Goal: Task Accomplishment & Management: Complete application form

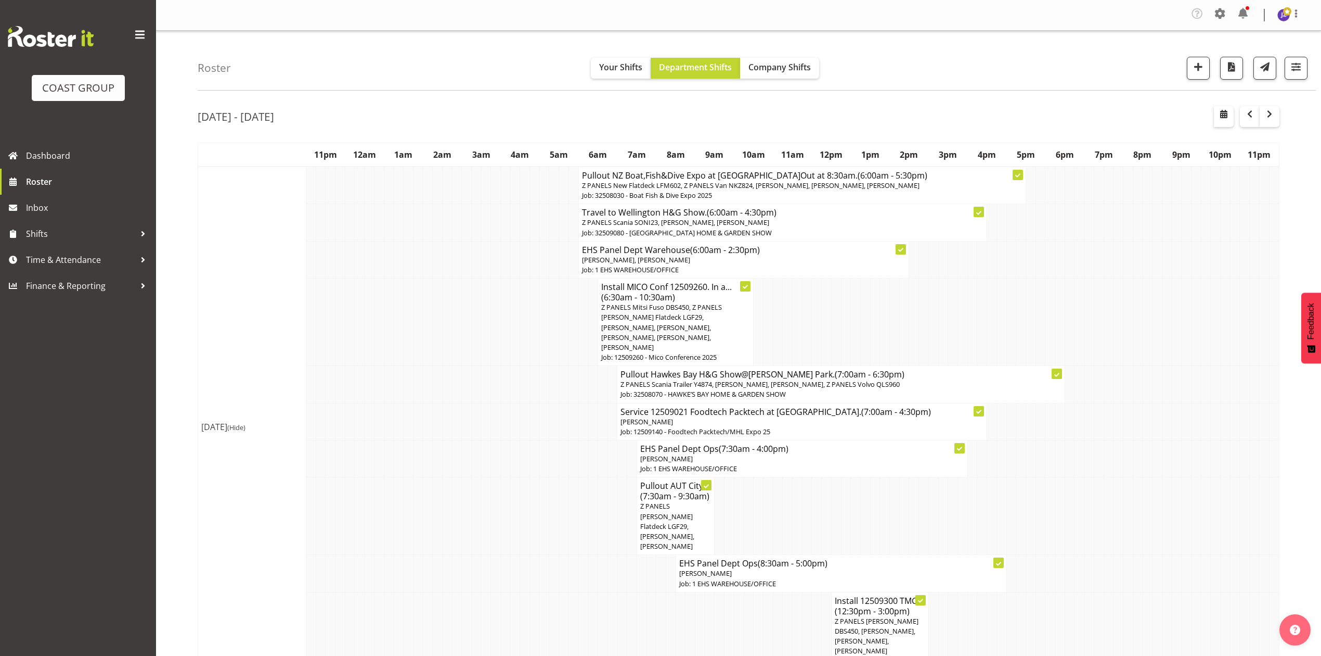
scroll to position [555, 0]
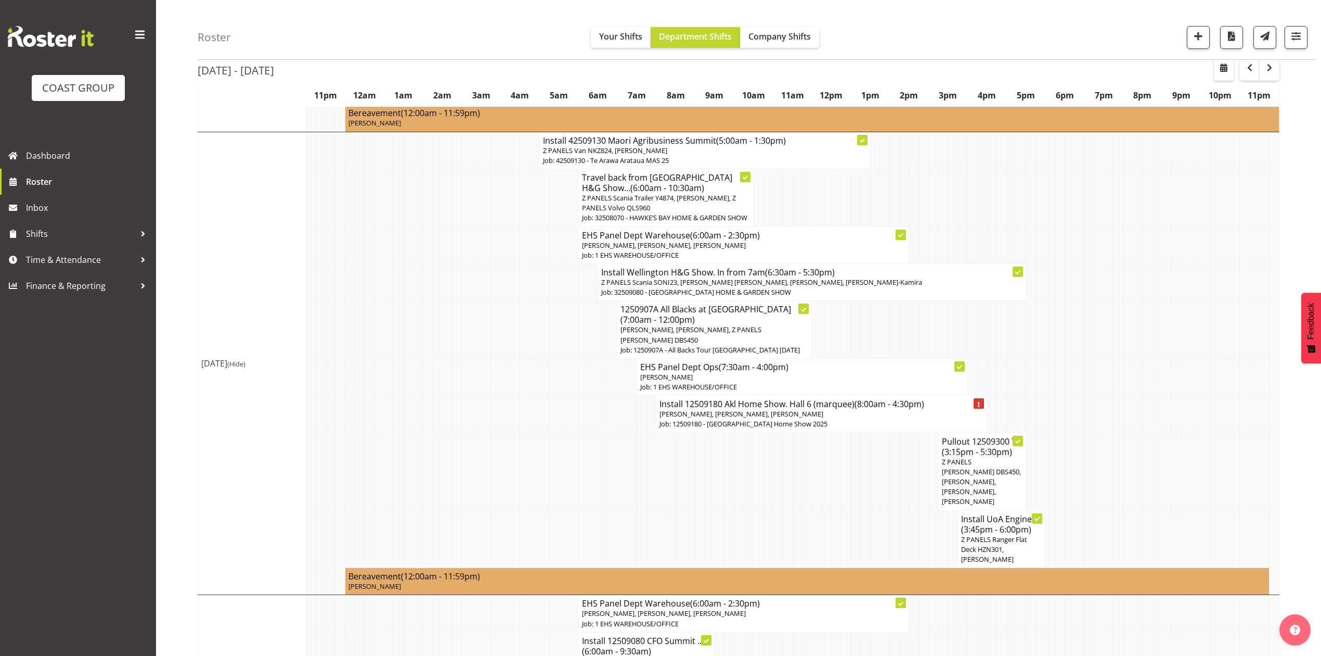
click at [520, 358] on td at bounding box center [525, 376] width 10 height 37
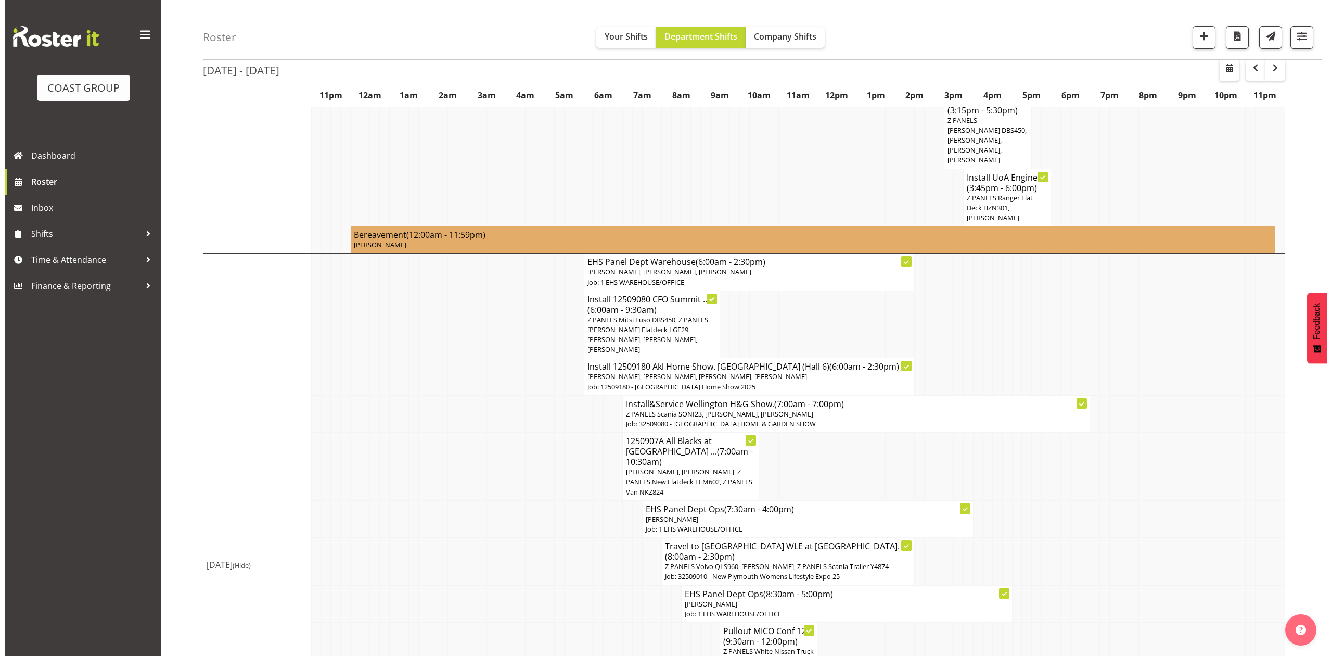
scroll to position [902, 0]
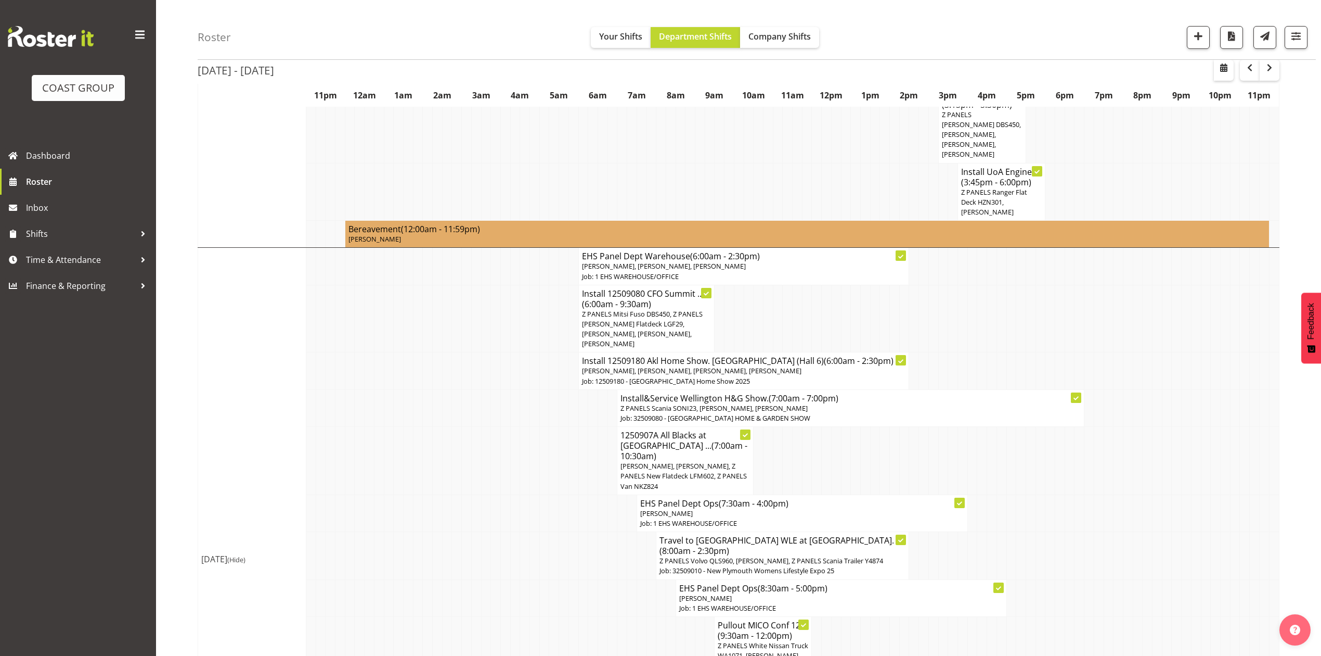
click at [652, 309] on span "Z PANELS Mitsi Fuso DBS450, Z PANELS [PERSON_NAME] Flatdeck LGF29, [PERSON_NAME…" at bounding box center [642, 329] width 121 height 40
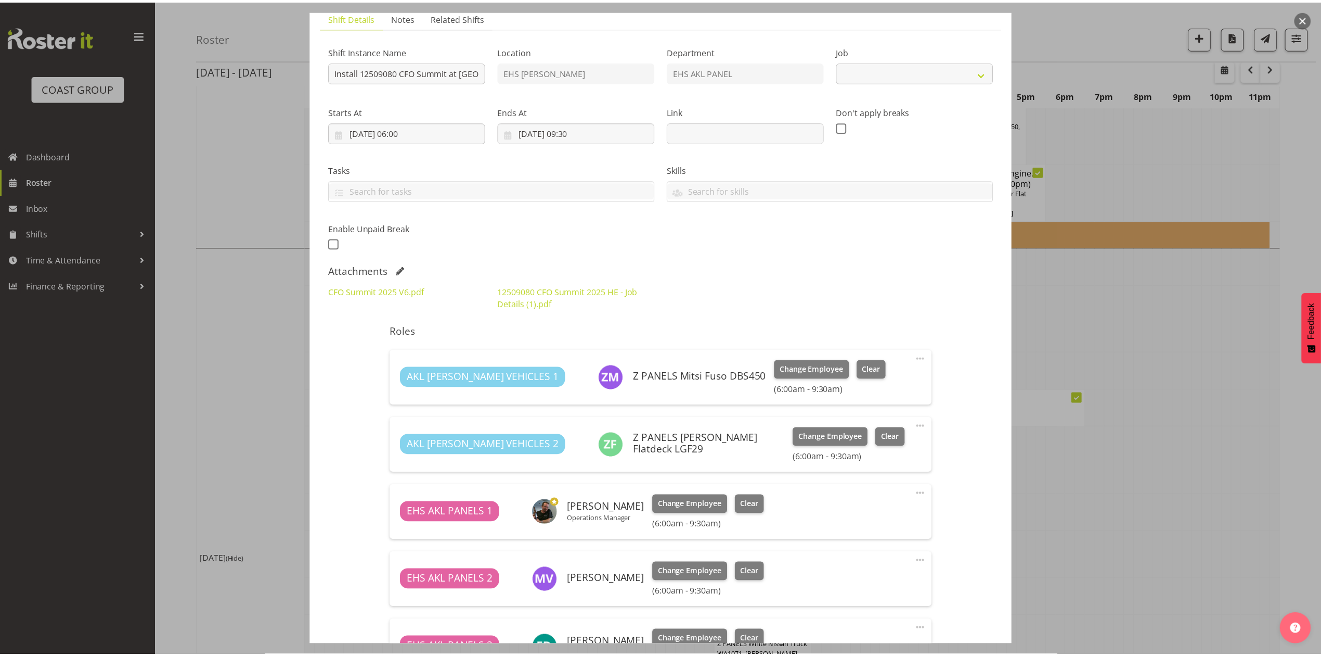
scroll to position [208, 0]
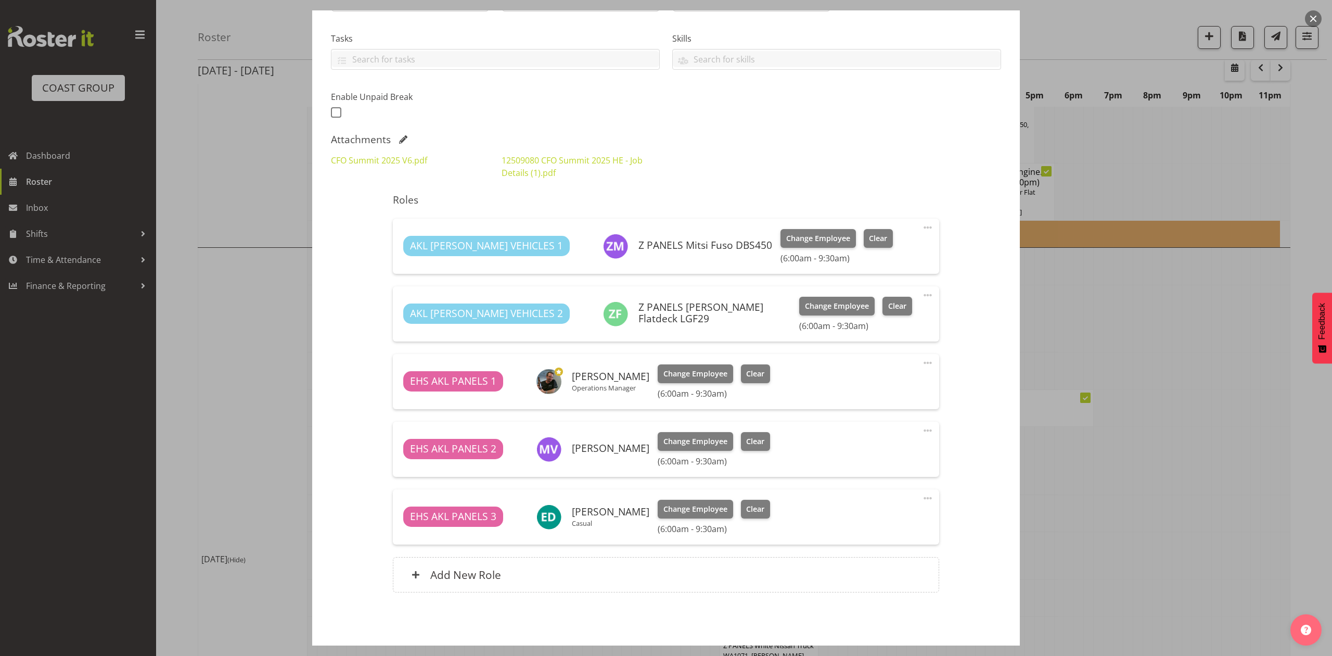
select select "9445"
click at [1310, 20] on button "button" at bounding box center [1313, 18] width 17 height 17
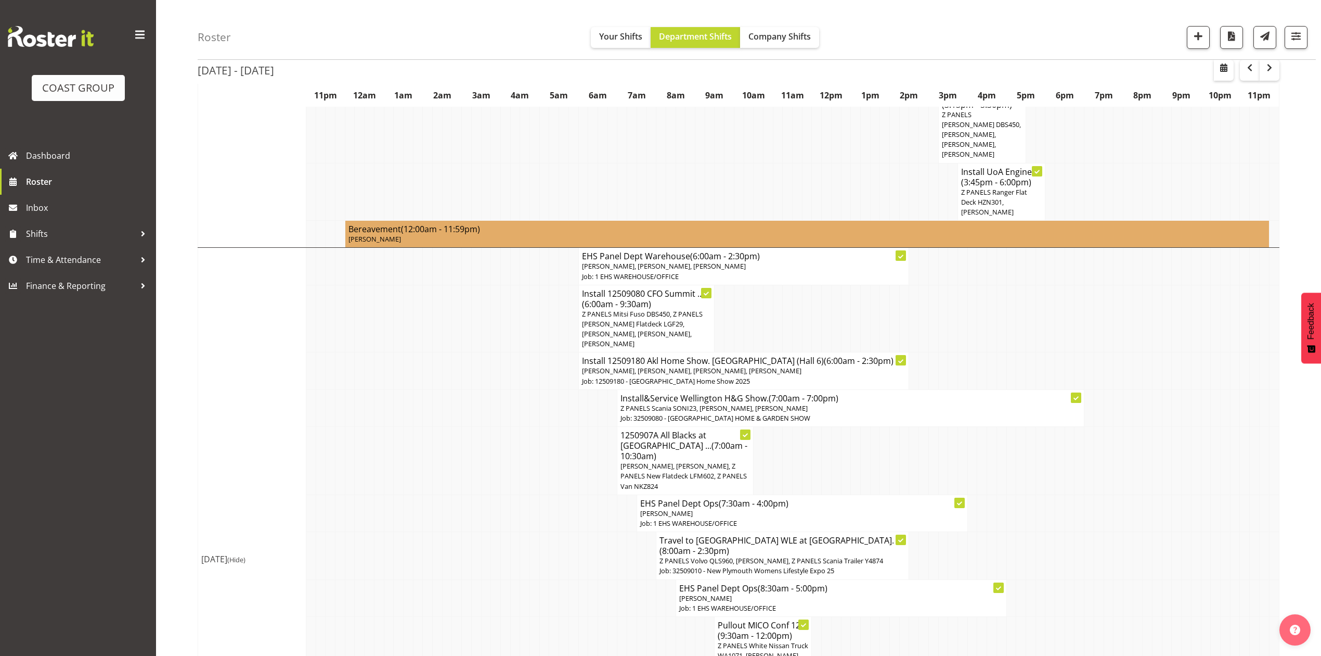
click at [848, 427] on td at bounding box center [846, 461] width 10 height 68
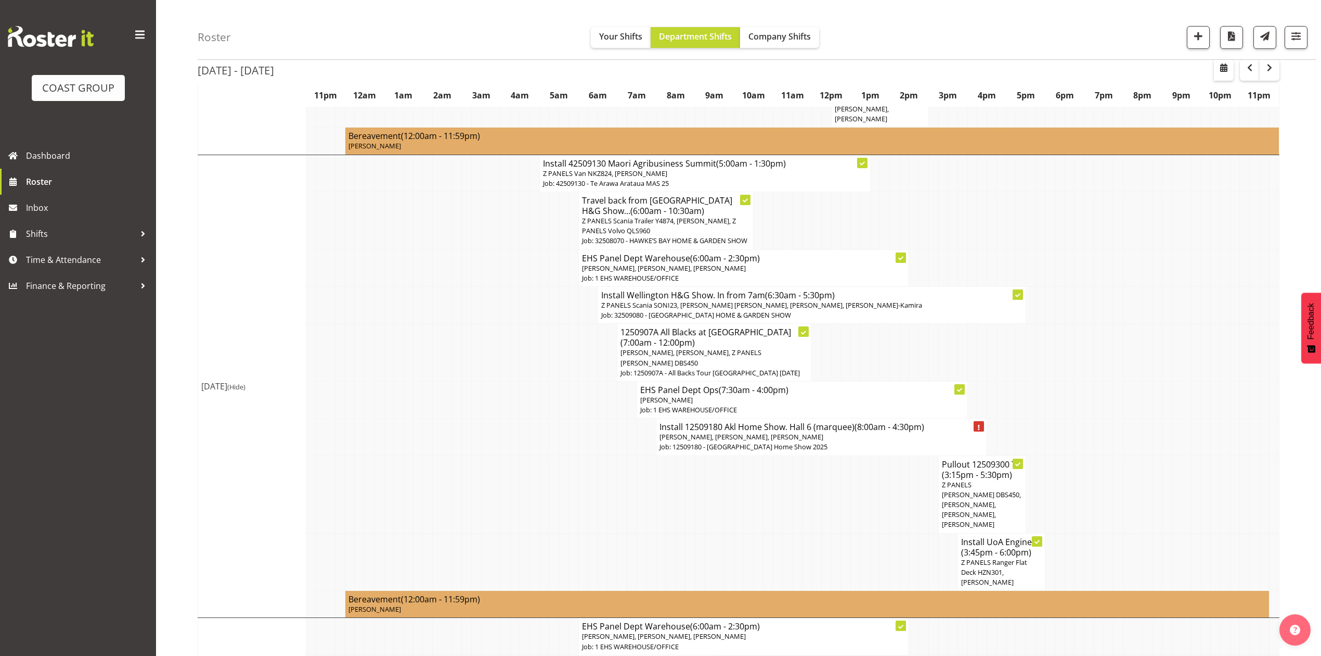
scroll to position [555, 0]
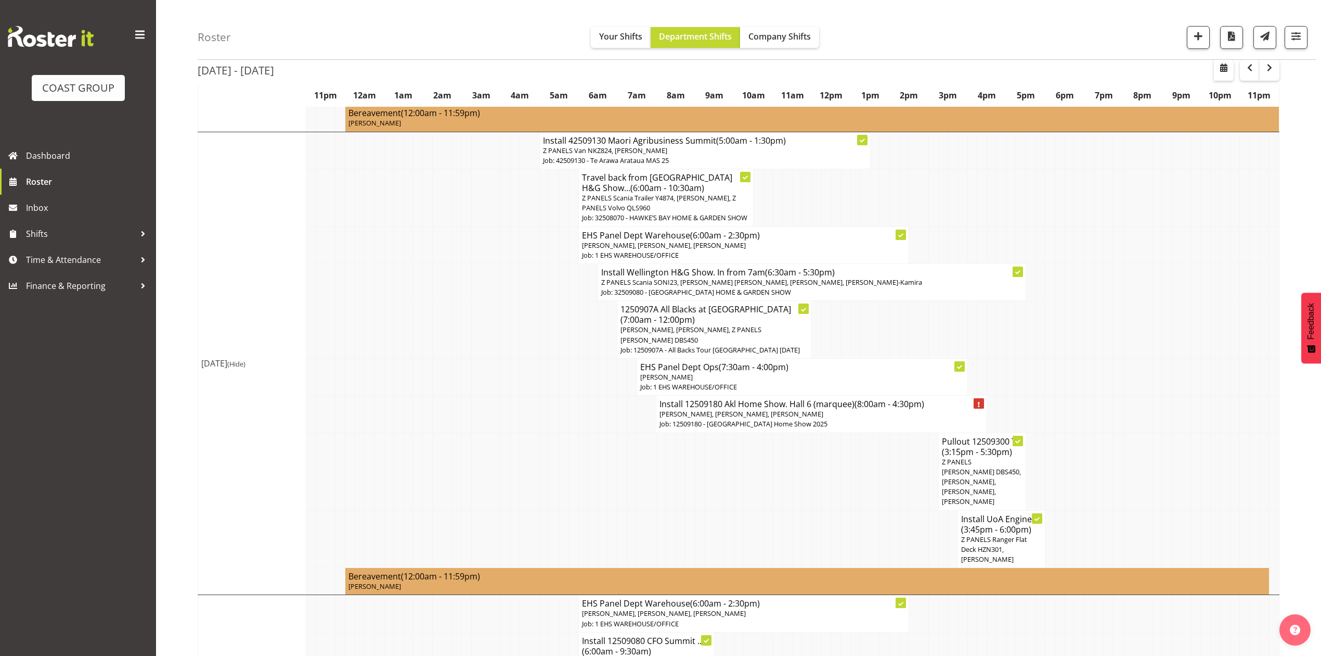
click at [408, 263] on td at bounding box center [408, 281] width 10 height 37
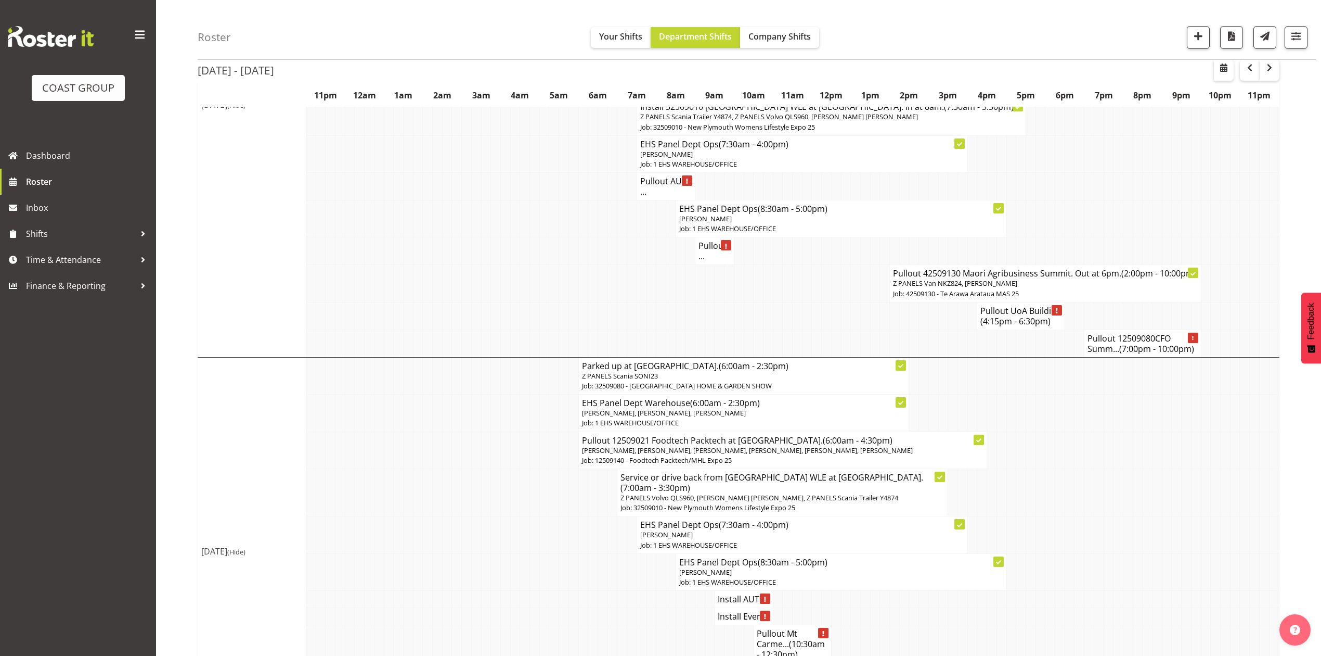
scroll to position [1942, 0]
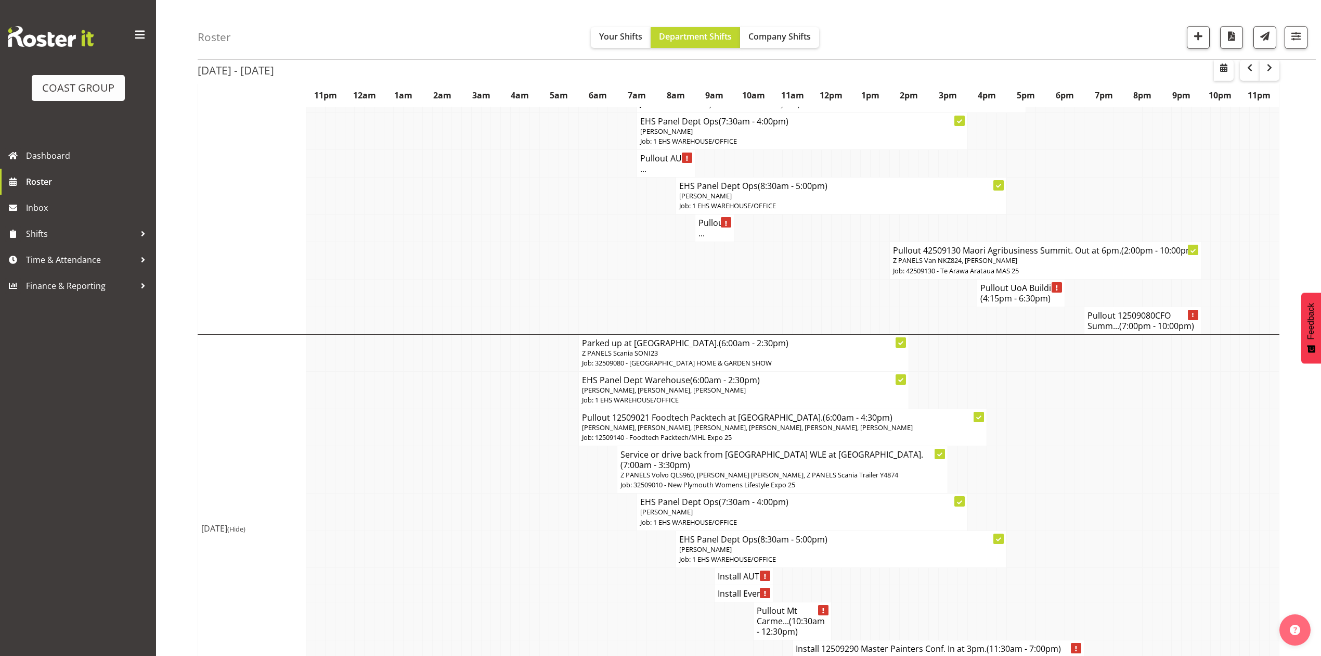
click at [729, 588] on h4 "Install Ever..." at bounding box center [744, 593] width 52 height 10
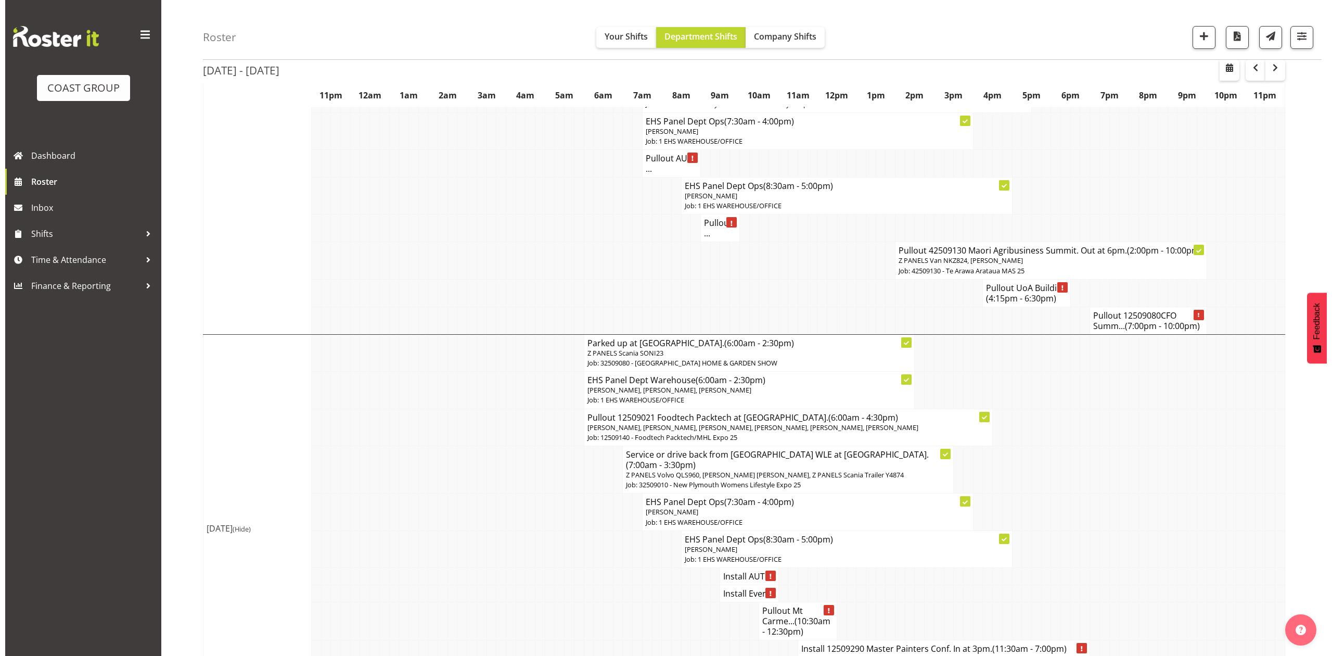
scroll to position [1922, 0]
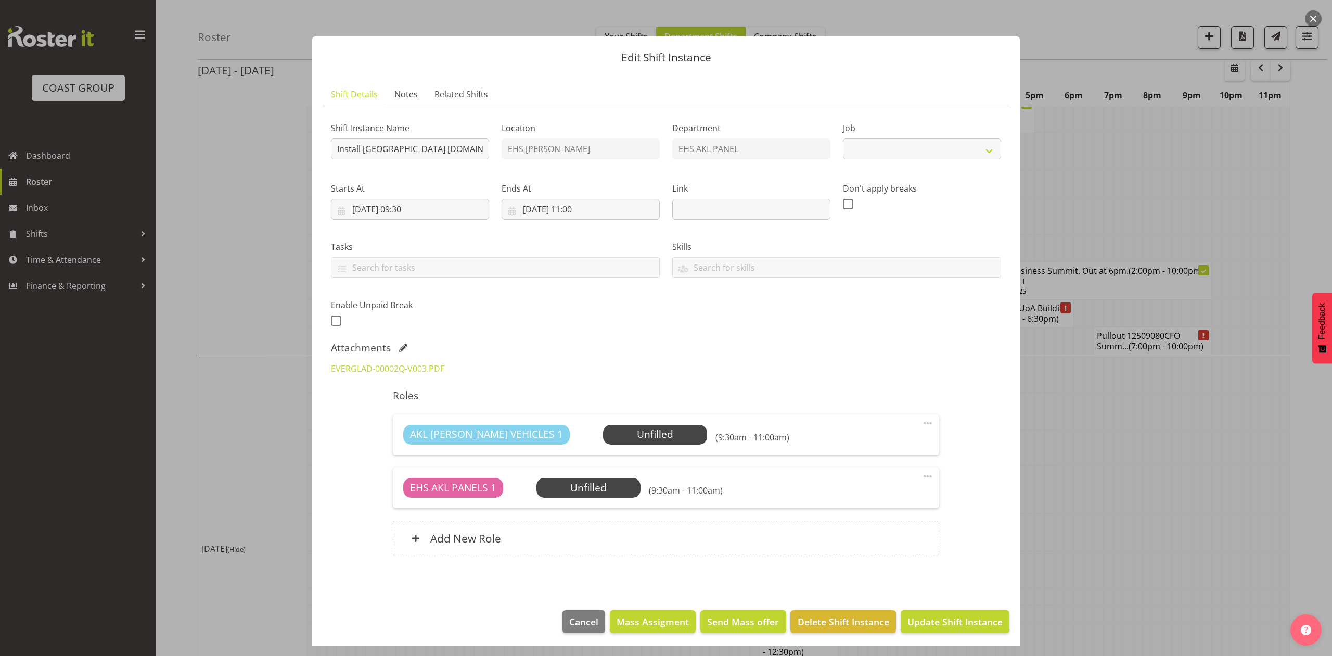
select select "8653"
click at [1197, 400] on div at bounding box center [666, 328] width 1332 height 656
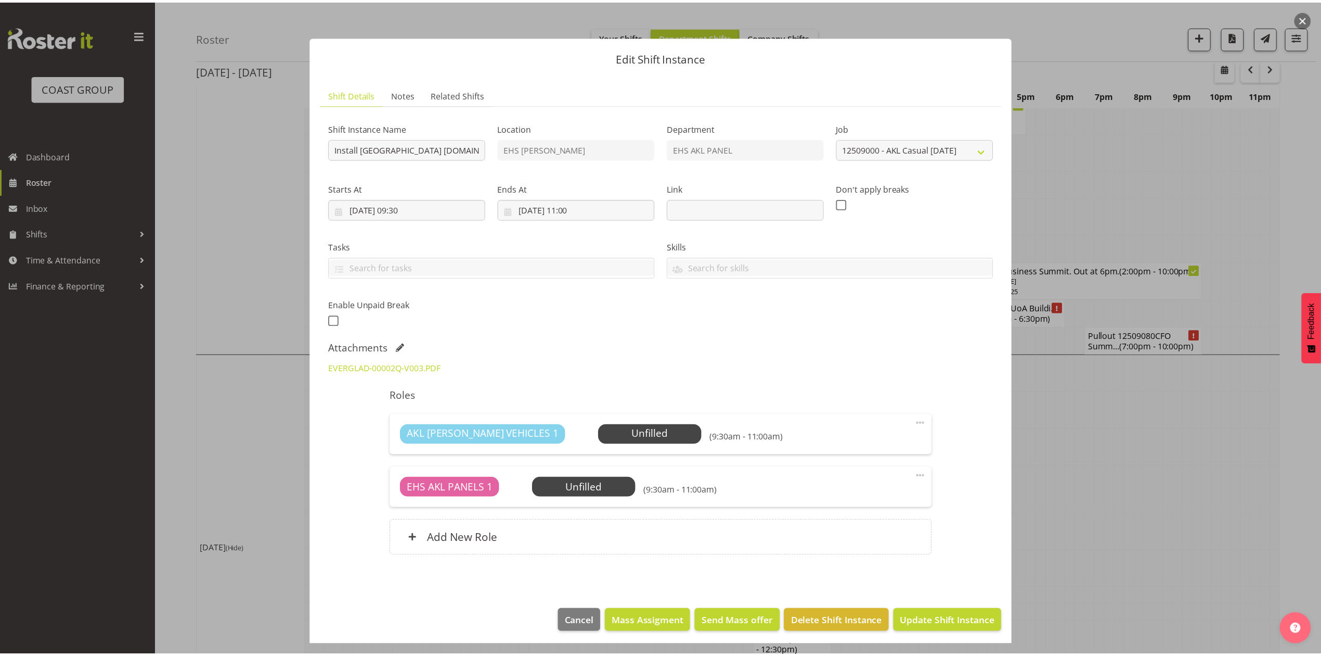
scroll to position [1942, 0]
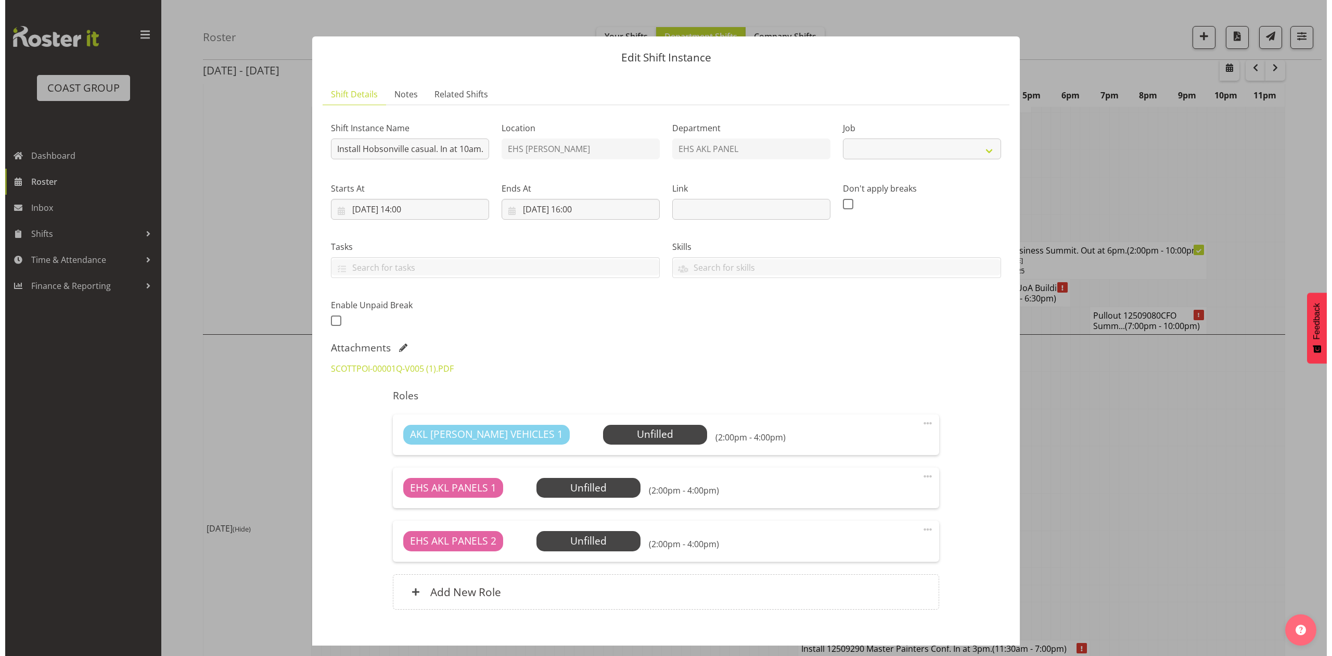
scroll to position [1922, 0]
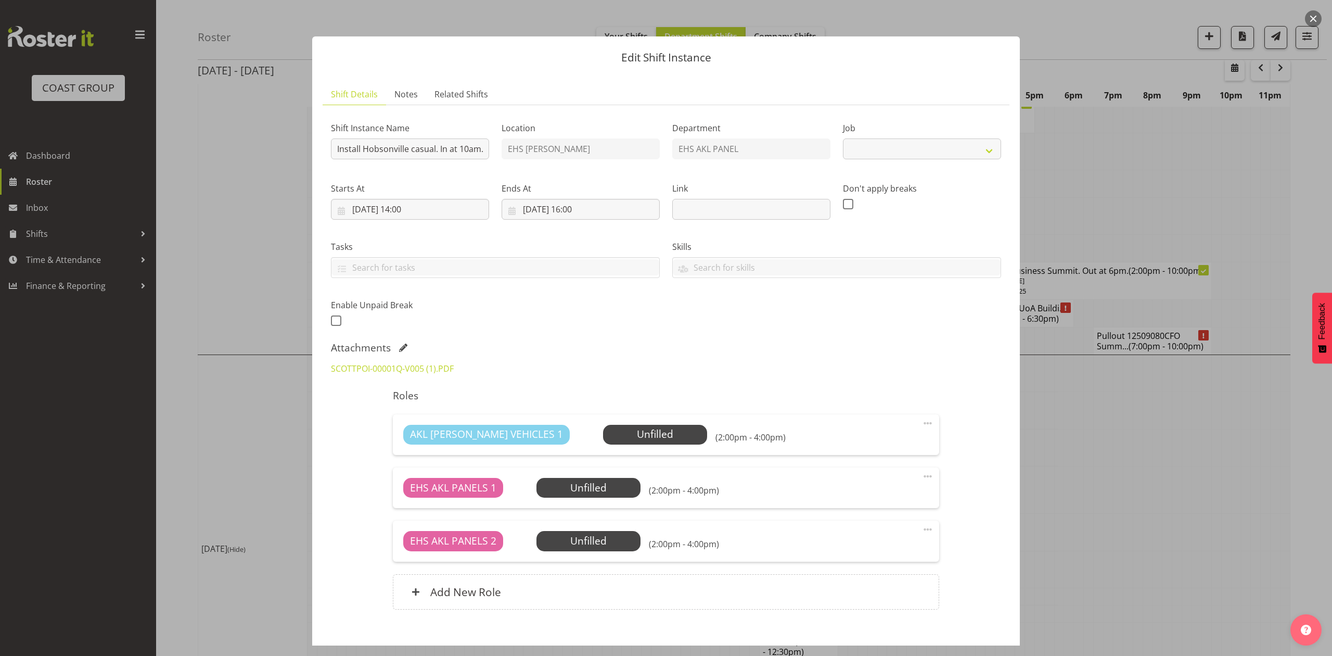
select select "8653"
click at [431, 365] on link "SCOTTPOI-00001Q-V005 (1).PDF" at bounding box center [392, 368] width 123 height 11
click at [1101, 373] on div at bounding box center [666, 328] width 1332 height 656
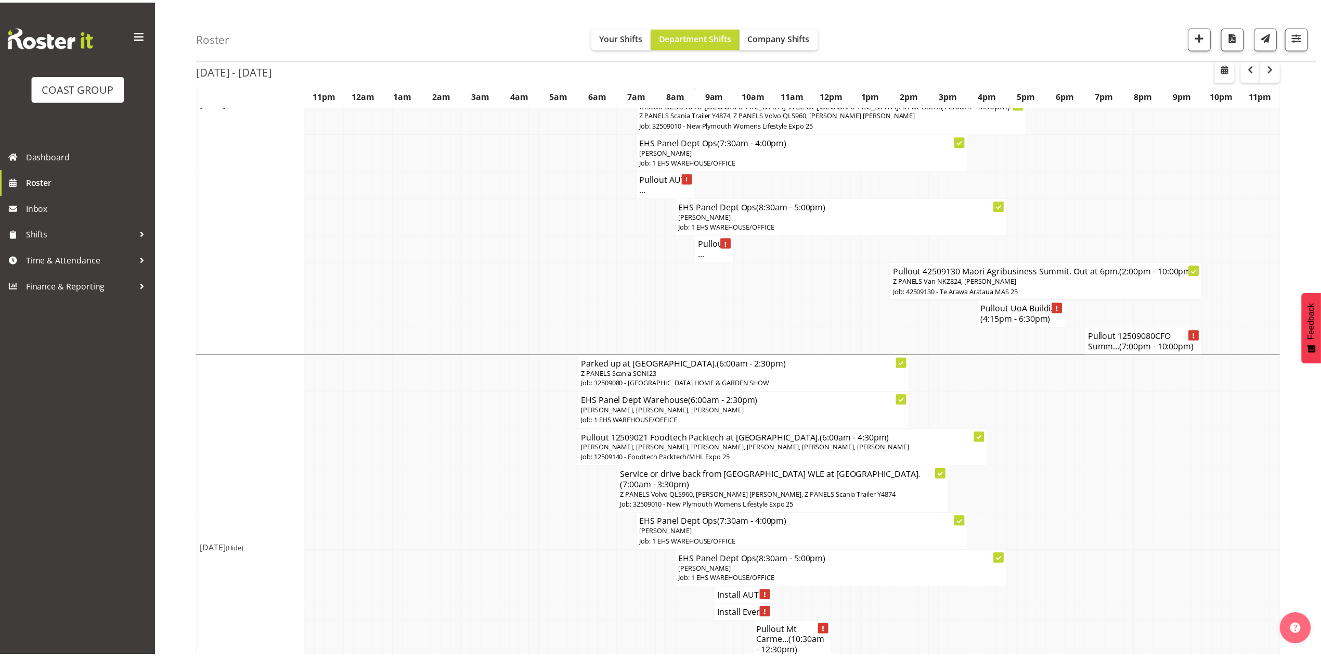
scroll to position [1942, 0]
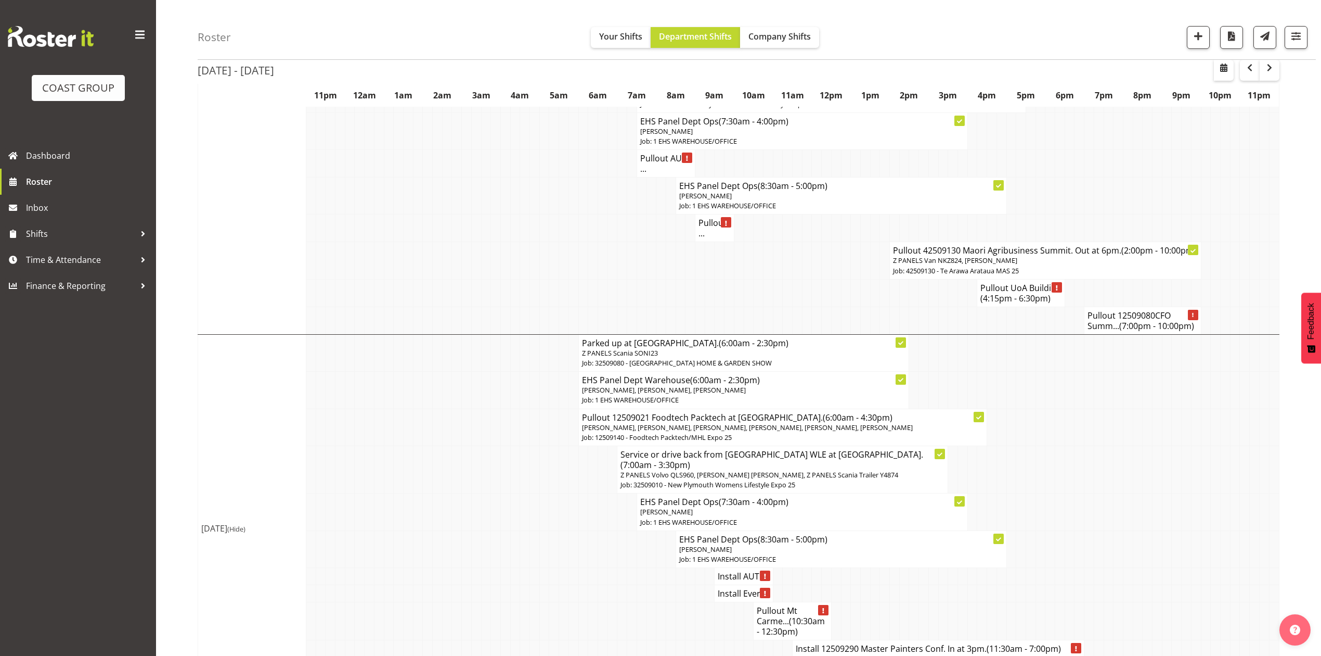
drag, startPoint x: 515, startPoint y: 436, endPoint x: 558, endPoint y: 363, distance: 84.9
click at [515, 568] on td at bounding box center [515, 576] width 10 height 17
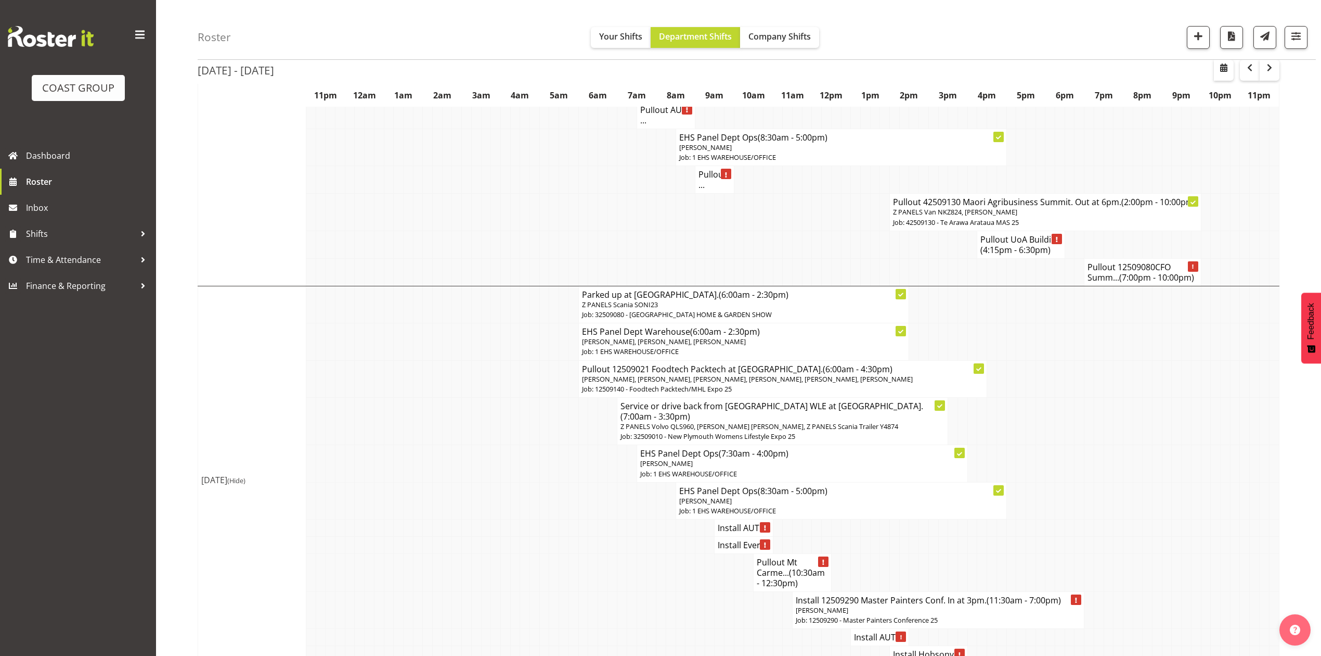
scroll to position [2011, 0]
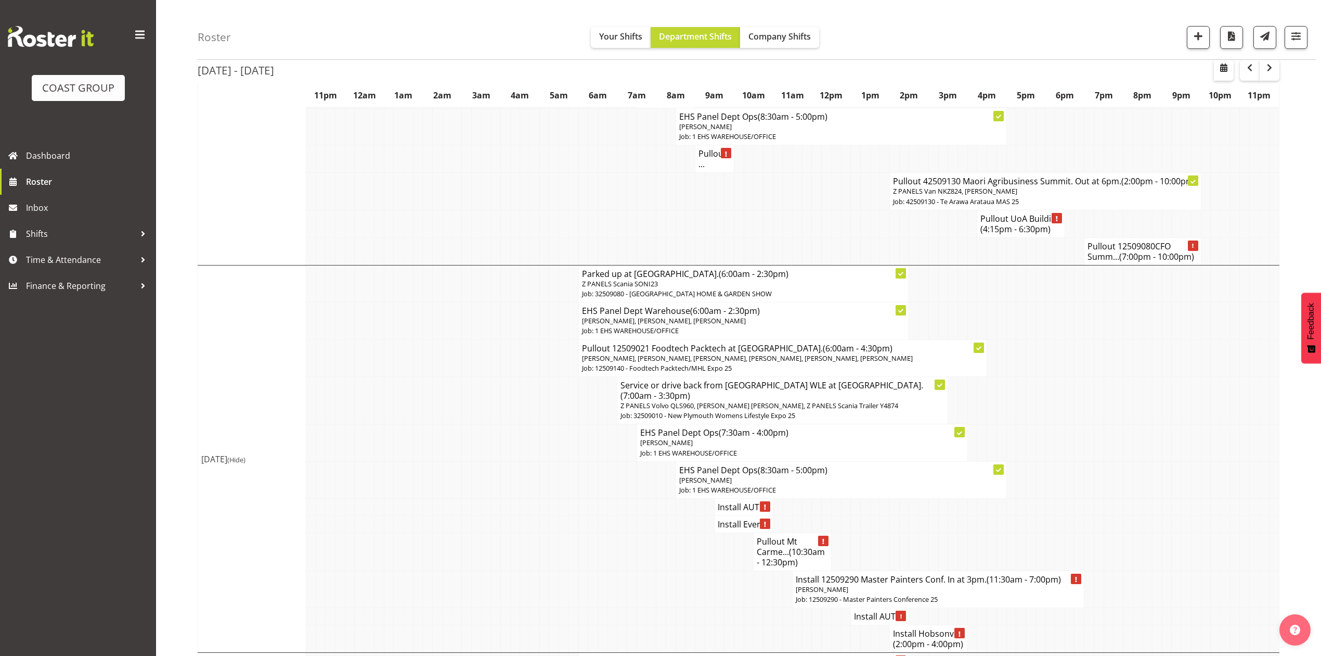
click at [723, 519] on h4 "Install Ever..." at bounding box center [744, 524] width 52 height 10
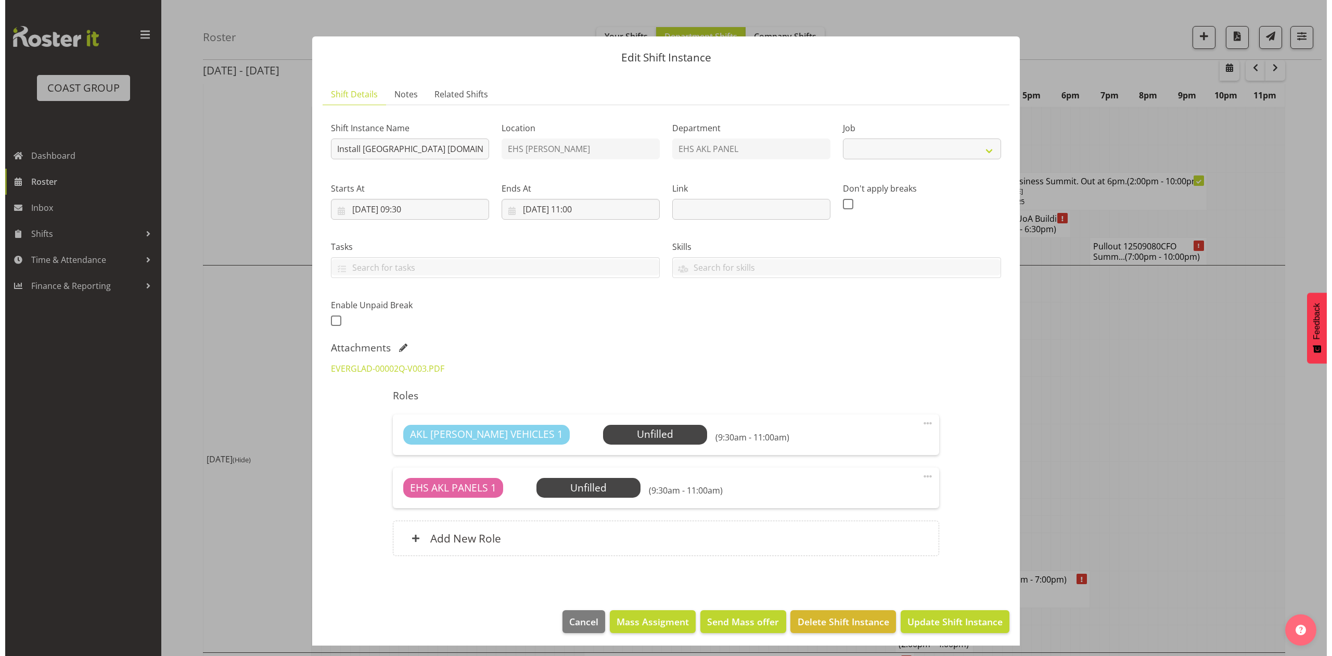
scroll to position [1992, 0]
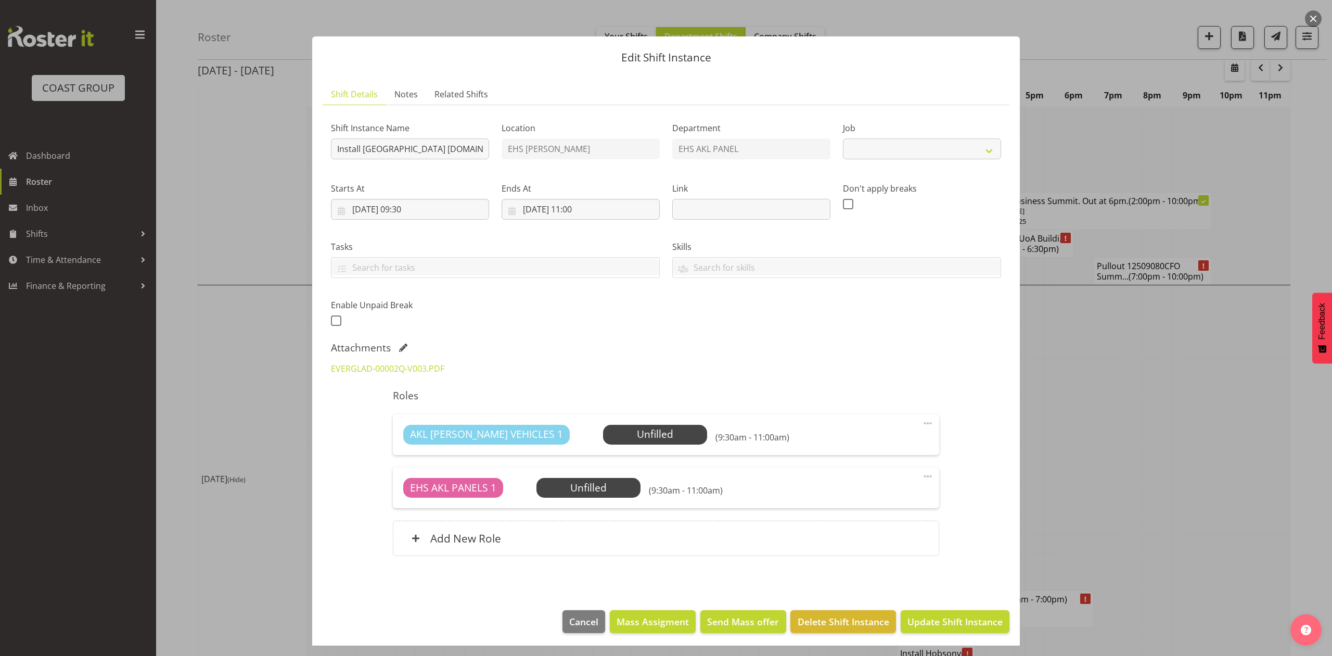
select select "8653"
click at [1128, 343] on div at bounding box center [666, 328] width 1332 height 656
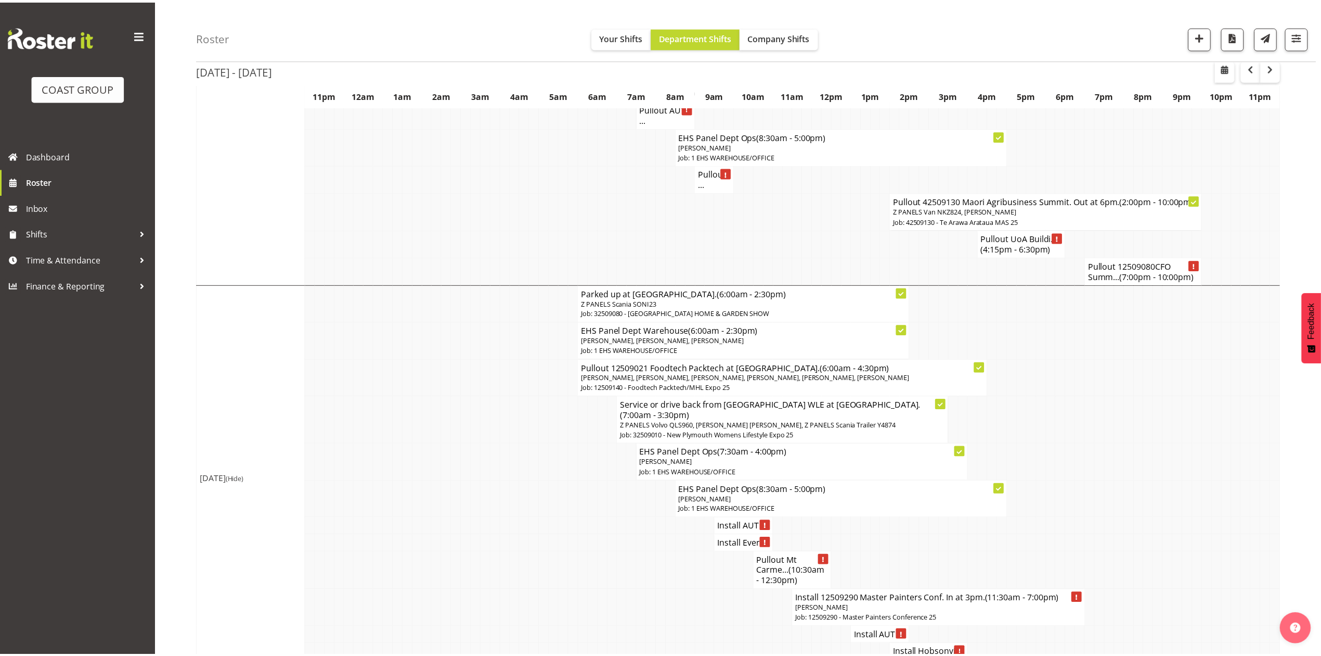
scroll to position [2011, 0]
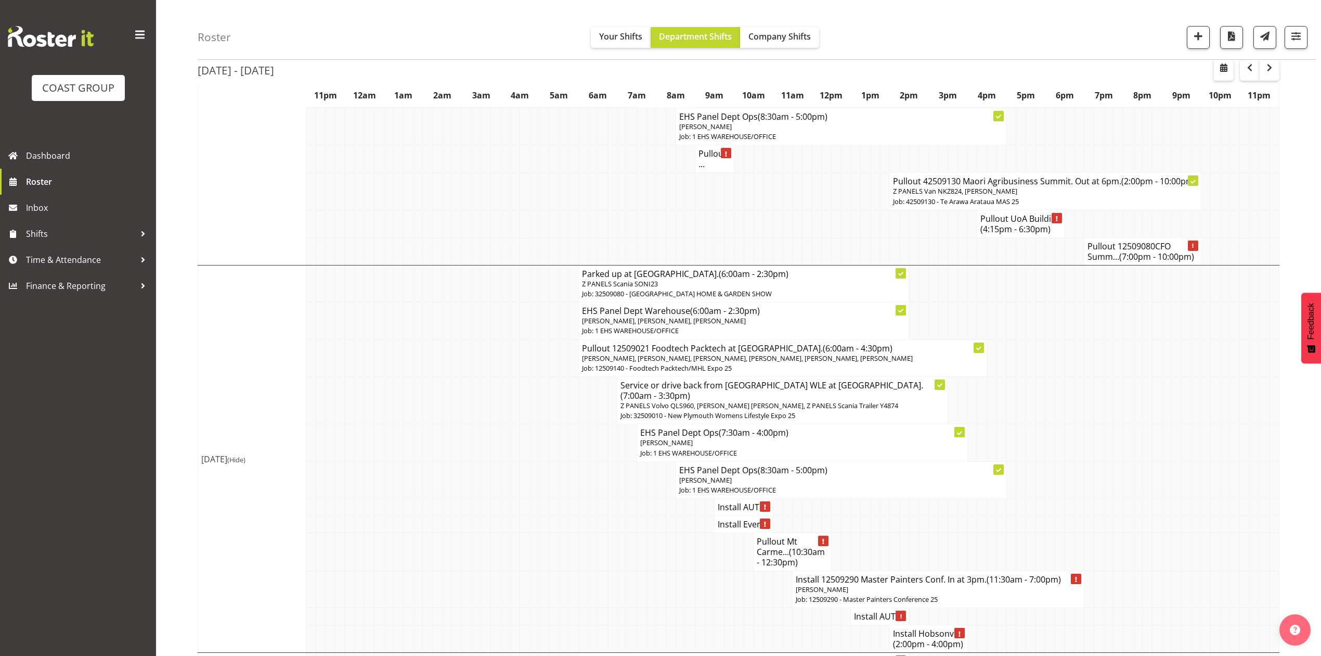
click at [766, 536] on h4 "Pullout Mt Carme... (10:30am - 12:30pm)" at bounding box center [792, 551] width 71 height 31
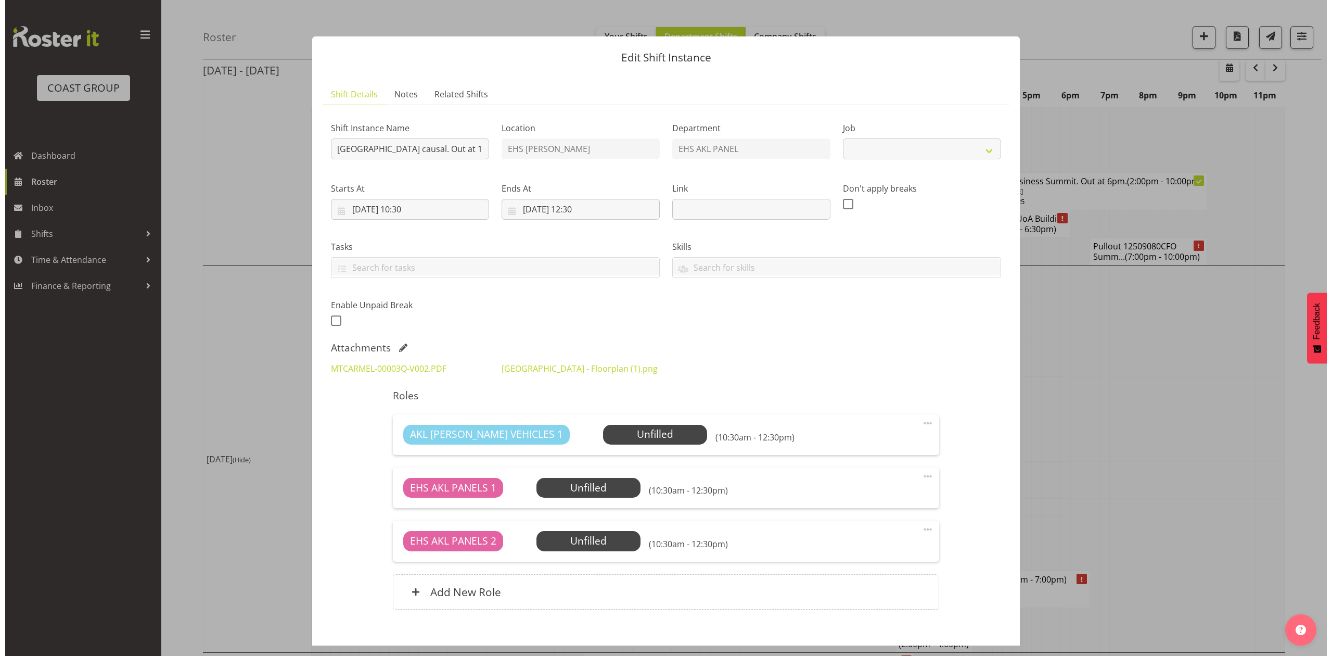
scroll to position [1992, 0]
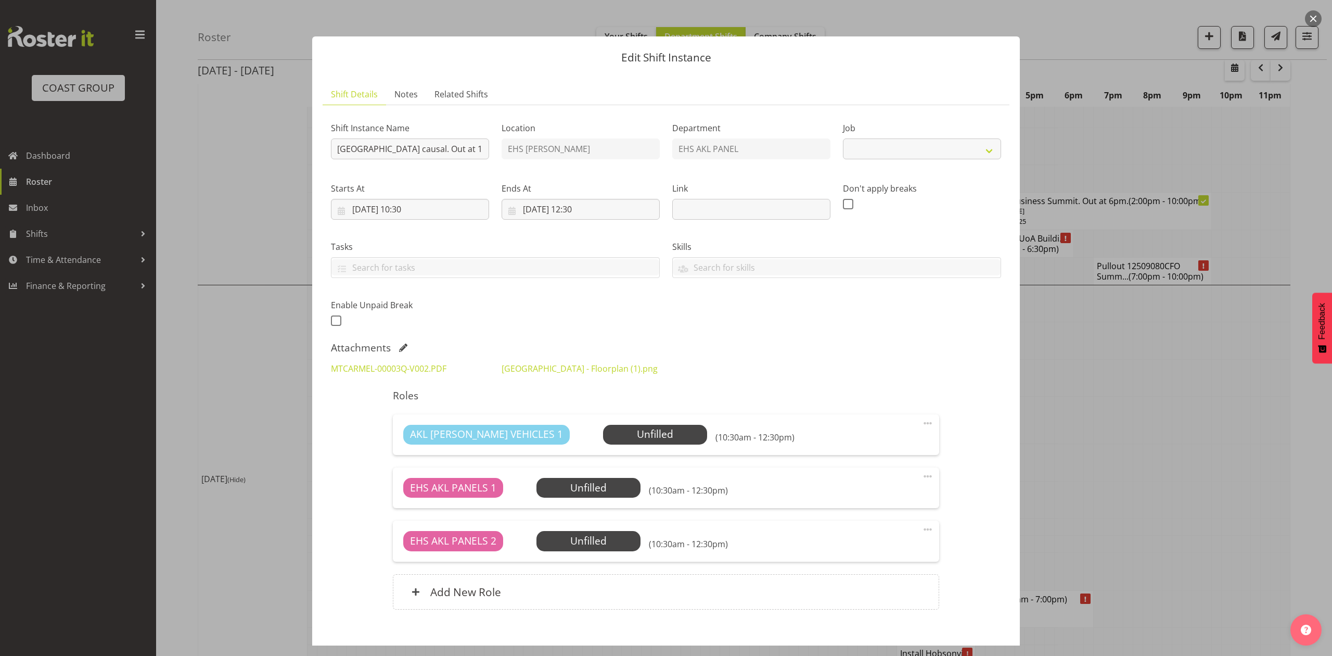
select select "8652"
click at [1092, 296] on div at bounding box center [666, 328] width 1332 height 656
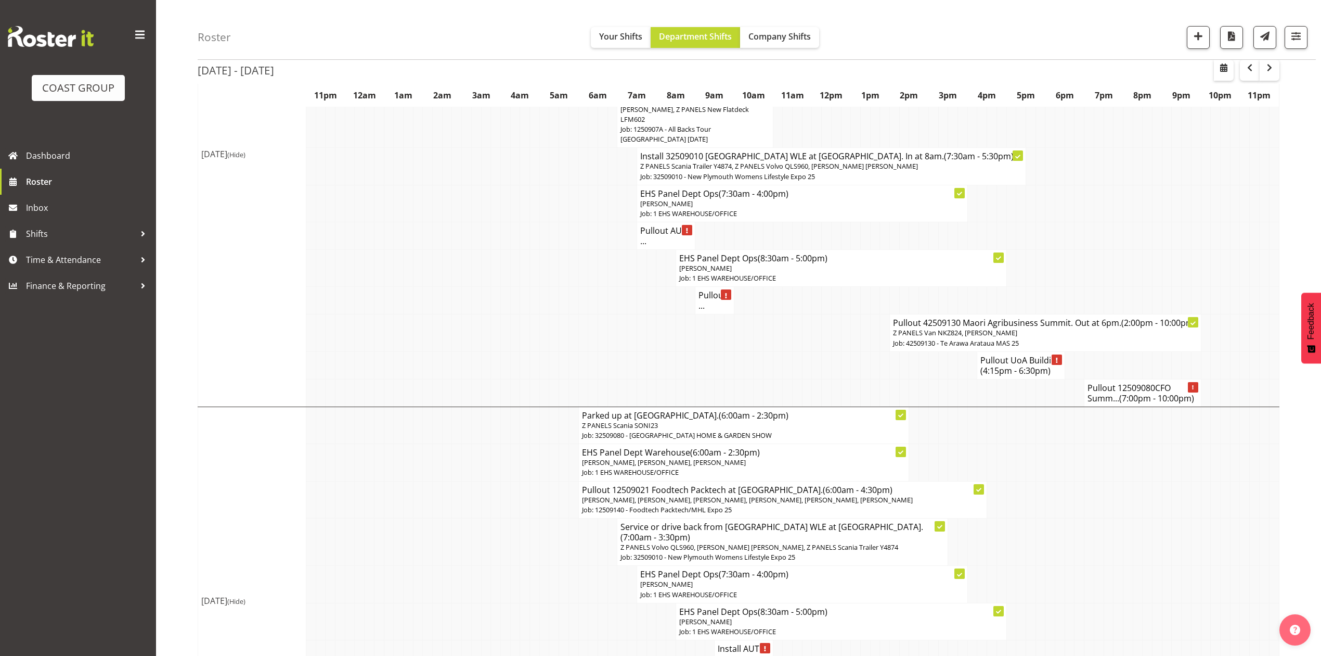
scroll to position [1803, 0]
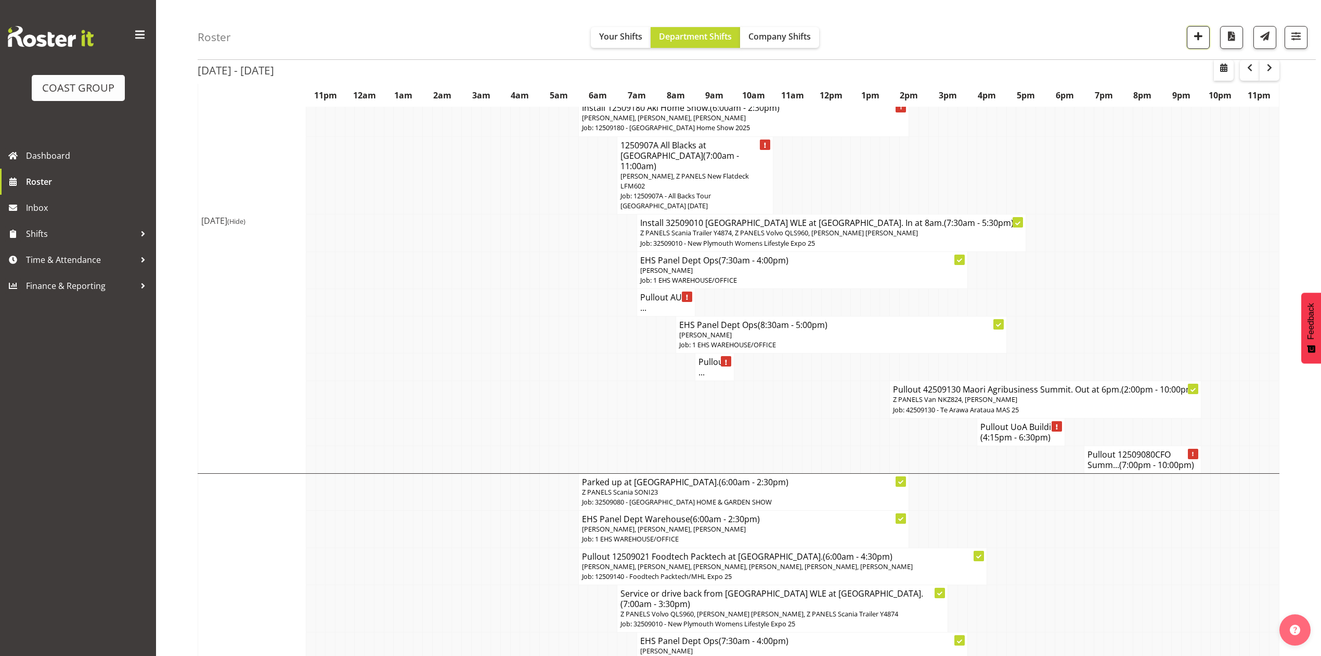
click at [1187, 35] on button "button" at bounding box center [1198, 37] width 23 height 23
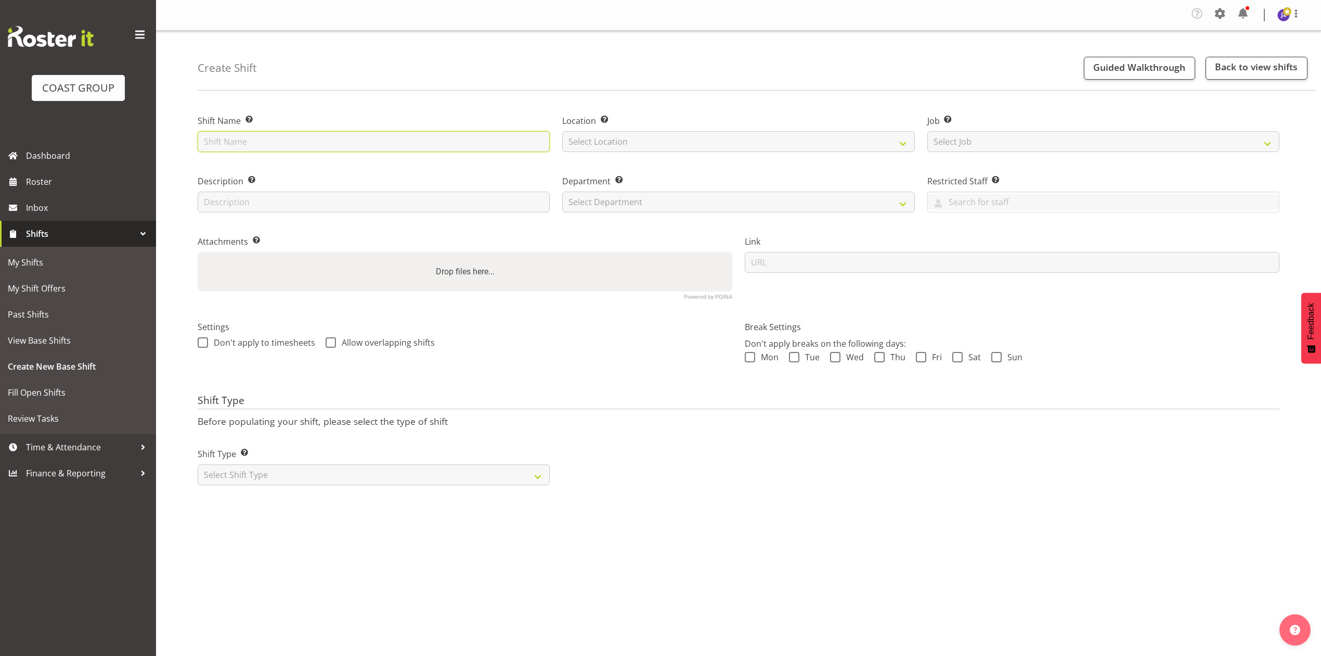
click at [393, 143] on input "text" at bounding box center [374, 141] width 352 height 21
type input "All Blks---Life [DEMOGRAPHIC_DATA]"
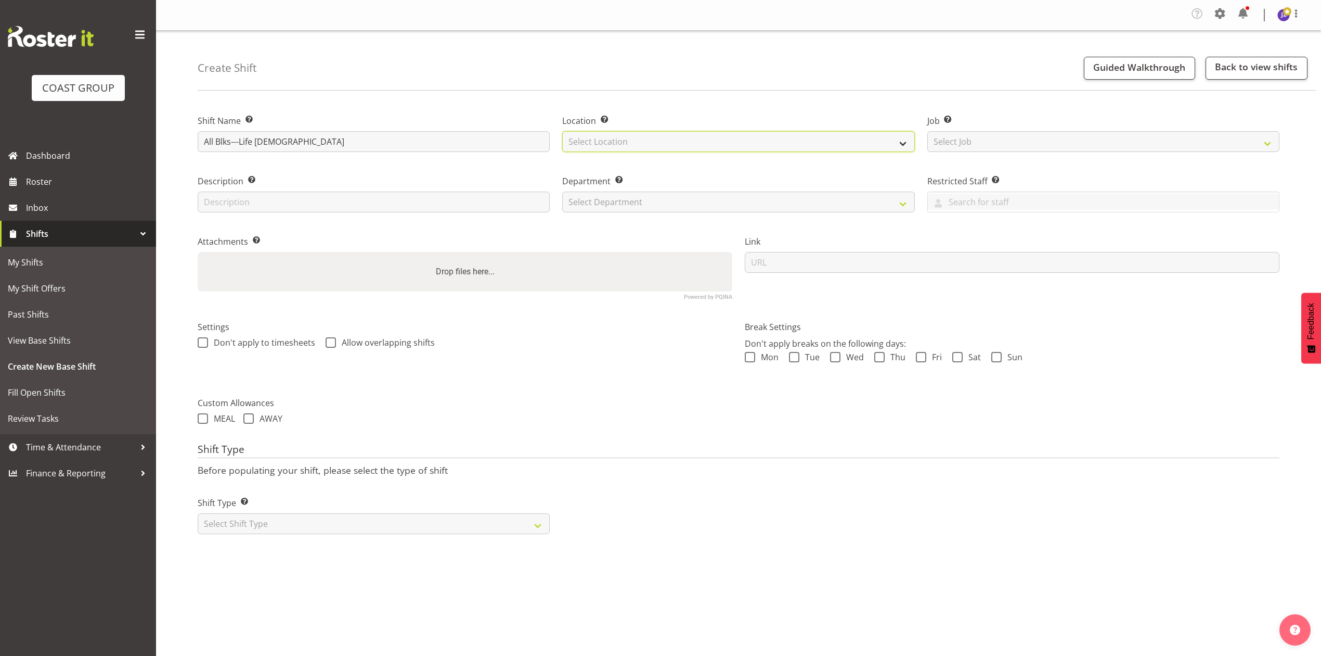
click at [650, 142] on select "Select Location EHS RYMER" at bounding box center [738, 141] width 352 height 21
select select "35"
click at [562, 132] on select "Select Location EHS RYMER" at bounding box center [738, 141] width 352 height 21
click at [981, 132] on select "Select Job Create new job 1 Carlton Events 1 Carlton Hamilton 1 Carlton Welling…" at bounding box center [1104, 141] width 352 height 21
drag, startPoint x: 989, startPoint y: 142, endPoint x: 995, endPoint y: 152, distance: 11.9
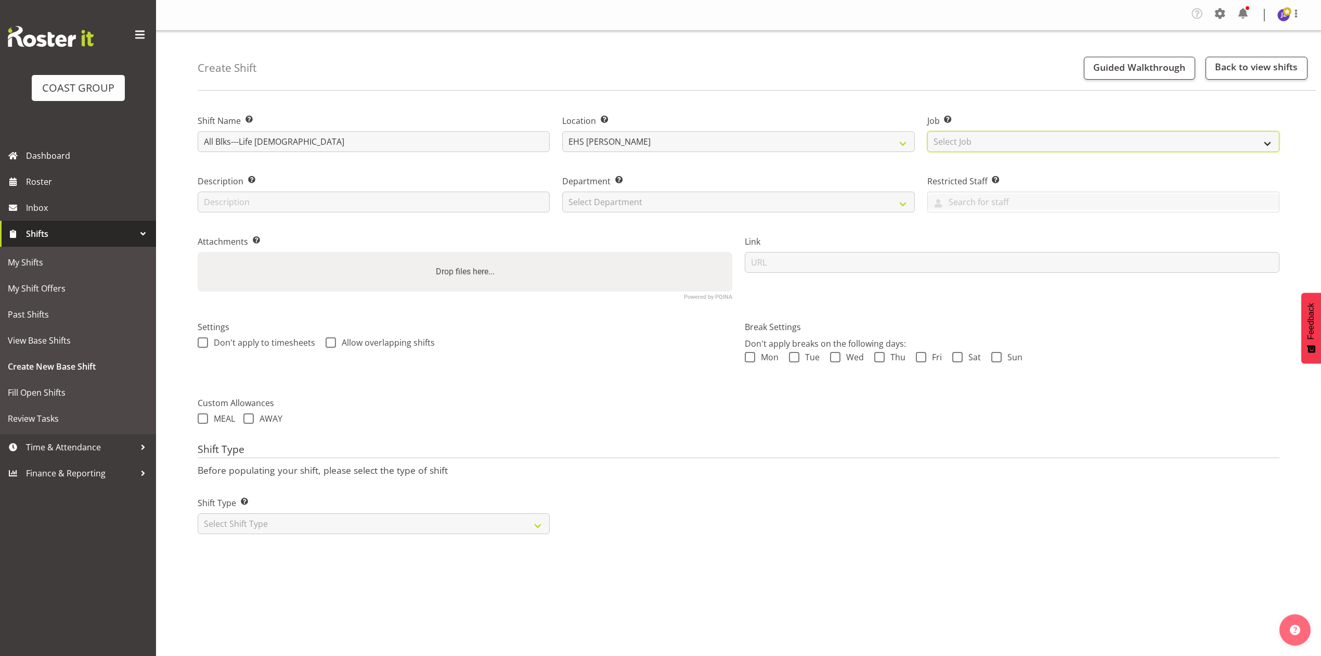
click at [989, 142] on select "Select Job Create new job 1 Carlton Events 1 Carlton Hamilton 1 Carlton Welling…" at bounding box center [1104, 141] width 352 height 21
select select "9410"
click at [928, 132] on select "Select Job Create new job 1 Carlton Events 1 Carlton Hamilton 1 Carlton Welling…" at bounding box center [1104, 141] width 352 height 21
click at [709, 202] on select "Select Department EHS AKL PANEL EHS AKL PANEL" at bounding box center [738, 201] width 352 height 21
select select "39"
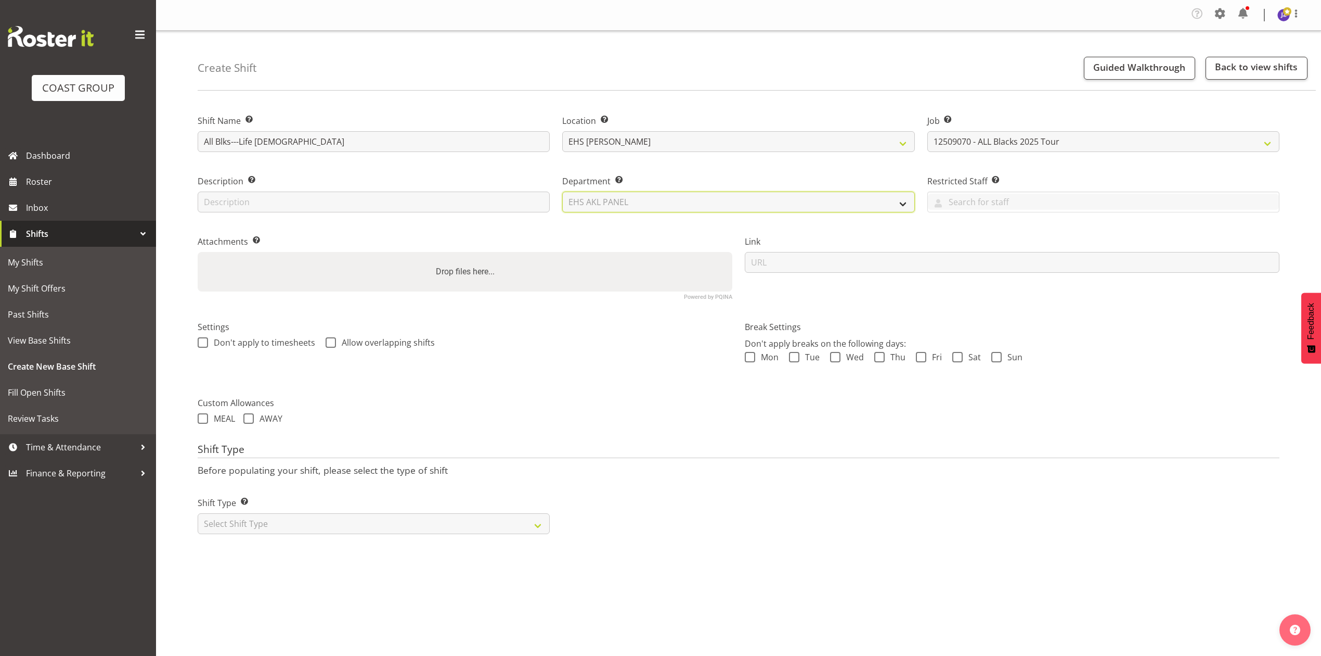
click at [562, 192] on select "Select Department EHS AKL PANEL EHS AKL PANEL" at bounding box center [738, 201] width 352 height 21
click at [612, 275] on div "Drop files here..." at bounding box center [465, 272] width 535 height 40
click at [198, 252] on input "Drop files here..." at bounding box center [465, 253] width 535 height 3
click at [463, 285] on div "Drop files here..." at bounding box center [465, 272] width 535 height 40
click at [198, 252] on input "Drop files here..." at bounding box center [465, 253] width 535 height 3
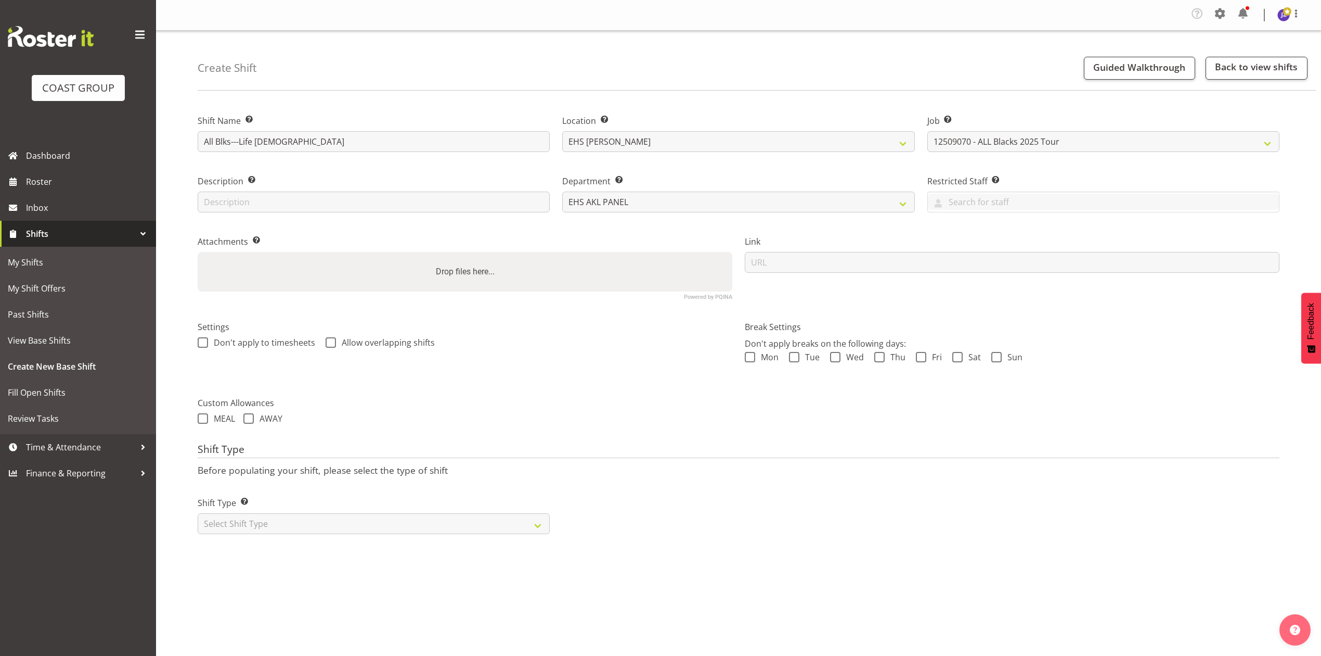
type input "C:\fakepath\All Blacks @ Life Church 25v02.pdf"
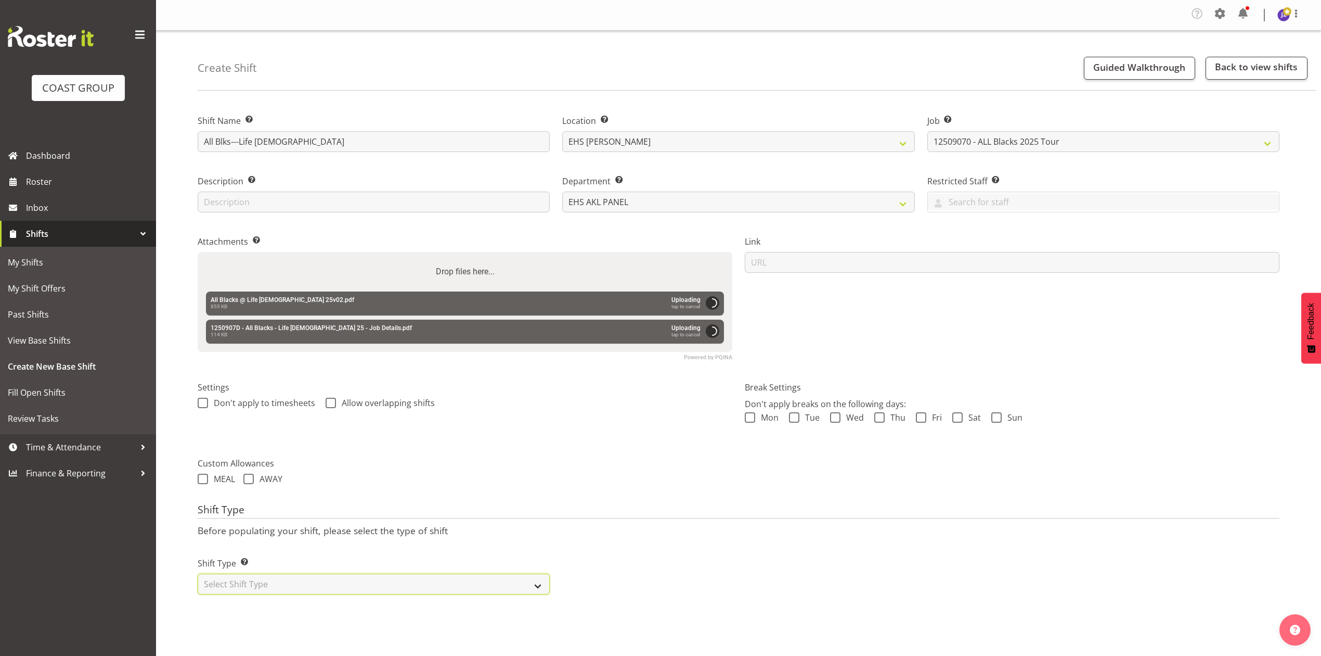
click at [426, 584] on select "Select Shift Type One Off Shift Recurring Shift Rotating Shift" at bounding box center [374, 583] width 352 height 21
select select "recurring"
click at [198, 574] on select "Select Shift Type One Off Shift Recurring Shift Rotating Shift" at bounding box center [374, 583] width 352 height 21
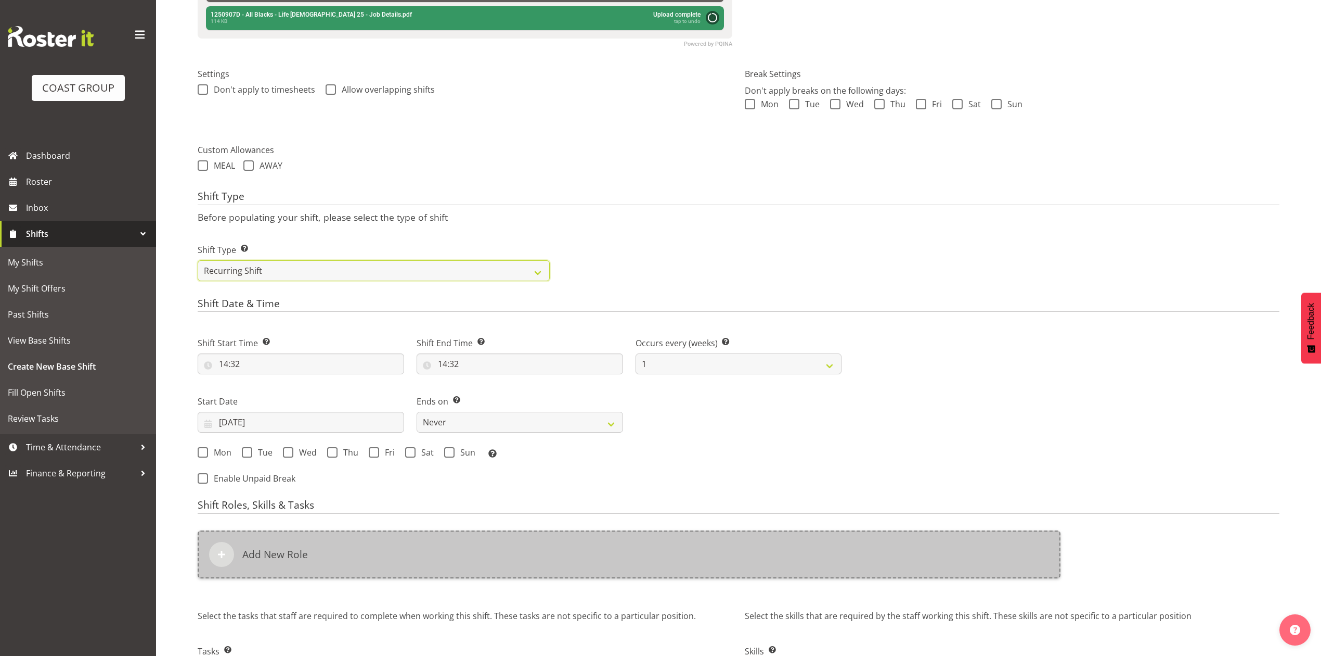
scroll to position [396, 0]
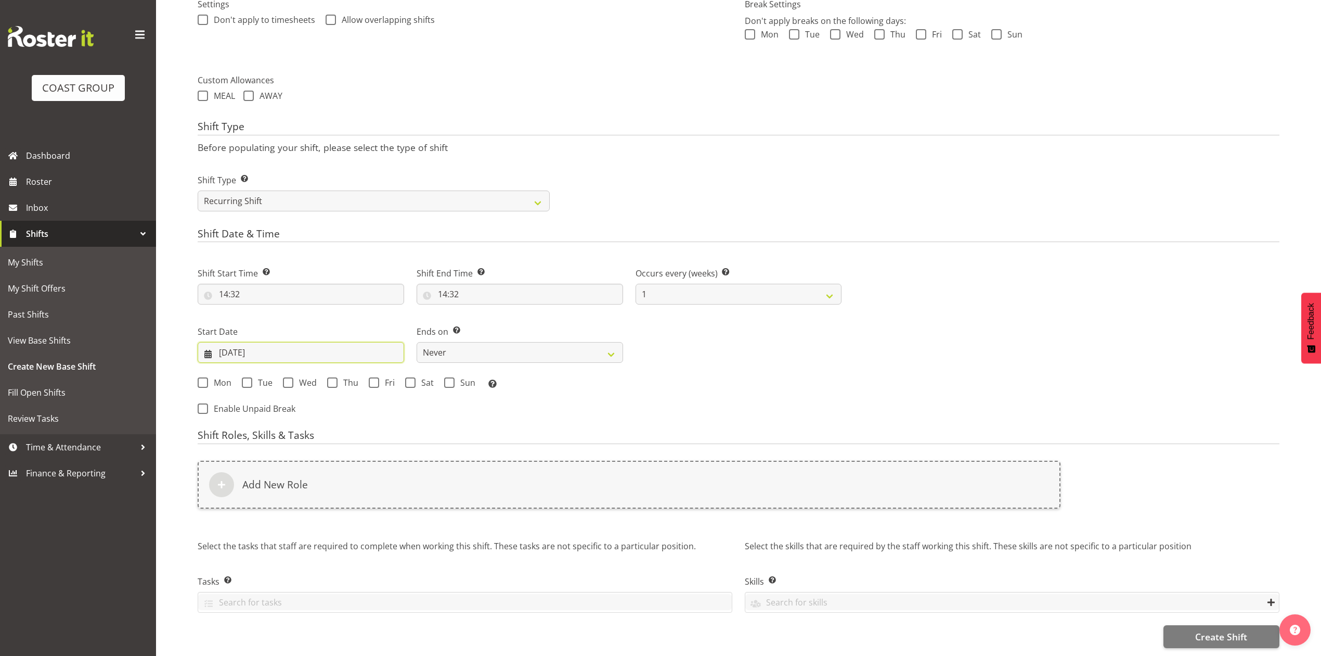
click at [266, 342] on input "02/09/2025" at bounding box center [301, 352] width 207 height 21
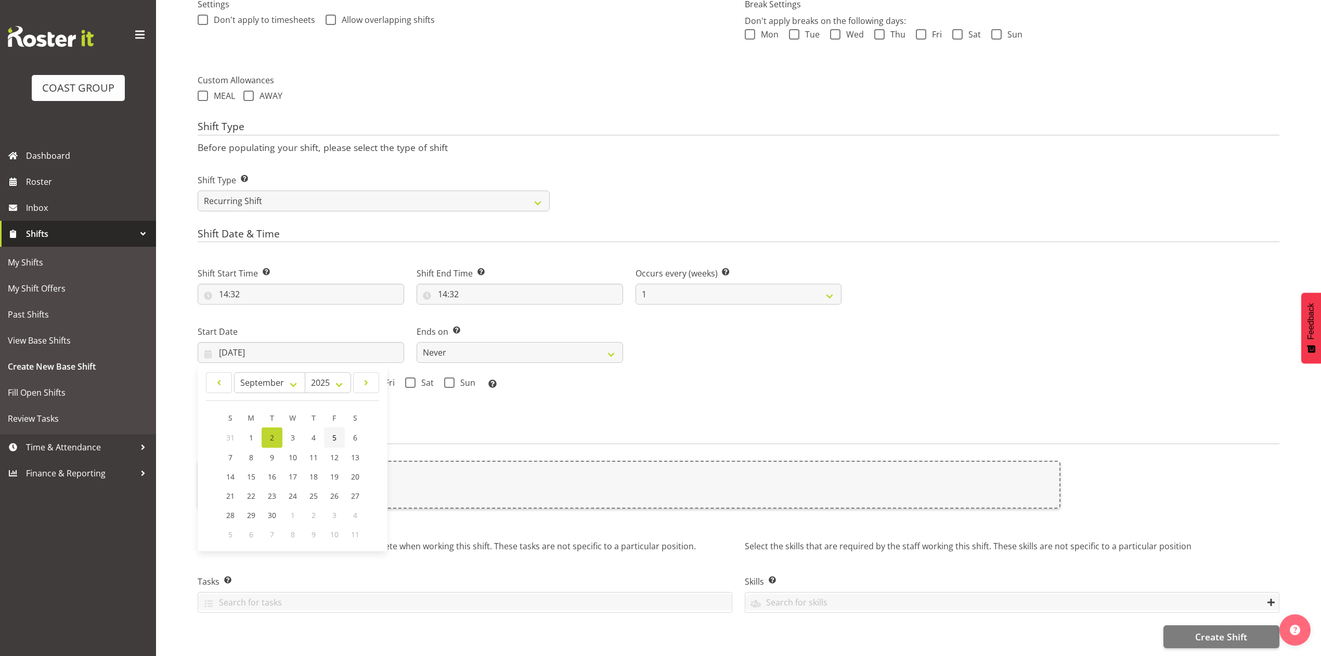
drag, startPoint x: 327, startPoint y: 429, endPoint x: 334, endPoint y: 430, distance: 7.3
click at [327, 429] on link "5" at bounding box center [334, 437] width 21 height 20
type input "05/09/2025"
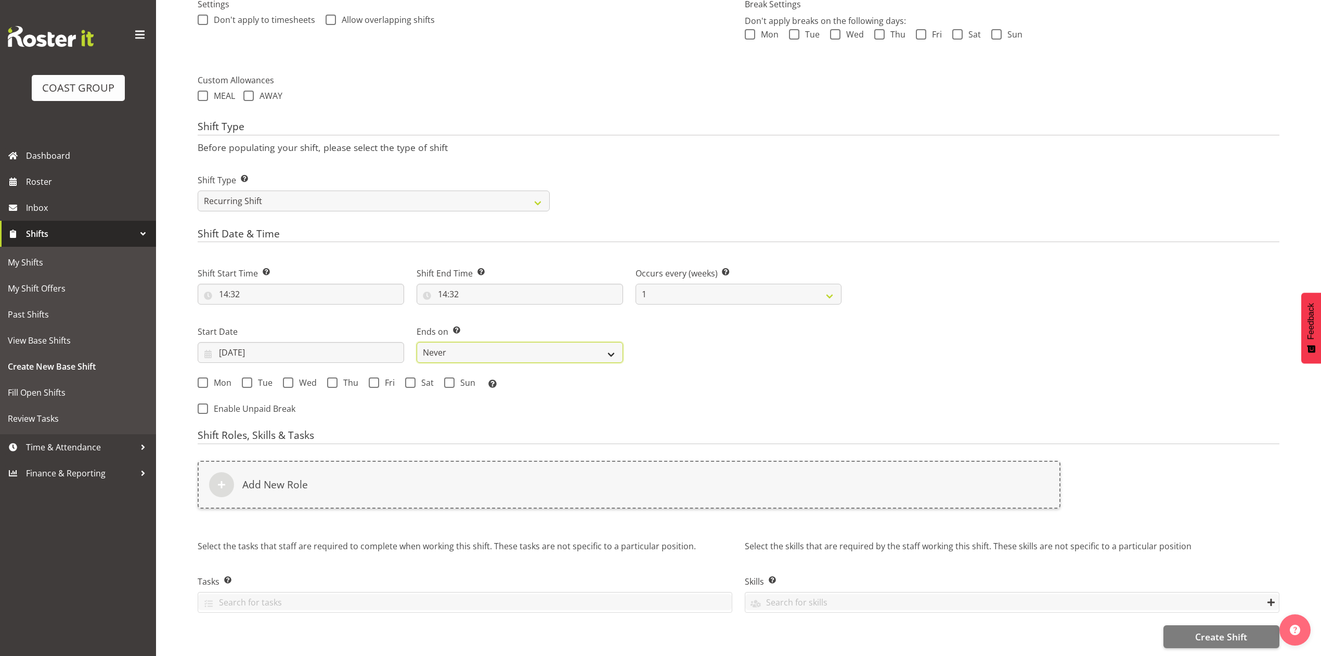
drag, startPoint x: 467, startPoint y: 340, endPoint x: 468, endPoint y: 348, distance: 7.4
click at [467, 342] on select "Never On Date" at bounding box center [520, 352] width 207 height 21
select select "date"
click at [417, 342] on select "Never On Date" at bounding box center [520, 352] width 207 height 21
click at [671, 342] on input "02/09/2025" at bounding box center [739, 352] width 207 height 21
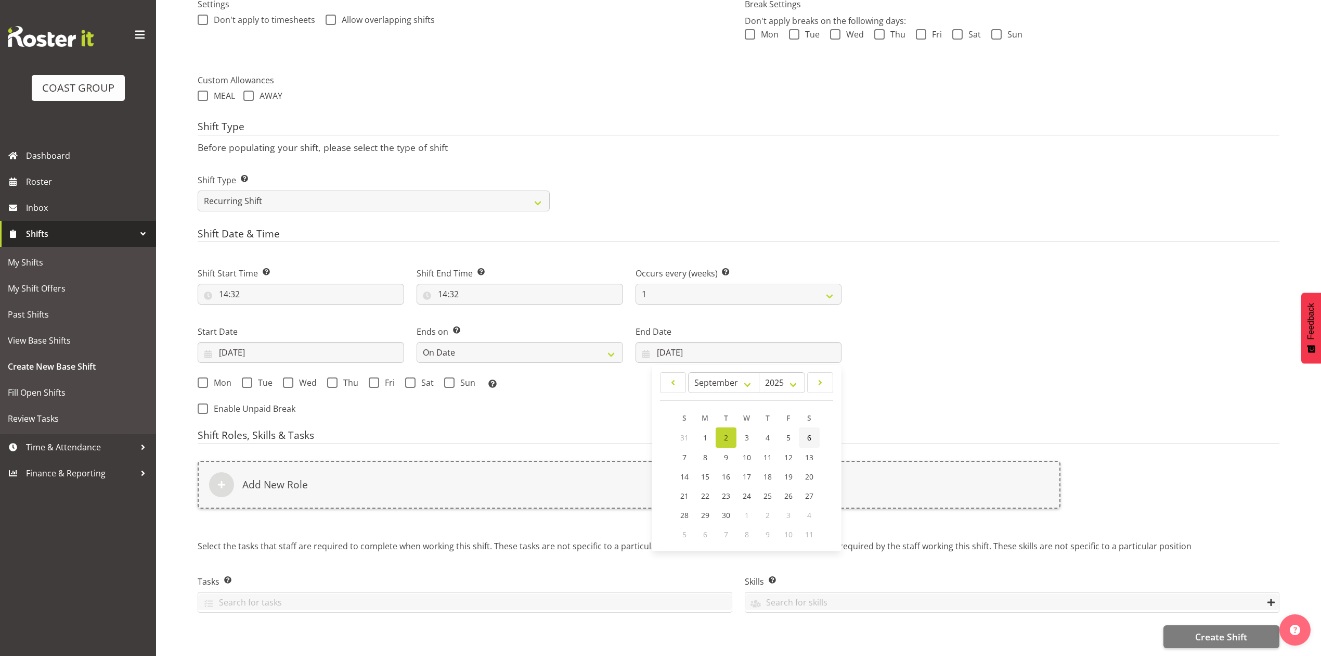
click at [802, 427] on link "6" at bounding box center [809, 437] width 21 height 20
type input "06/09/2025"
click at [379, 377] on span "Fri" at bounding box center [387, 382] width 16 height 10
click at [376, 379] on input "Fri" at bounding box center [372, 382] width 7 height 7
checkbox input "true"
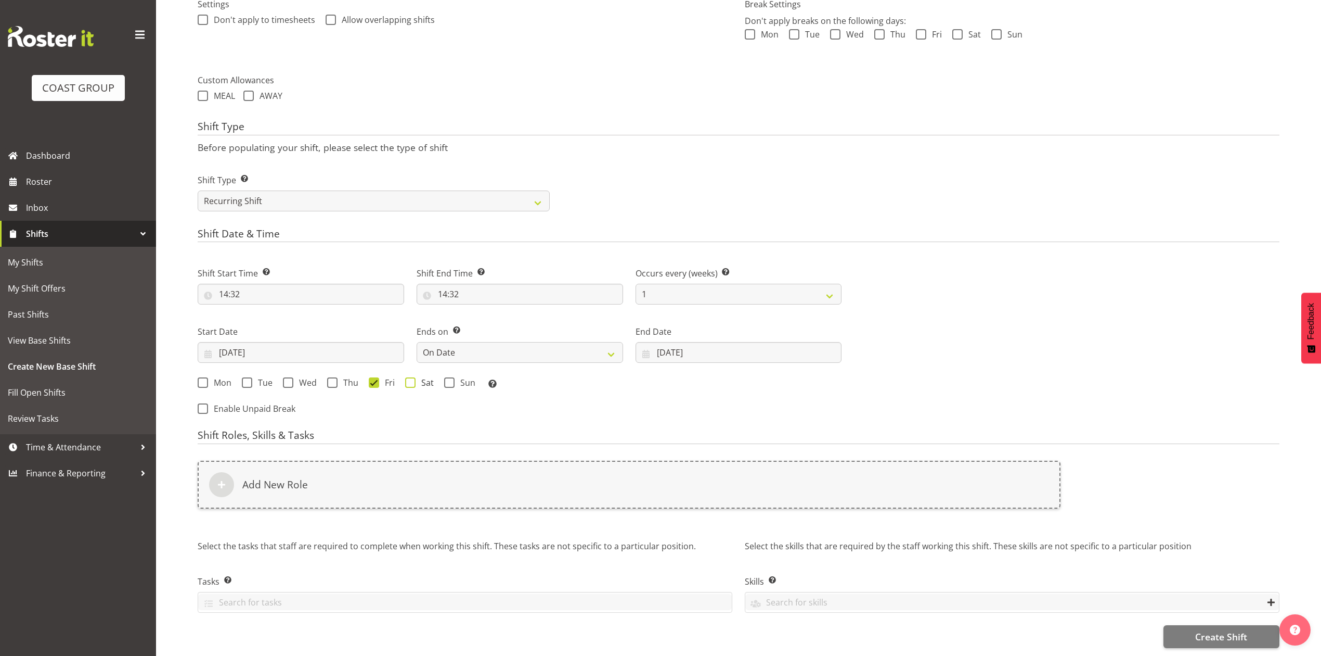
click at [408, 377] on span at bounding box center [410, 382] width 10 height 10
click at [408, 379] on input "Sat" at bounding box center [408, 382] width 7 height 7
checkbox input "true"
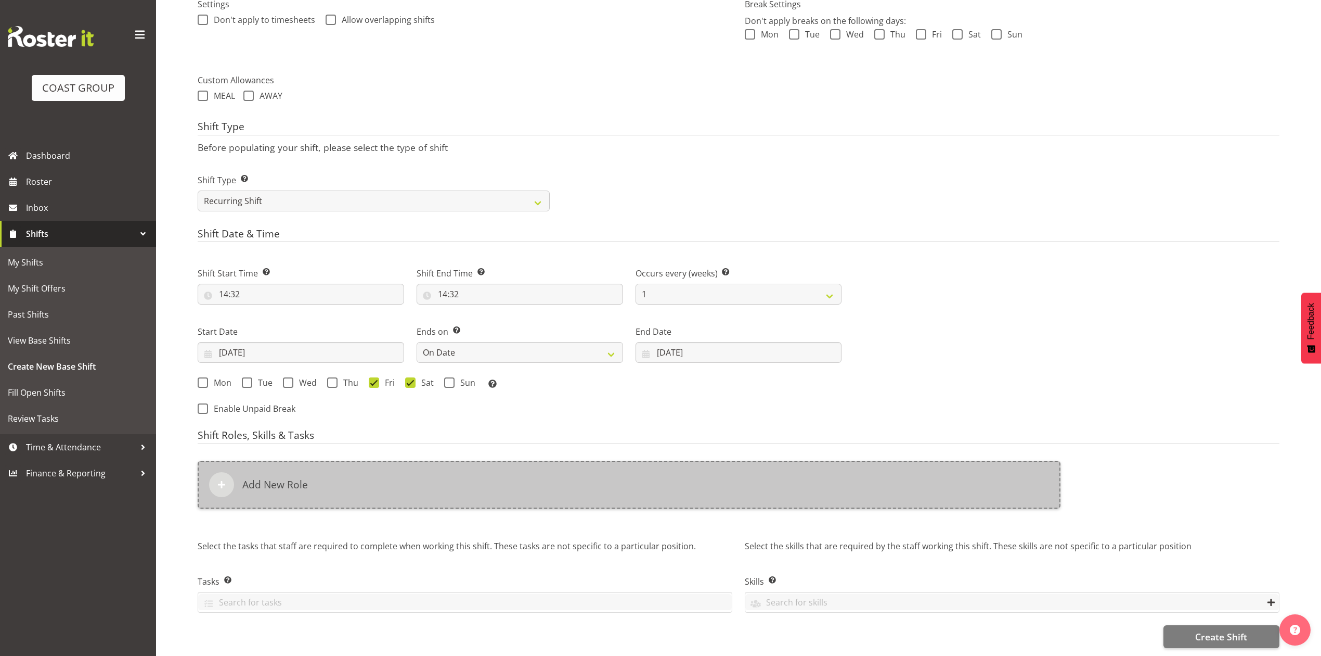
click at [407, 465] on div "Add New Role" at bounding box center [629, 484] width 863 height 48
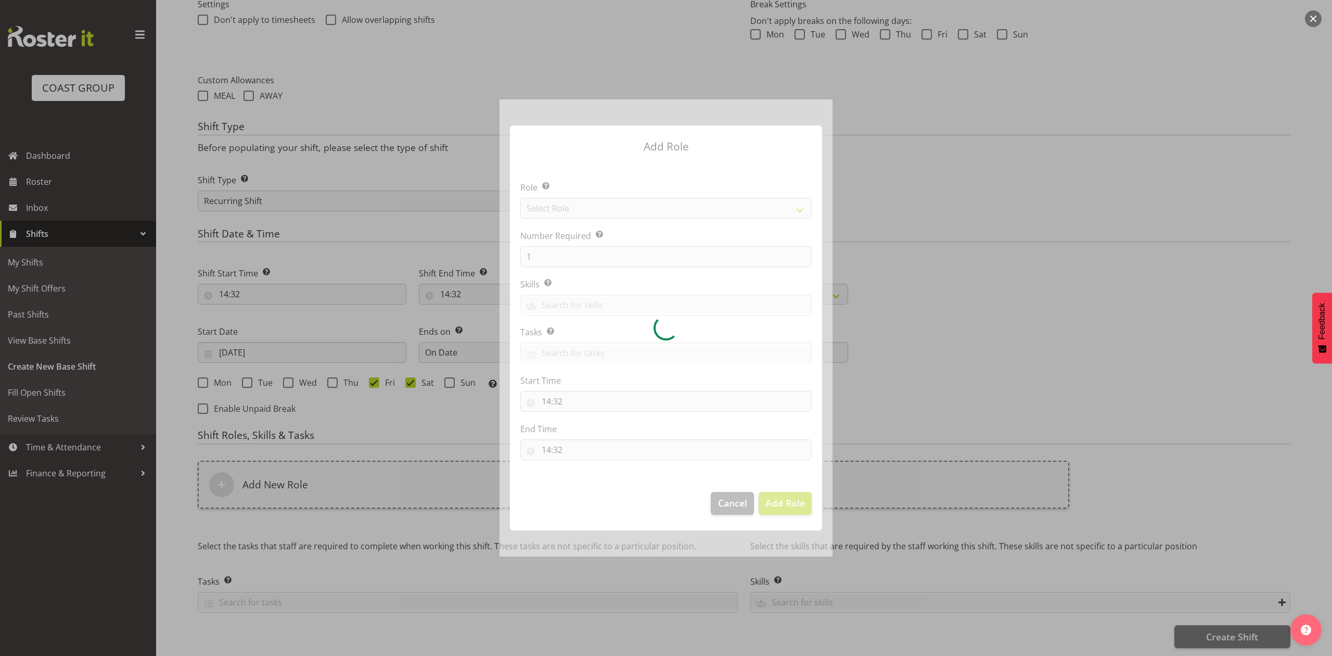
click at [592, 208] on div at bounding box center [665, 327] width 333 height 456
click at [592, 210] on div at bounding box center [665, 327] width 333 height 456
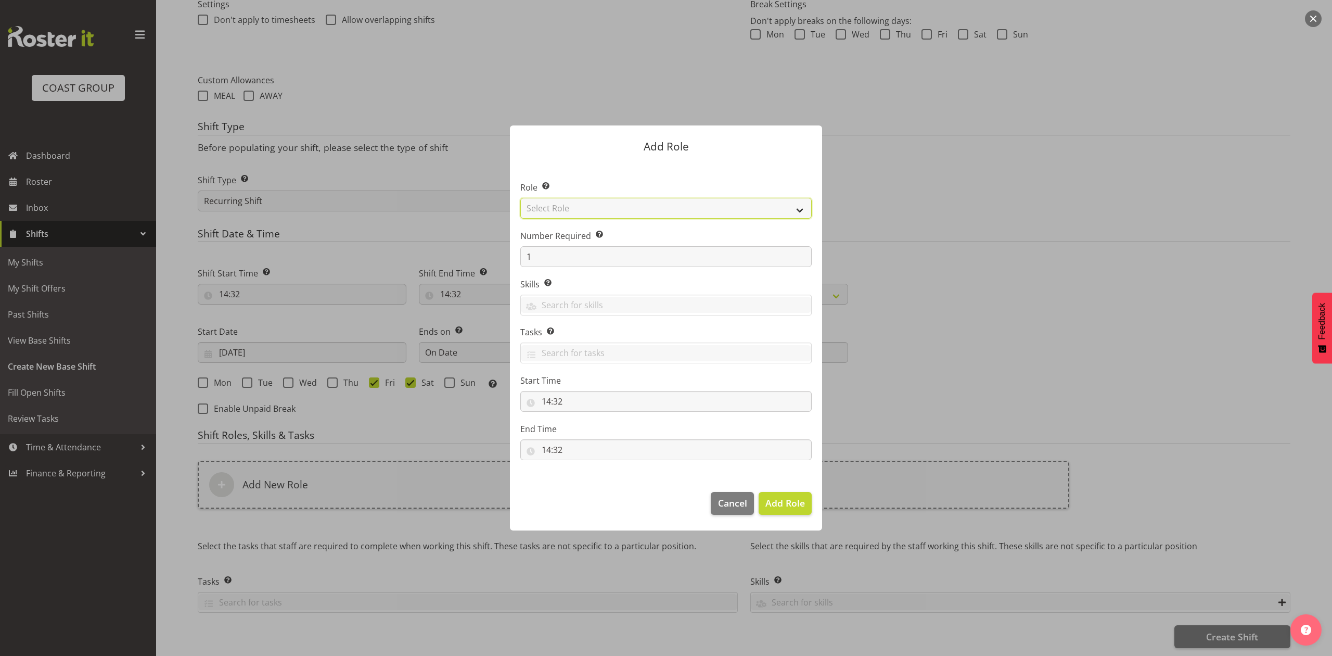
click at [592, 210] on select "Select Role ACCOUNT MANAGER ACCOUNT MANAGER DW ACCOUNTS AKL DIANNA VEHICLES AKL…" at bounding box center [665, 208] width 291 height 21
select select "81"
click at [520, 198] on select "Select Role ACCOUNT MANAGER ACCOUNT MANAGER DW ACCOUNTS AKL DIANNA VEHICLES AKL…" at bounding box center [665, 208] width 291 height 21
click at [791, 499] on span "Add Role" at bounding box center [785, 502] width 40 height 12
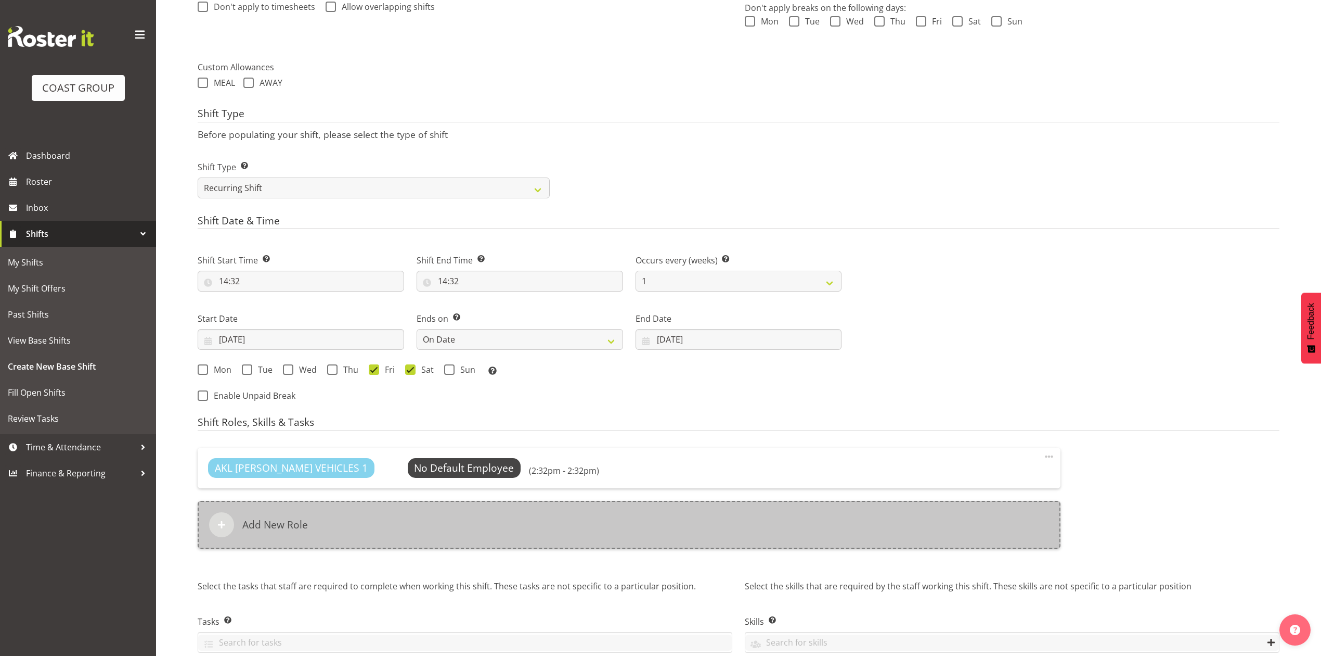
click at [490, 533] on div "Add New Role" at bounding box center [629, 524] width 863 height 48
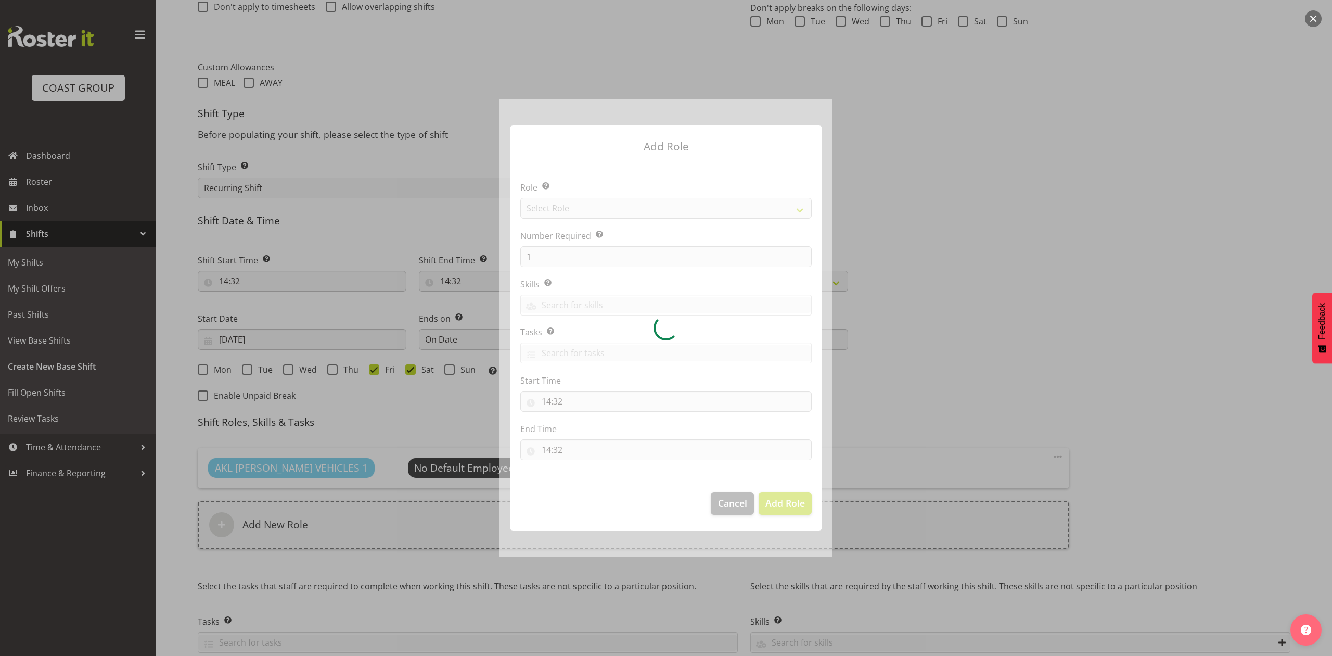
click at [594, 202] on div at bounding box center [665, 327] width 333 height 456
click at [586, 205] on div at bounding box center [665, 327] width 333 height 456
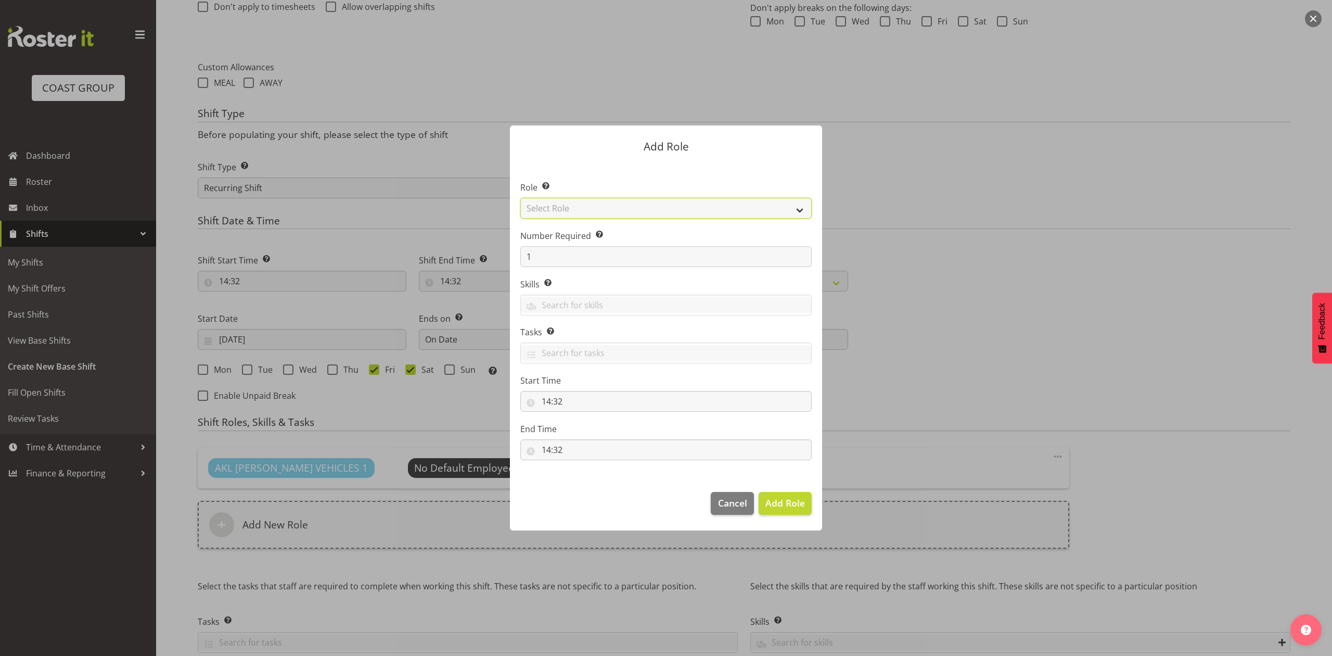
click at [611, 202] on select "Select Role ACCOUNT MANAGER ACCOUNT MANAGER DW ACCOUNTS AKL DIANNA VEHICLES AKL…" at bounding box center [665, 208] width 291 height 21
select select "188"
click at [520, 198] on select "Select Role ACCOUNT MANAGER ACCOUNT MANAGER DW ACCOUNTS AKL DIANNA VEHICLES AKL…" at bounding box center [665, 208] width 291 height 21
drag, startPoint x: 771, startPoint y: 496, endPoint x: 791, endPoint y: 423, distance: 75.6
click at [771, 497] on span "Add Role" at bounding box center [785, 502] width 40 height 12
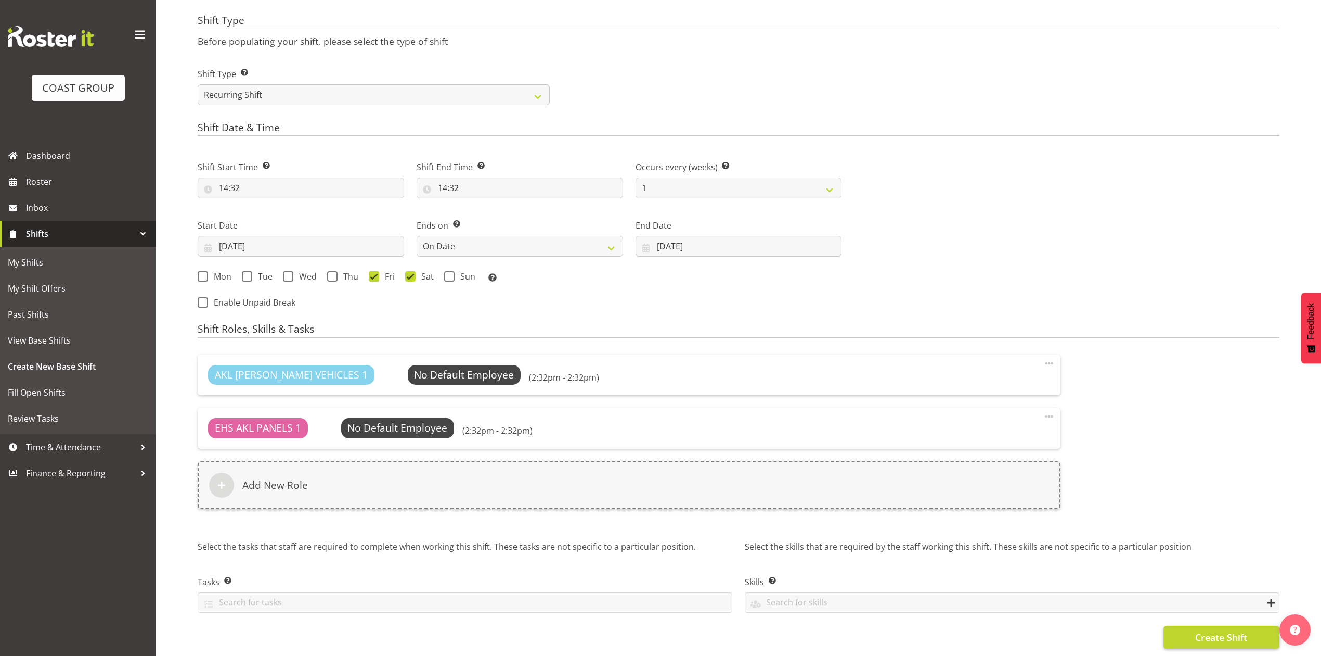
scroll to position [502, 0]
drag, startPoint x: 1201, startPoint y: 617, endPoint x: 1054, endPoint y: 529, distance: 170.8
click at [1199, 625] on button "Create Shift" at bounding box center [1222, 636] width 116 height 23
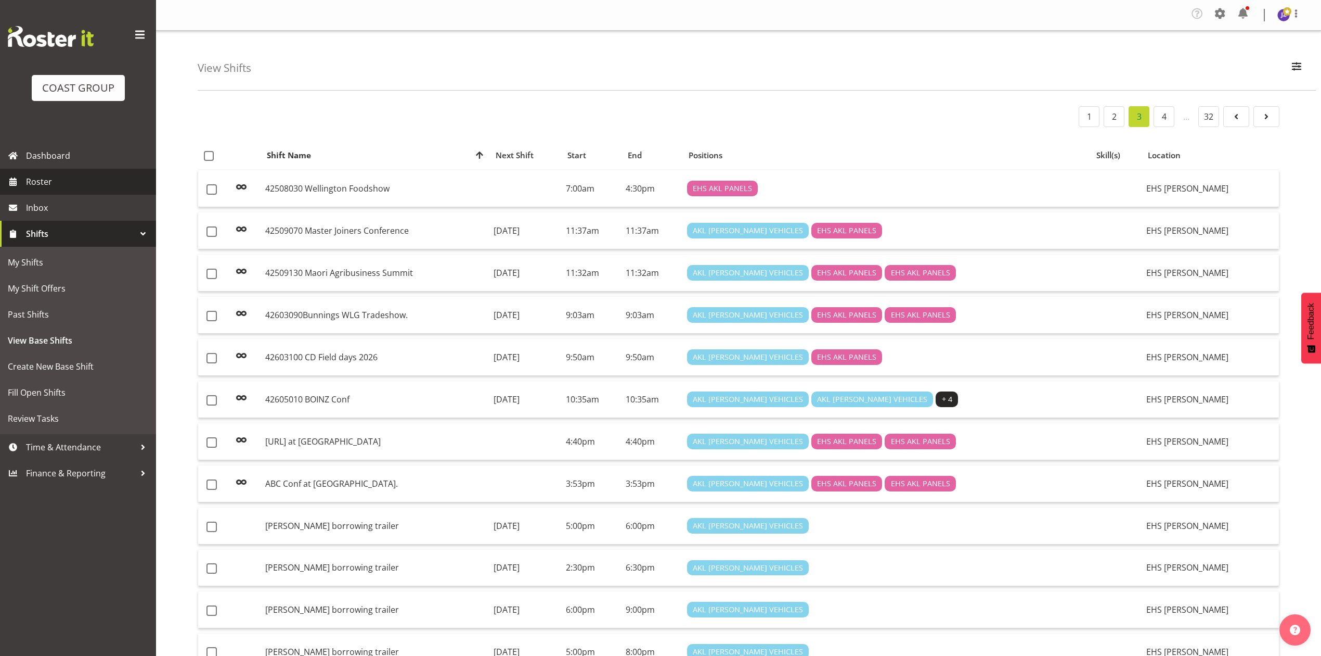
click at [51, 177] on span "Roster" at bounding box center [88, 182] width 125 height 16
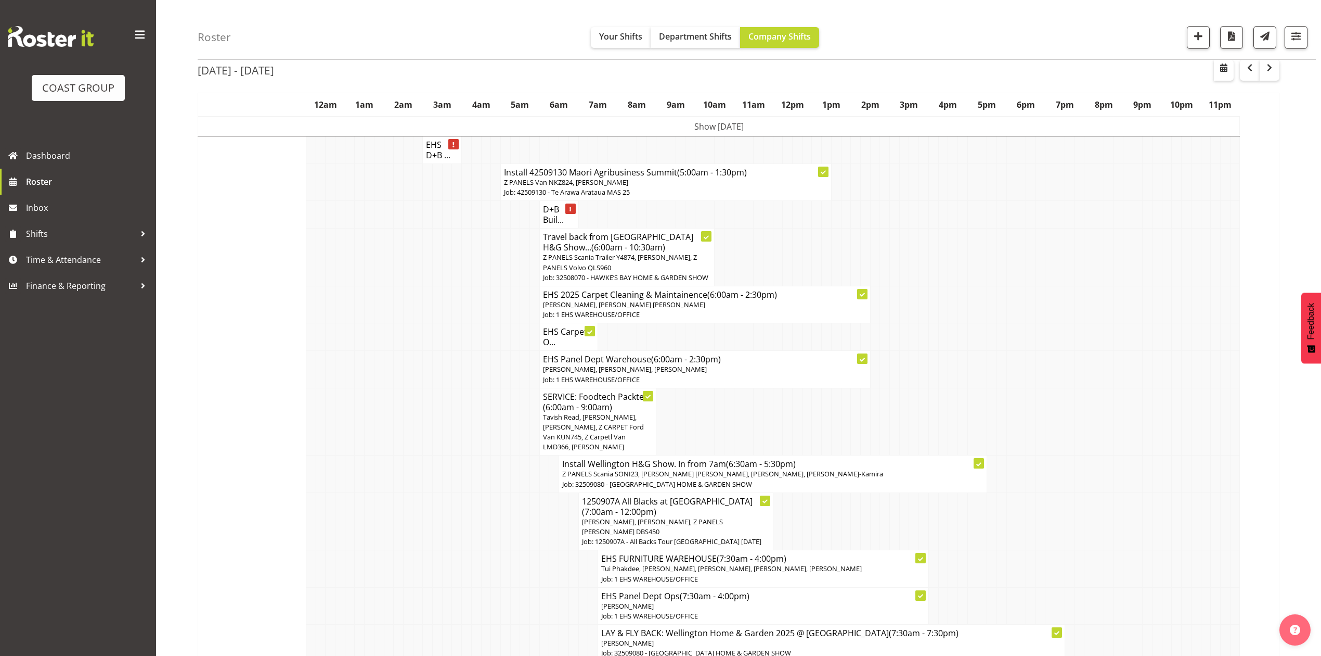
scroll to position [69, 0]
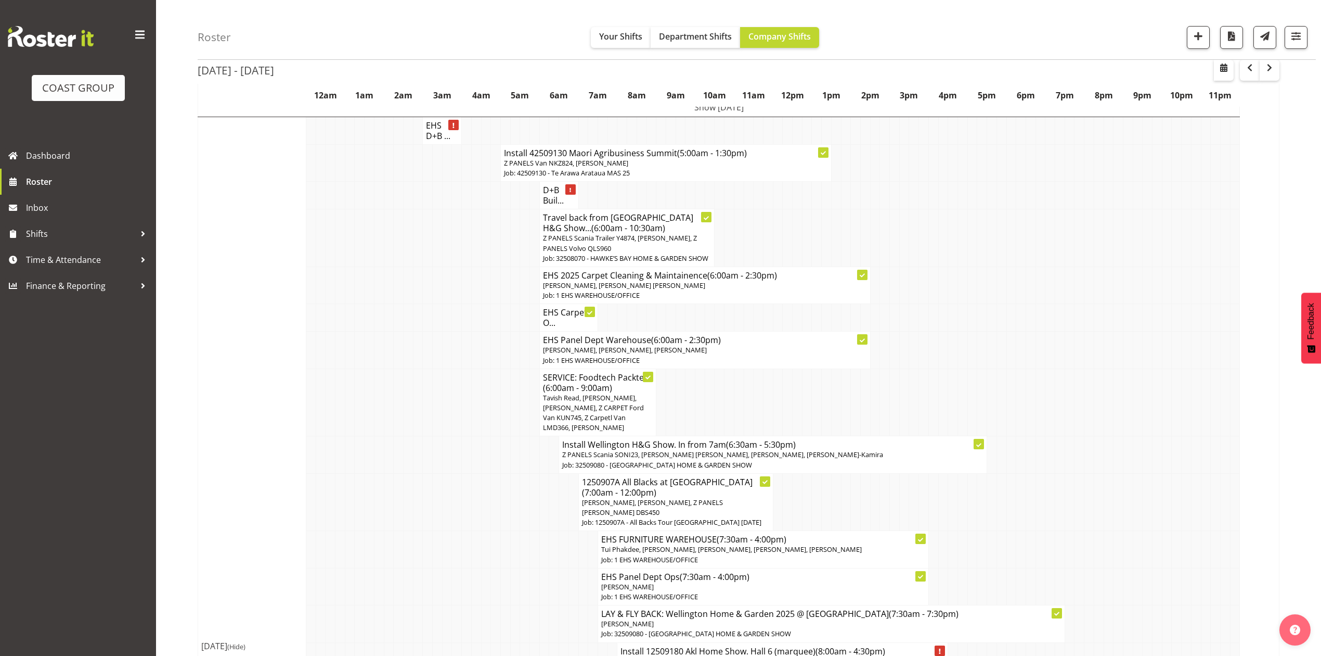
click at [711, 23] on div "Roster Your Shifts Department Shifts Company Shifts 1 Locations Clear CARLTON E…" at bounding box center [757, 30] width 1119 height 60
click at [698, 42] on span "Department Shifts" at bounding box center [695, 36] width 73 height 11
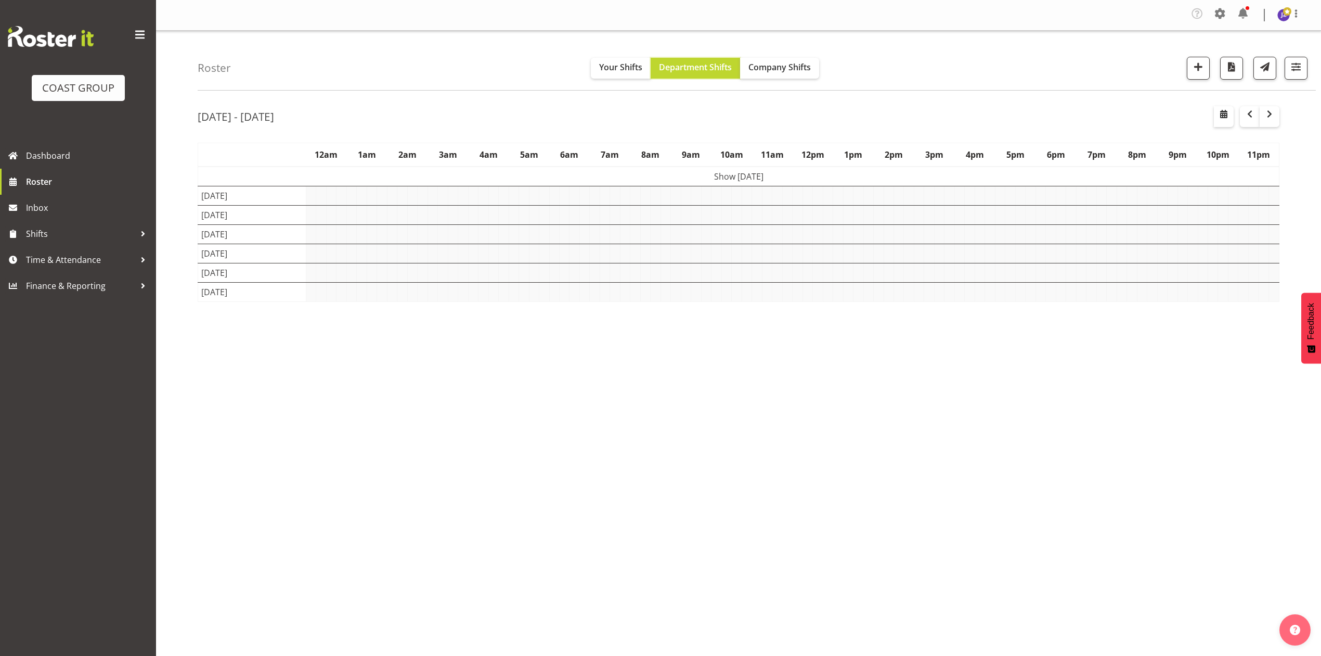
scroll to position [0, 0]
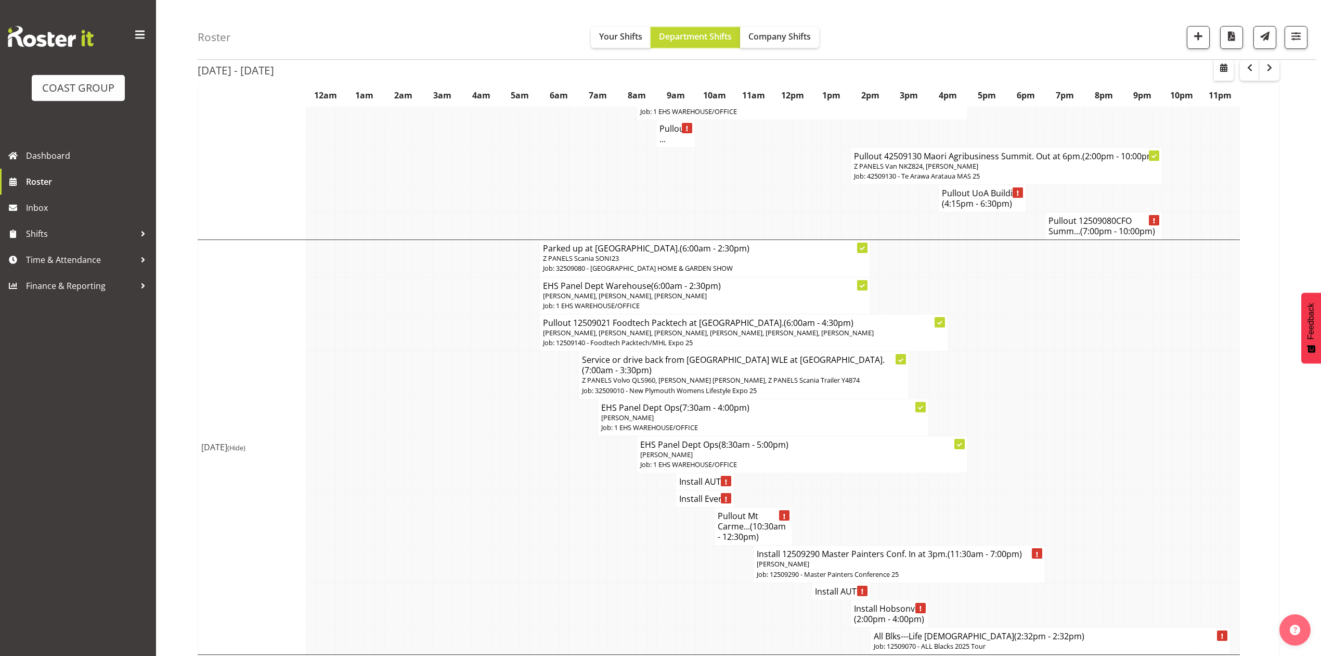
scroll to position [1595, 0]
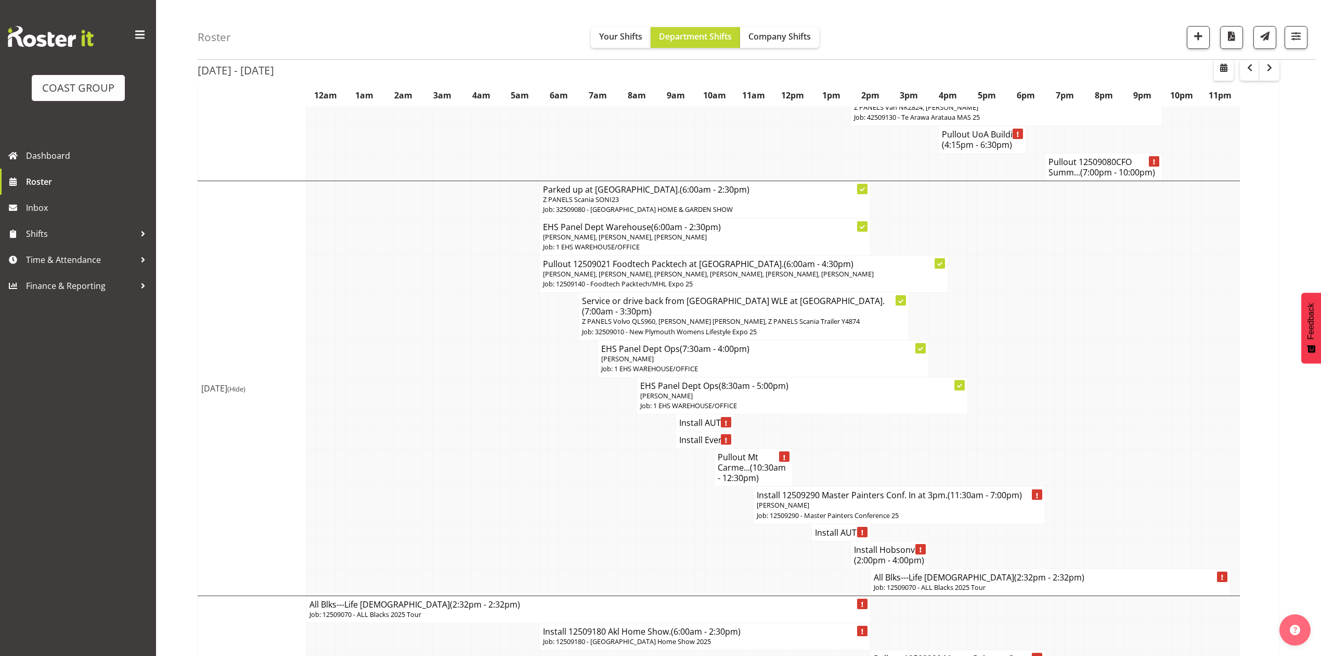
click at [985, 582] on p "Job: 12509070 - ALL Blacks 2025 Tour" at bounding box center [1050, 587] width 353 height 10
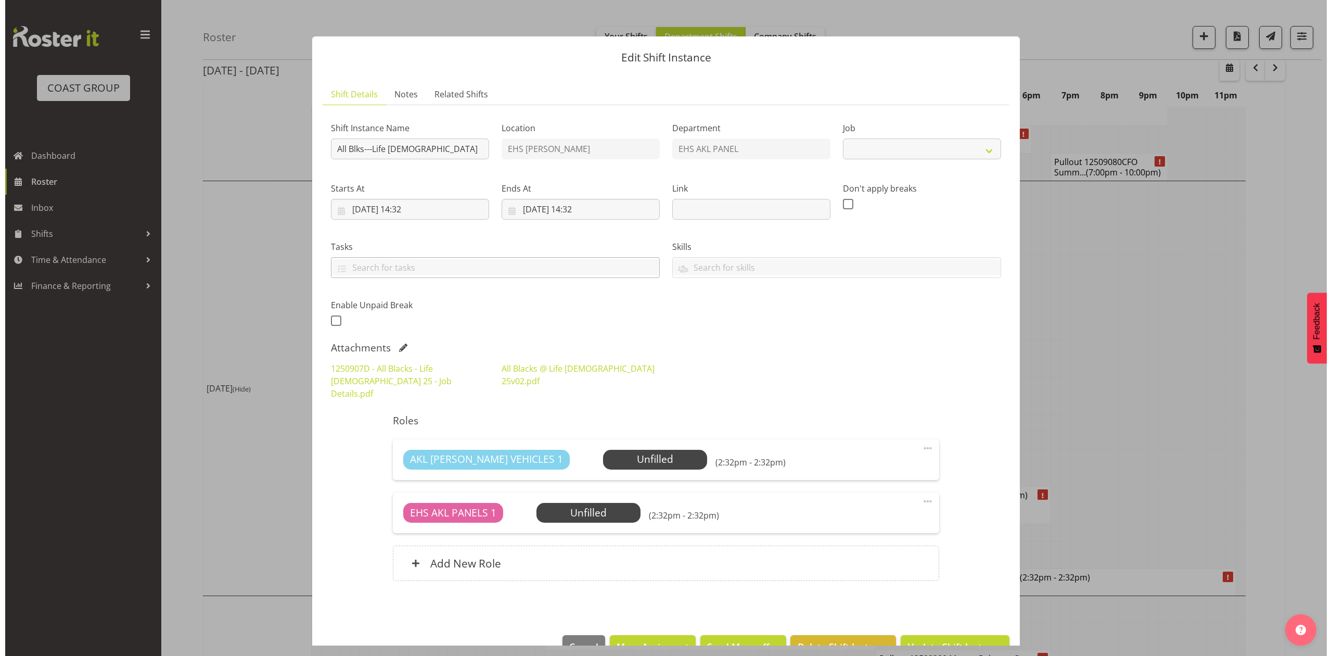
scroll to position [1574, 0]
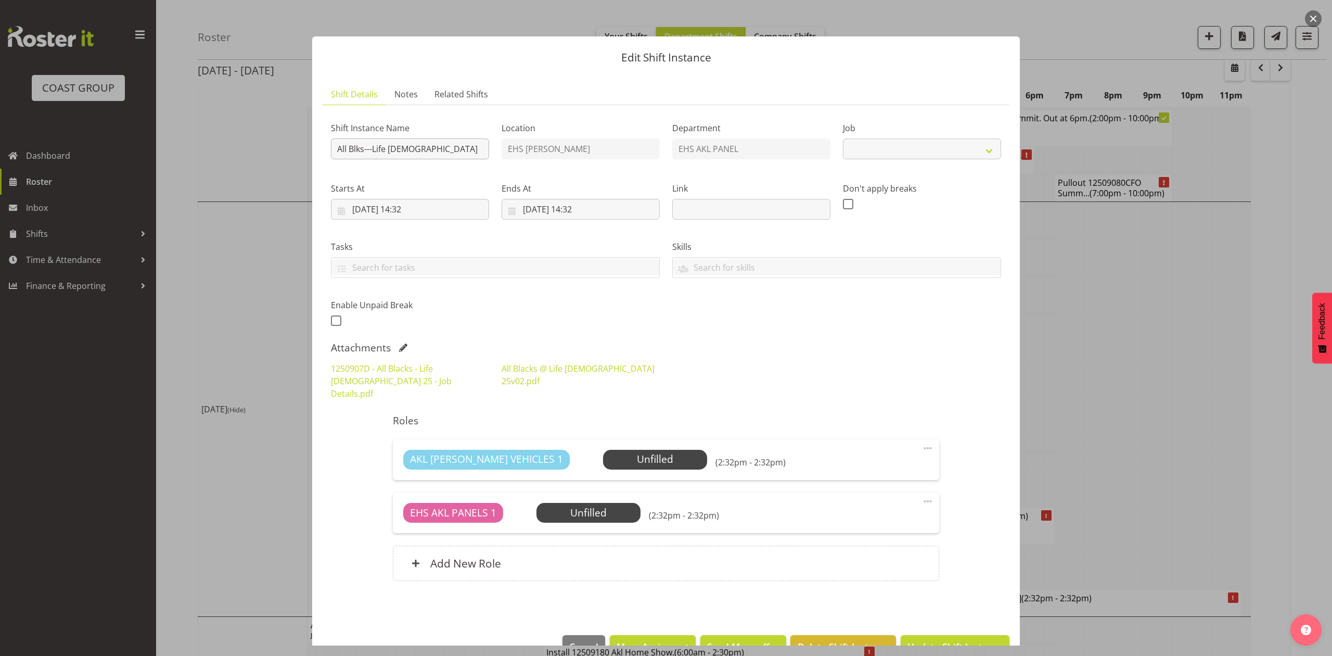
select select "9410"
click at [333, 155] on input "All Blks---Life [DEMOGRAPHIC_DATA]" at bounding box center [410, 148] width 158 height 21
click at [481, 140] on input "Install All Blks---Life [DEMOGRAPHIC_DATA]" at bounding box center [410, 148] width 158 height 21
drag, startPoint x: 397, startPoint y: 150, endPoint x: 389, endPoint y: 155, distance: 9.6
click at [389, 155] on input "Install All Blks---Life [DEMOGRAPHIC_DATA]" at bounding box center [410, 148] width 158 height 21
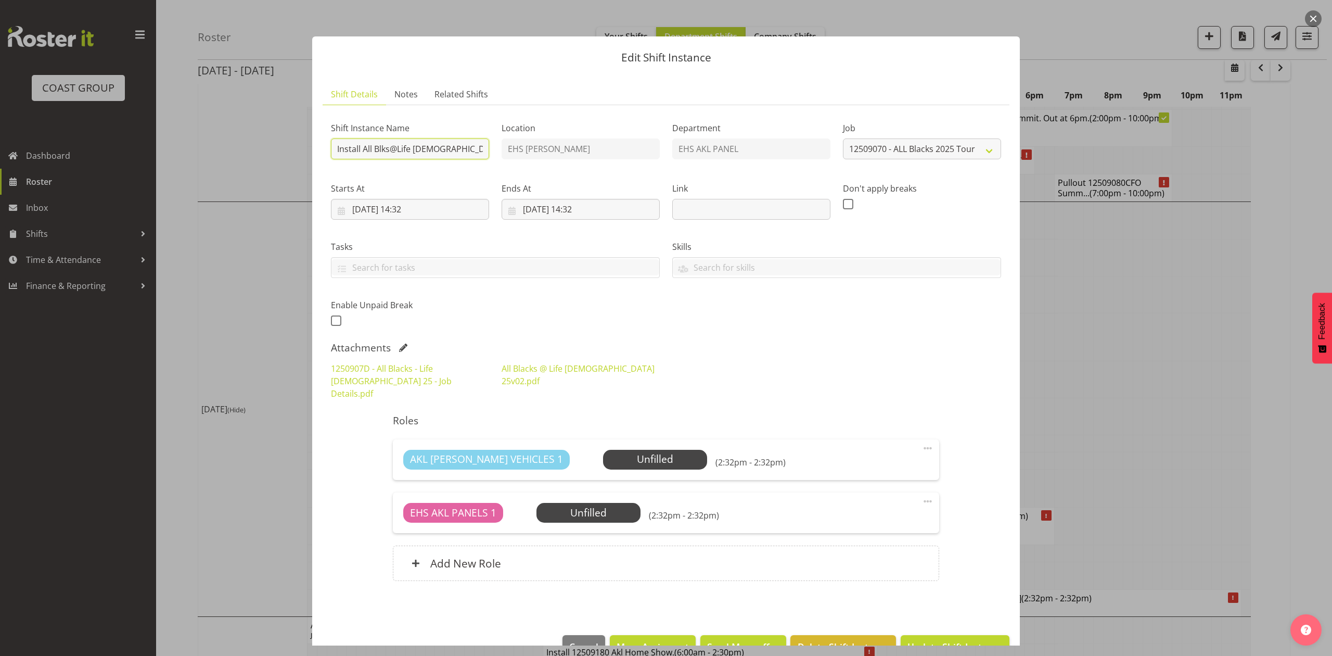
type input "Install All Blks@Life [DEMOGRAPHIC_DATA]"
click at [420, 204] on input "[DATE] 14:32" at bounding box center [410, 209] width 158 height 21
drag, startPoint x: 409, startPoint y: 426, endPoint x: 421, endPoint y: 422, distance: 12.4
click at [416, 427] on select "00 01 02 03 04 05 06 07 08 09 10 11 12 13 14 15 16 17 18 19 20 21 22 23" at bounding box center [410, 430] width 23 height 21
select select "8"
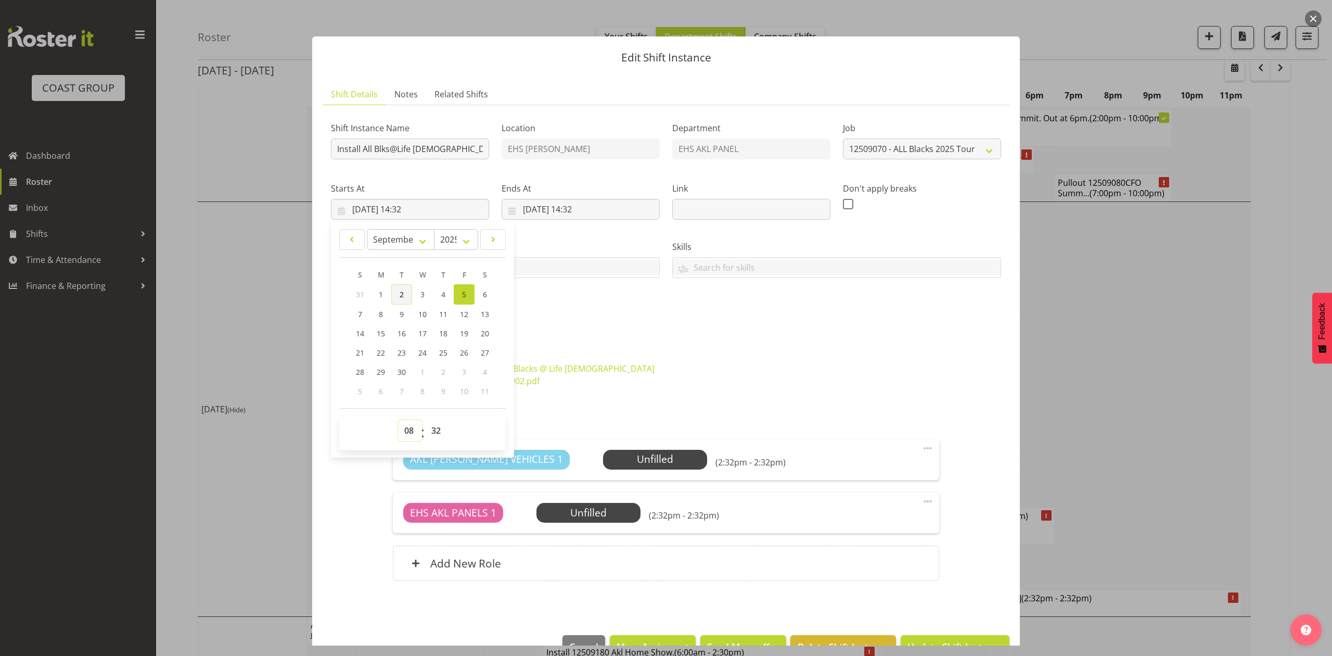
click at [399, 420] on select "00 01 02 03 04 05 06 07 08 09 10 11 12 13 14 15 16 17 18 19 20 21 22 23" at bounding box center [410, 430] width 23 height 21
type input "[DATE] 08:32"
click at [438, 426] on select "00 01 02 03 04 05 06 07 08 09 10 11 12 13 14 15 16 17 18 19 20 21 22 23 24 25 2…" at bounding box center [437, 430] width 23 height 21
select select "15"
click at [426, 420] on select "00 01 02 03 04 05 06 07 08 09 10 11 12 13 14 15 16 17 18 19 20 21 22 23 24 25 2…" at bounding box center [437, 430] width 23 height 21
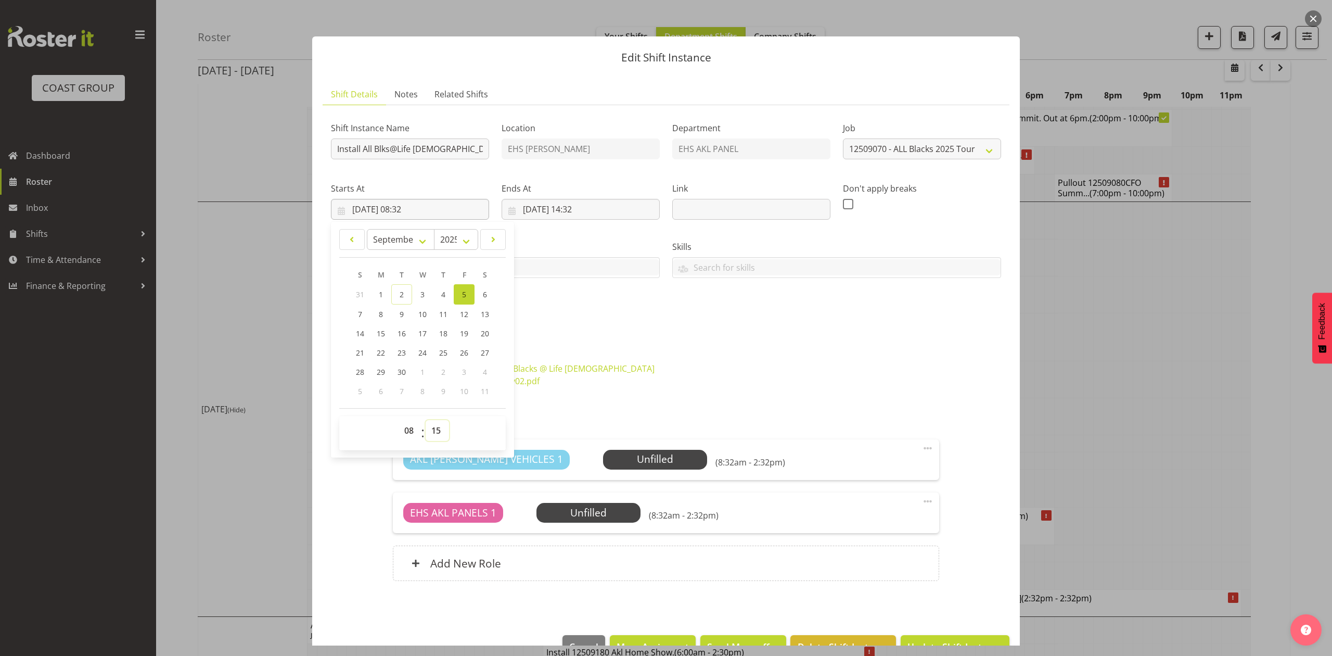
type input "[DATE] 08:15"
drag, startPoint x: 691, startPoint y: 352, endPoint x: 677, endPoint y: 352, distance: 14.0
click at [690, 352] on div "Attachments" at bounding box center [666, 347] width 670 height 12
click at [540, 207] on input "[DATE] 14:32" at bounding box center [581, 209] width 158 height 21
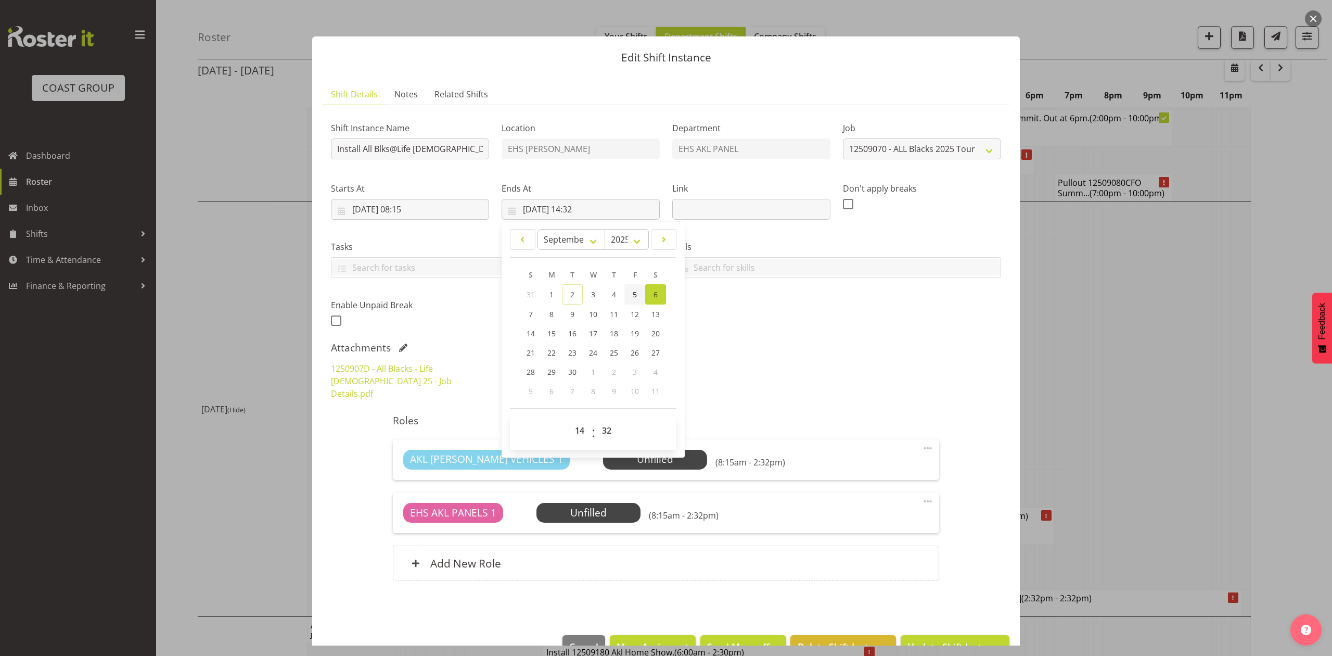
click at [635, 290] on link "5" at bounding box center [634, 294] width 21 height 20
type input "[DATE] 14:32"
drag, startPoint x: 730, startPoint y: 323, endPoint x: 609, endPoint y: 258, distance: 138.0
click at [730, 324] on div "Shift Instance Name Install All Blks@Life Church Location EHS [PERSON_NAME] Dep…" at bounding box center [666, 221] width 683 height 228
click at [583, 204] on input "[DATE] 14:32" at bounding box center [581, 209] width 158 height 21
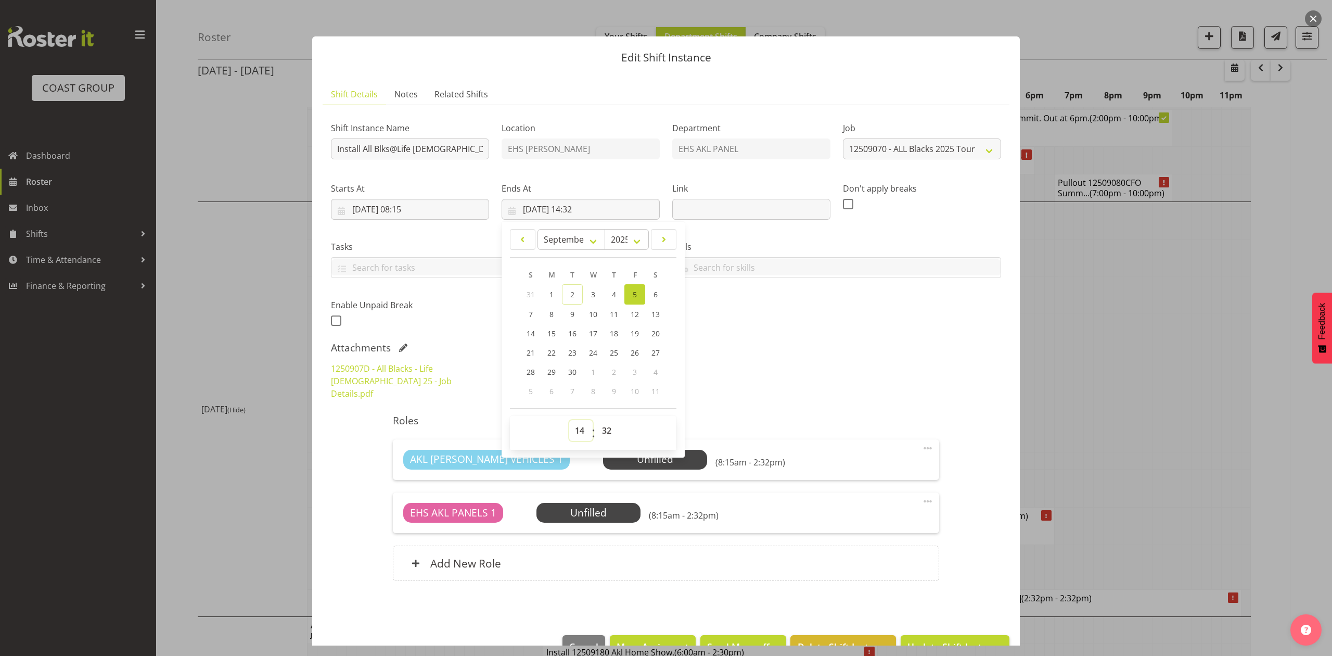
click at [575, 431] on select "00 01 02 03 04 05 06 07 08 09 10 11 12 13 14 15 16 17 18 19 20 21 22 23" at bounding box center [580, 430] width 23 height 21
select select "10"
click at [569, 420] on select "00 01 02 03 04 05 06 07 08 09 10 11 12 13 14 15 16 17 18 19 20 21 22 23" at bounding box center [580, 430] width 23 height 21
type input "[DATE] 10:32"
drag, startPoint x: 606, startPoint y: 429, endPoint x: 607, endPoint y: 423, distance: 5.7
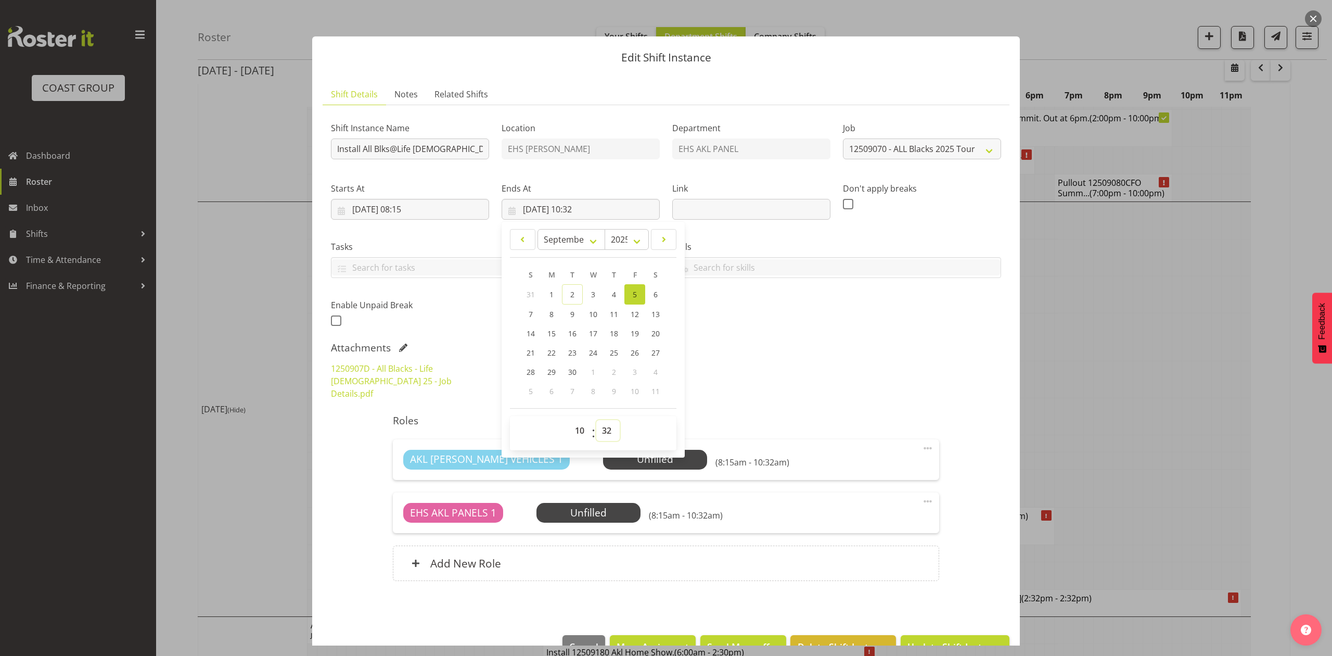
click at [606, 429] on select "00 01 02 03 04 05 06 07 08 09 10 11 12 13 14 15 16 17 18 19 20 21 22 23 24 25 2…" at bounding box center [607, 430] width 23 height 21
select select "0"
click at [596, 420] on select "00 01 02 03 04 05 06 07 08 09 10 11 12 13 14 15 16 17 18 19 20 21 22 23 24 25 2…" at bounding box center [607, 430] width 23 height 21
type input "[DATE] 10:00"
click at [834, 354] on div "Attachments" at bounding box center [666, 347] width 670 height 12
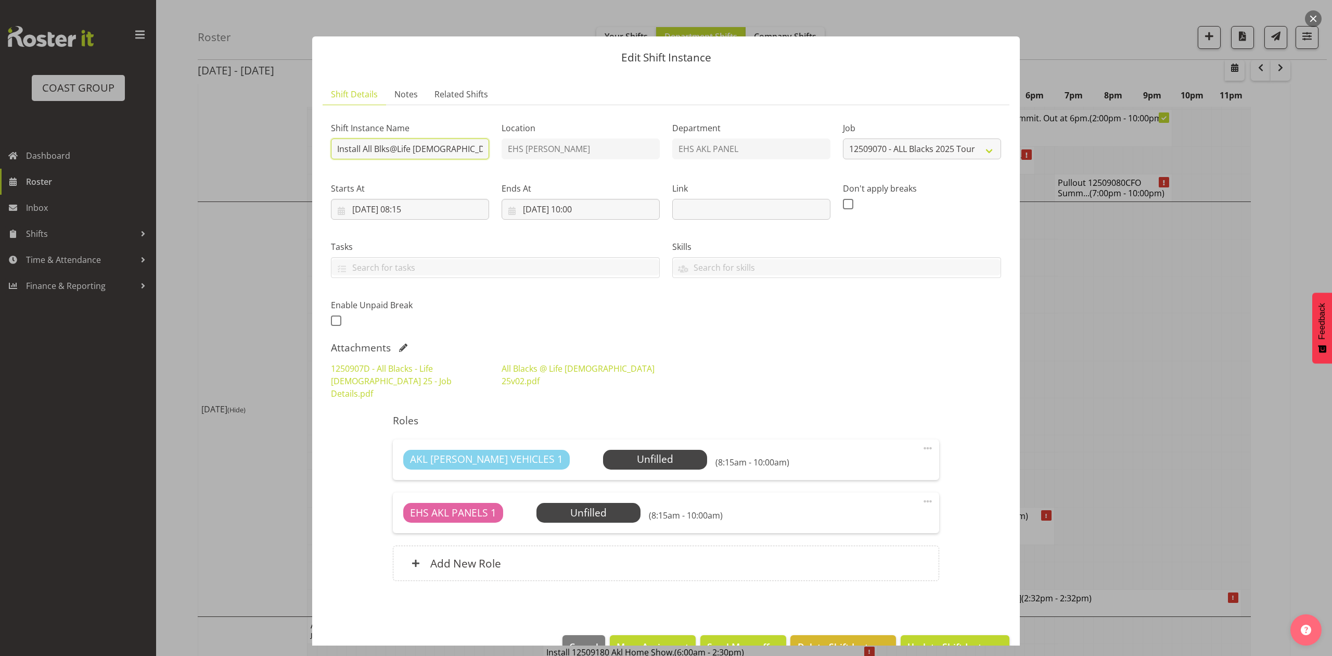
click at [474, 145] on input "Install All Blks@Life [DEMOGRAPHIC_DATA]" at bounding box center [410, 148] width 158 height 21
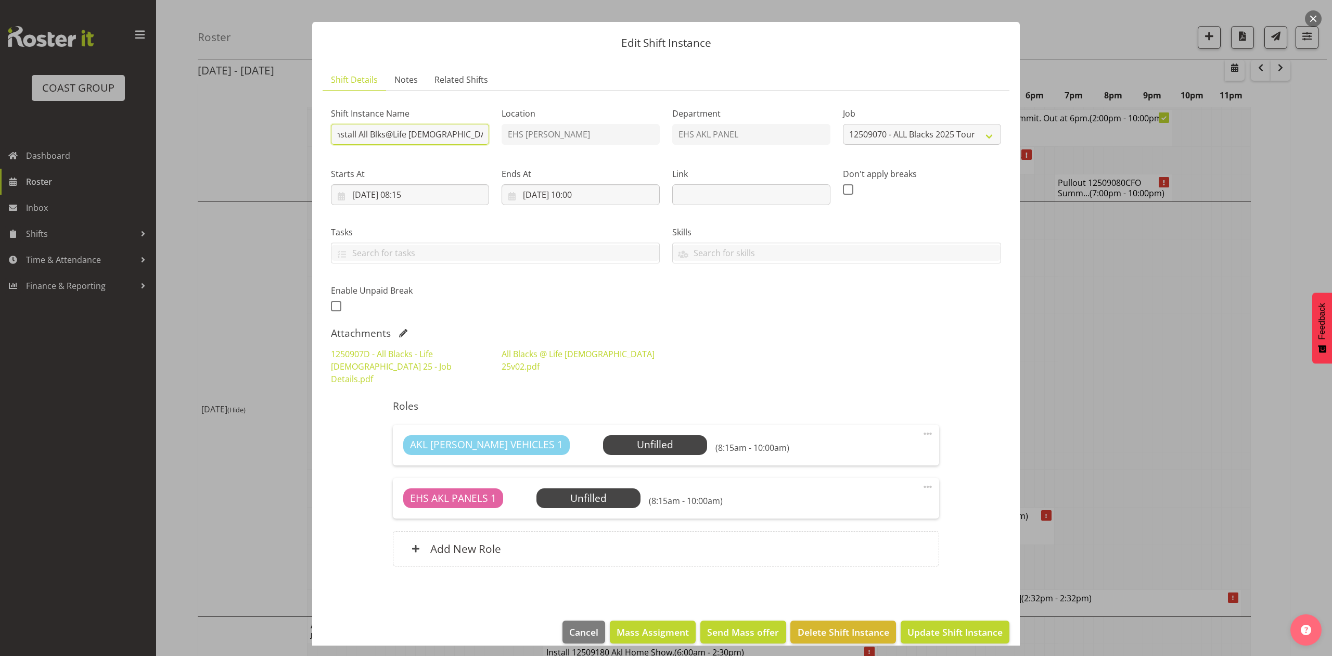
scroll to position [17, 0]
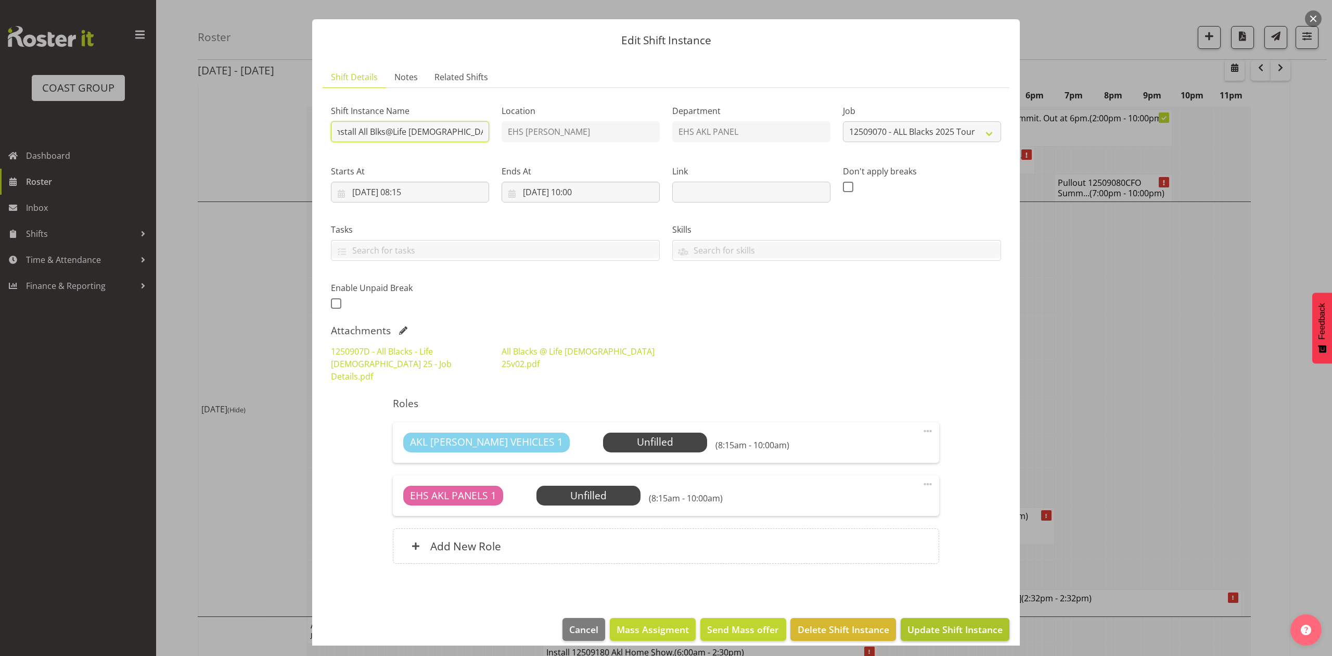
type input "Install All Blks@Life [DEMOGRAPHIC_DATA]. In at 9am."
click at [937, 622] on span "Update Shift Instance" at bounding box center [954, 629] width 95 height 14
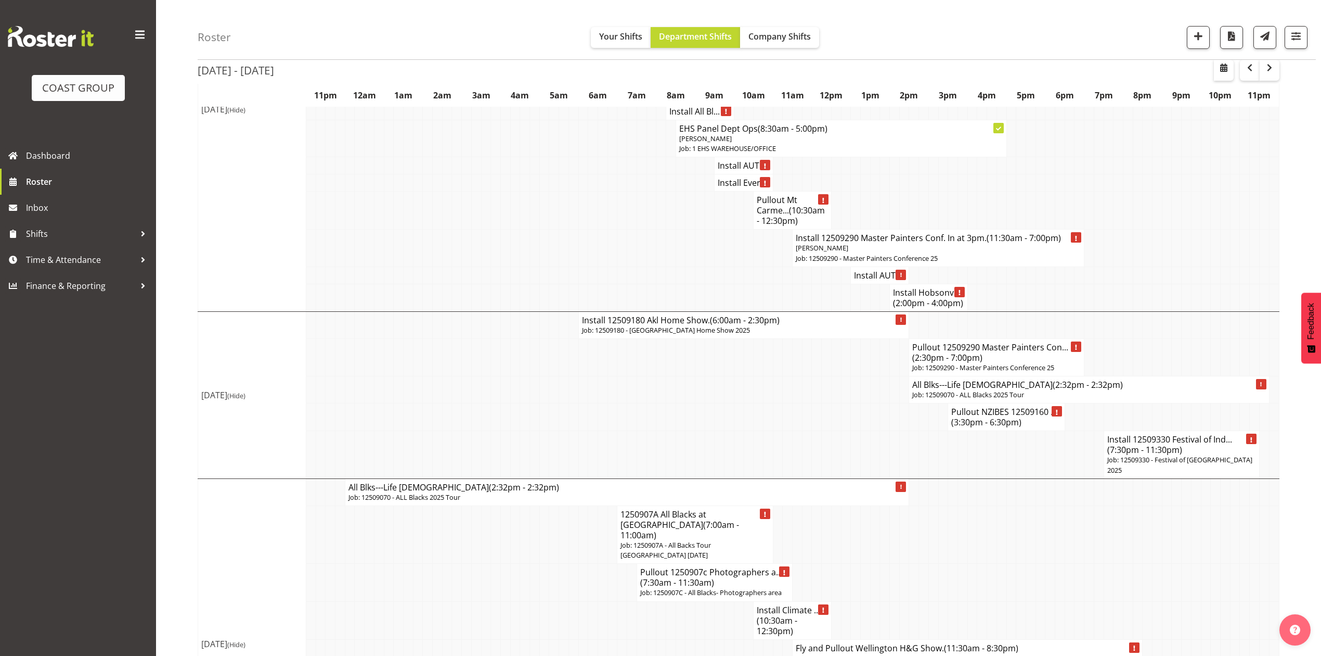
scroll to position [1800, 0]
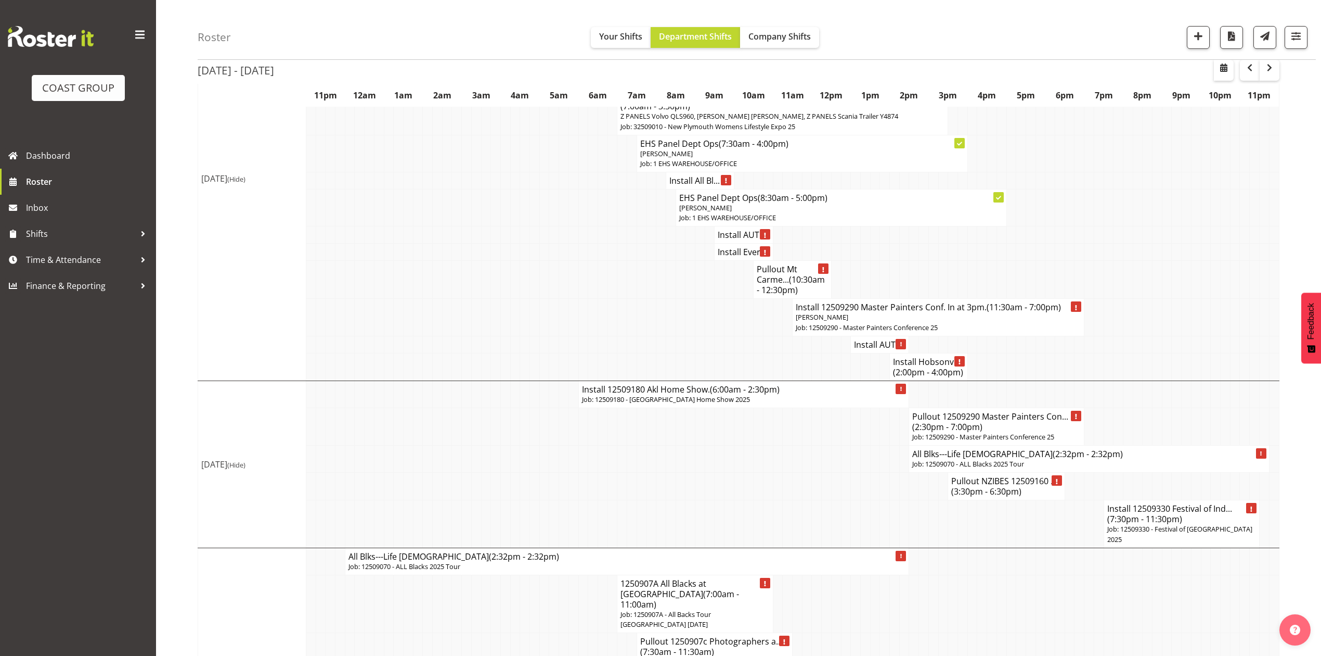
click at [981, 448] on h4 "All Blks---[DEMOGRAPHIC_DATA] (2:32pm - 2:32pm)" at bounding box center [1089, 453] width 353 height 10
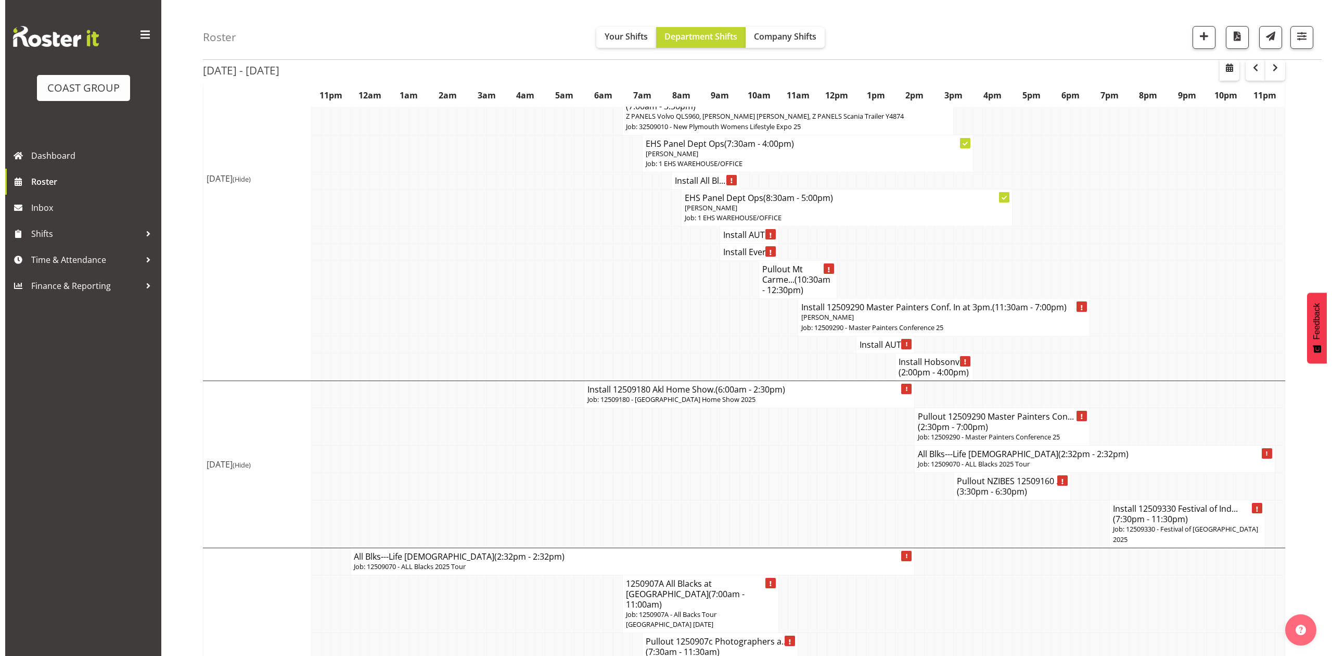
scroll to position [1780, 0]
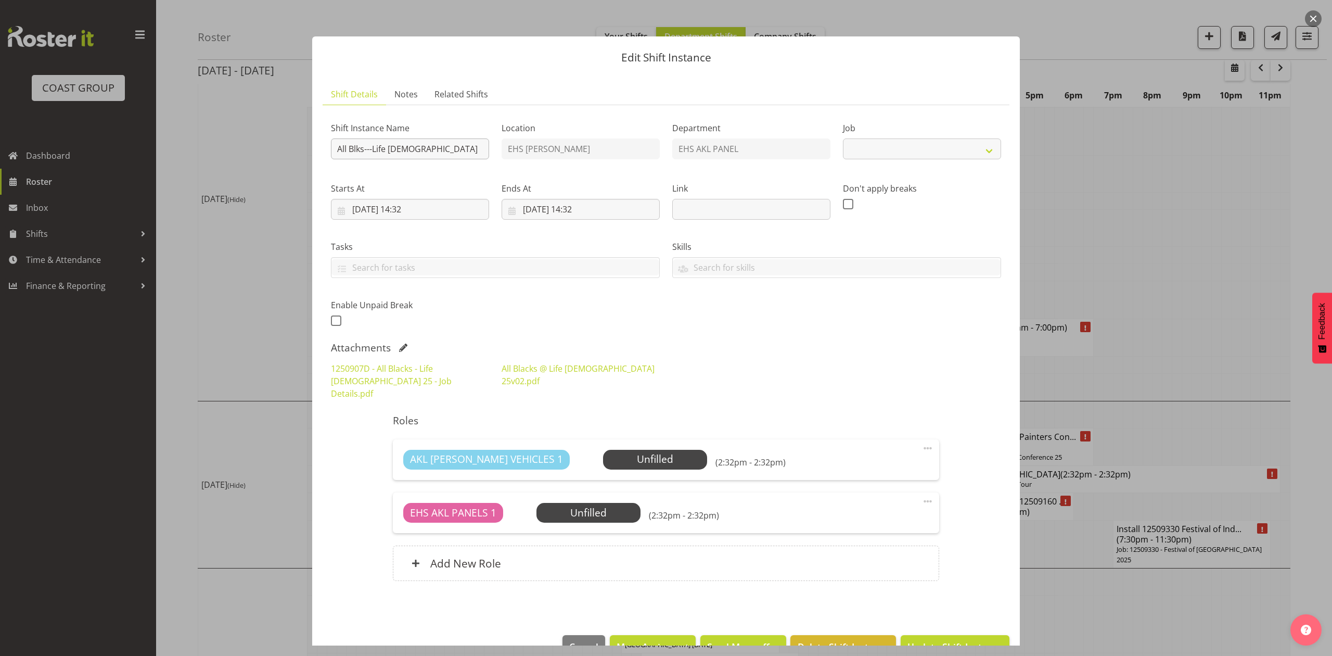
select select "9410"
drag, startPoint x: 338, startPoint y: 146, endPoint x: 325, endPoint y: 138, distance: 15.0
click at [334, 144] on input "All Blks---Life [DEMOGRAPHIC_DATA]" at bounding box center [410, 148] width 158 height 21
click at [452, 140] on input "Pullout All Blks---Life [DEMOGRAPHIC_DATA]" at bounding box center [410, 148] width 158 height 21
click at [476, 150] on input "Pullout All Blks---Life [DEMOGRAPHIC_DATA]. Out at" at bounding box center [410, 148] width 158 height 21
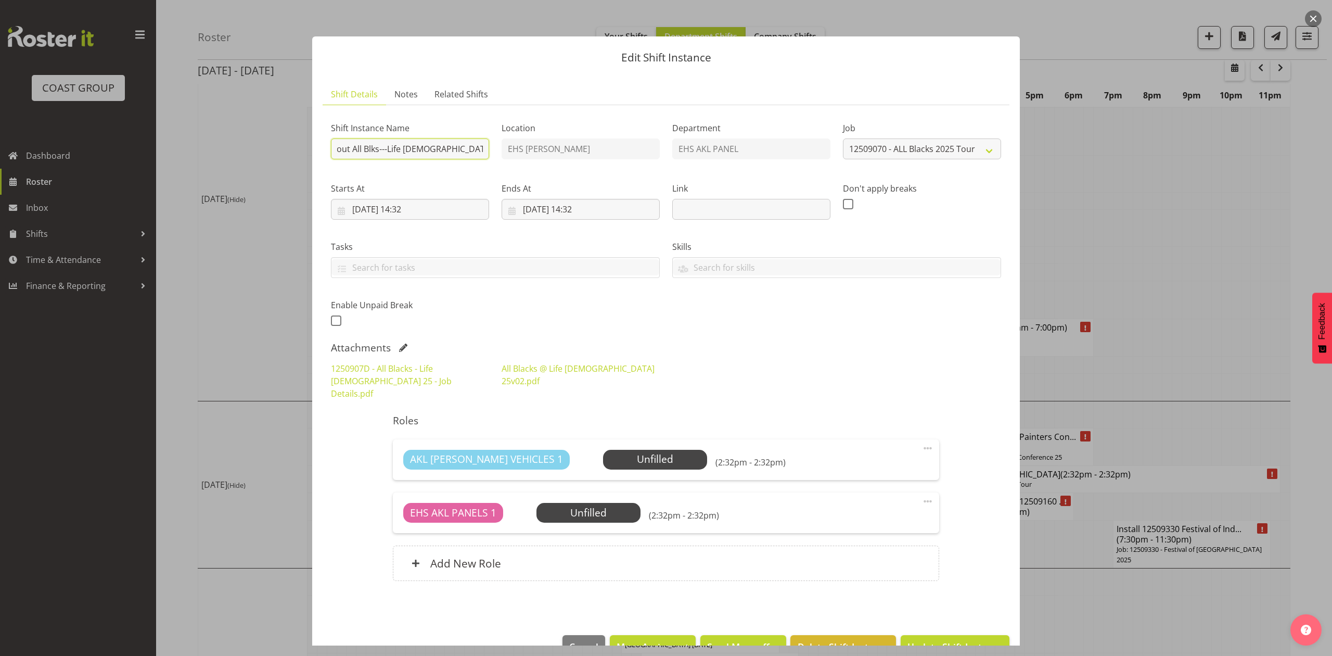
scroll to position [0, 17]
type input "Pullout All Blks---Life [DEMOGRAPHIC_DATA]. Out at 6am."
click at [537, 209] on input "[DATE] 14:32" at bounding box center [581, 209] width 158 height 21
click at [645, 293] on link "6" at bounding box center [655, 294] width 21 height 20
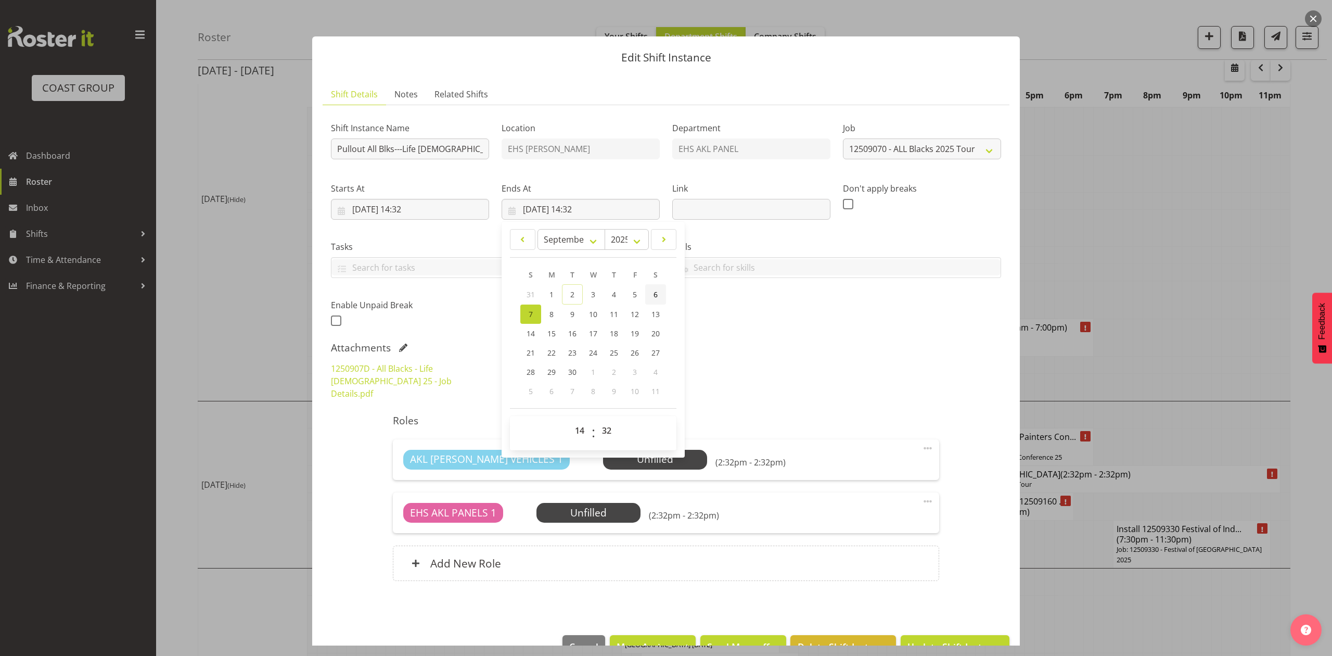
type input "[DATE] 14:32"
click at [473, 240] on label "Tasks" at bounding box center [495, 246] width 329 height 12
click at [408, 209] on input "[DATE] 14:32" at bounding box center [410, 209] width 158 height 21
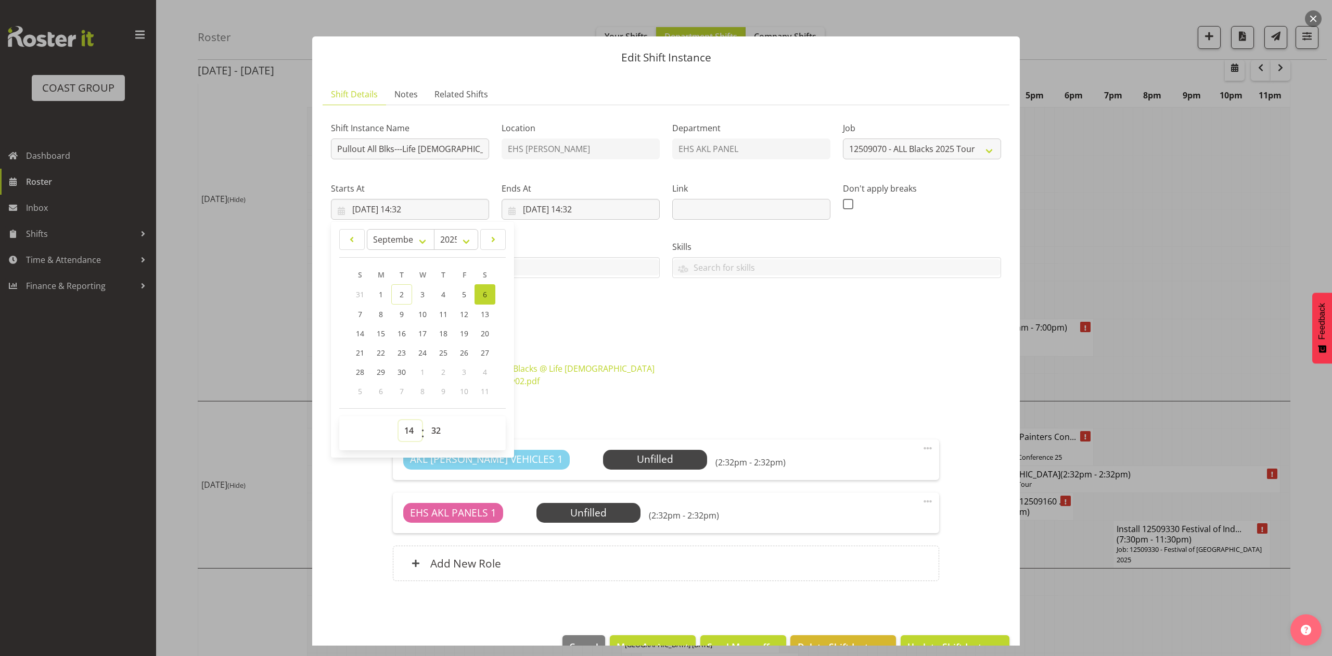
drag, startPoint x: 408, startPoint y: 434, endPoint x: 406, endPoint y: 423, distance: 11.0
click at [408, 434] on select "00 01 02 03 04 05 06 07 08 09 10 11 12 13 14 15 16 17 18 19 20 21 22 23" at bounding box center [410, 430] width 23 height 21
select select "6"
click at [399, 420] on select "00 01 02 03 04 05 06 07 08 09 10 11 12 13 14 15 16 17 18 19 20 21 22 23" at bounding box center [410, 430] width 23 height 21
type input "[DATE] 06:32"
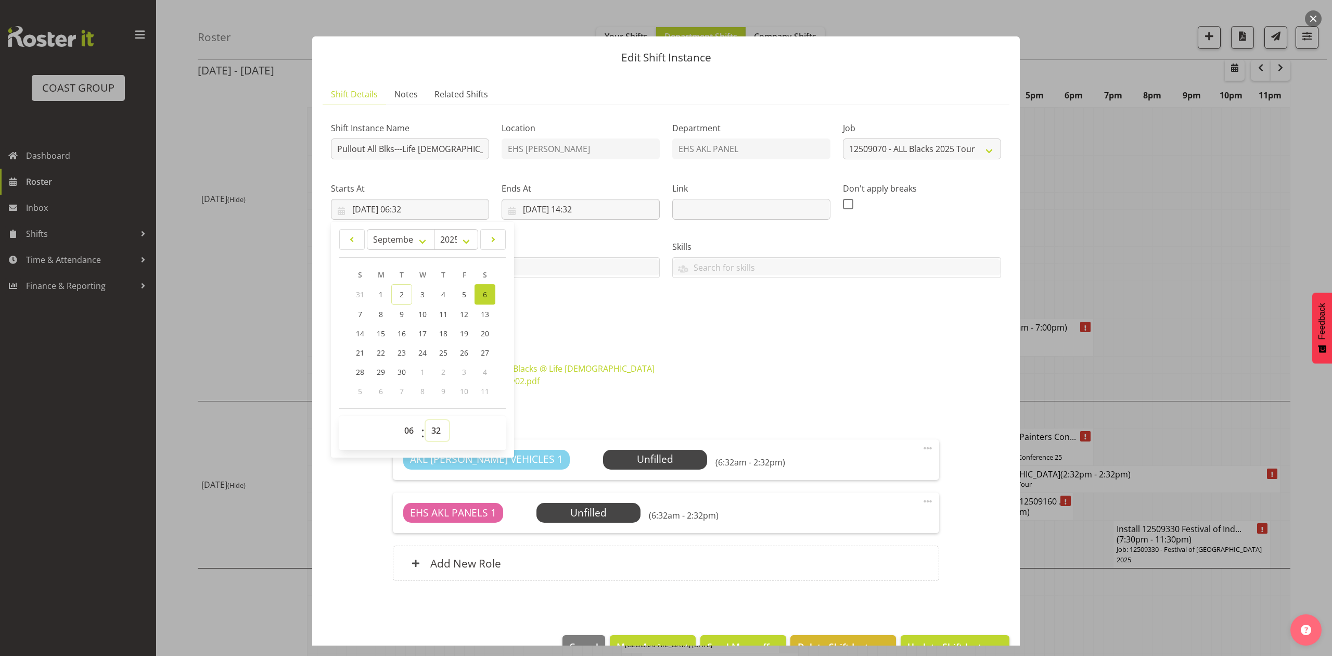
drag, startPoint x: 439, startPoint y: 433, endPoint x: 440, endPoint y: 422, distance: 10.5
click at [439, 433] on select "00 01 02 03 04 05 06 07 08 09 10 11 12 13 14 15 16 17 18 19 20 21 22 23 24 25 2…" at bounding box center [437, 430] width 23 height 21
select select "0"
click at [426, 420] on select "00 01 02 03 04 05 06 07 08 09 10 11 12 13 14 15 16 17 18 19 20 21 22 23 24 25 2…" at bounding box center [437, 430] width 23 height 21
type input "[DATE] 06:00"
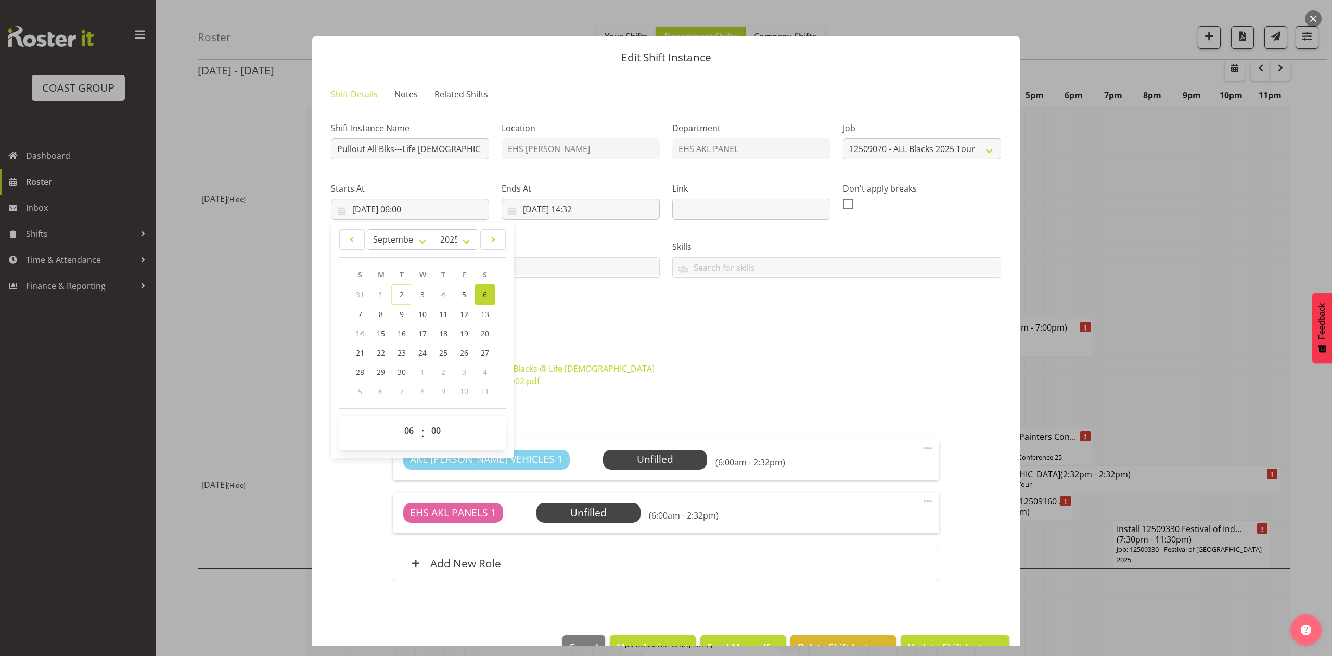
drag, startPoint x: 610, startPoint y: 302, endPoint x: 584, endPoint y: 291, distance: 28.7
click at [606, 302] on div "Shift Instance Name Pullout All Blks---Life [DEMOGRAPHIC_DATA]. Out at 6am. Loc…" at bounding box center [666, 221] width 683 height 228
click at [410, 214] on input "[DATE] 06:00" at bounding box center [410, 209] width 158 height 21
click at [626, 238] on div "Tasks Do toolbox talk Give mark a cuddle See client before you leave Unload tru…" at bounding box center [495, 255] width 341 height 58
click at [585, 202] on input "[DATE] 14:32" at bounding box center [581, 209] width 158 height 21
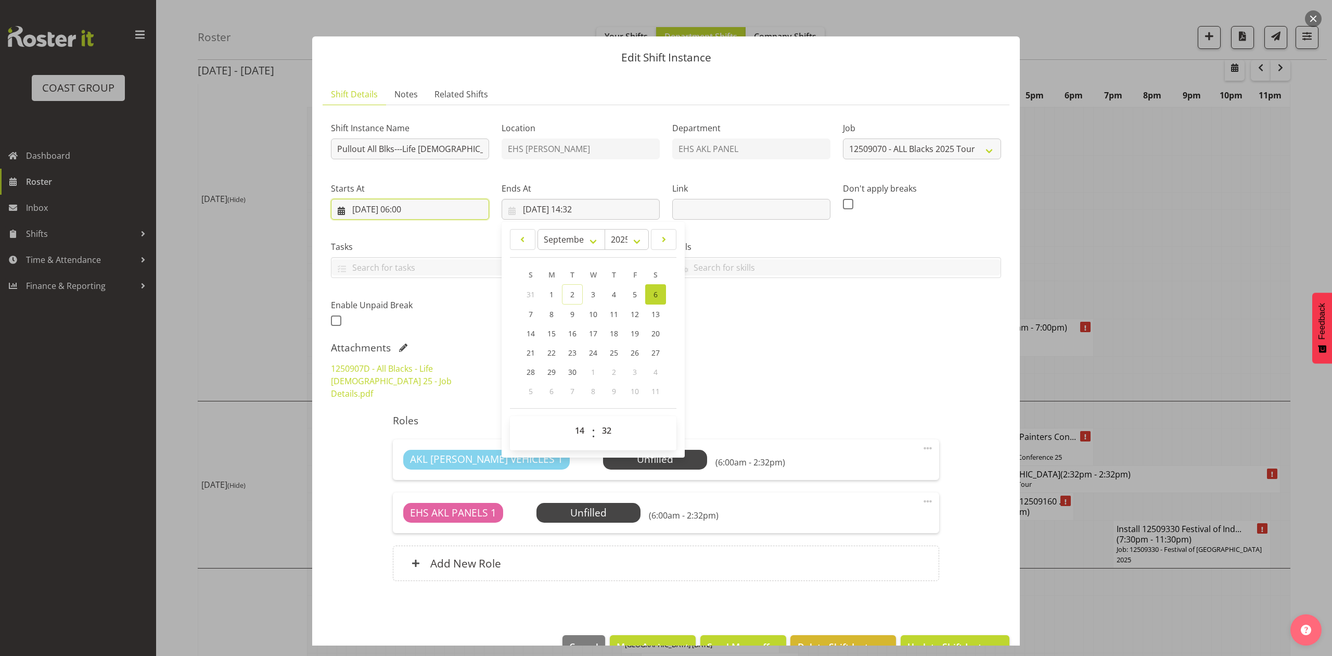
click at [404, 209] on input "[DATE] 06:00" at bounding box center [410, 209] width 158 height 21
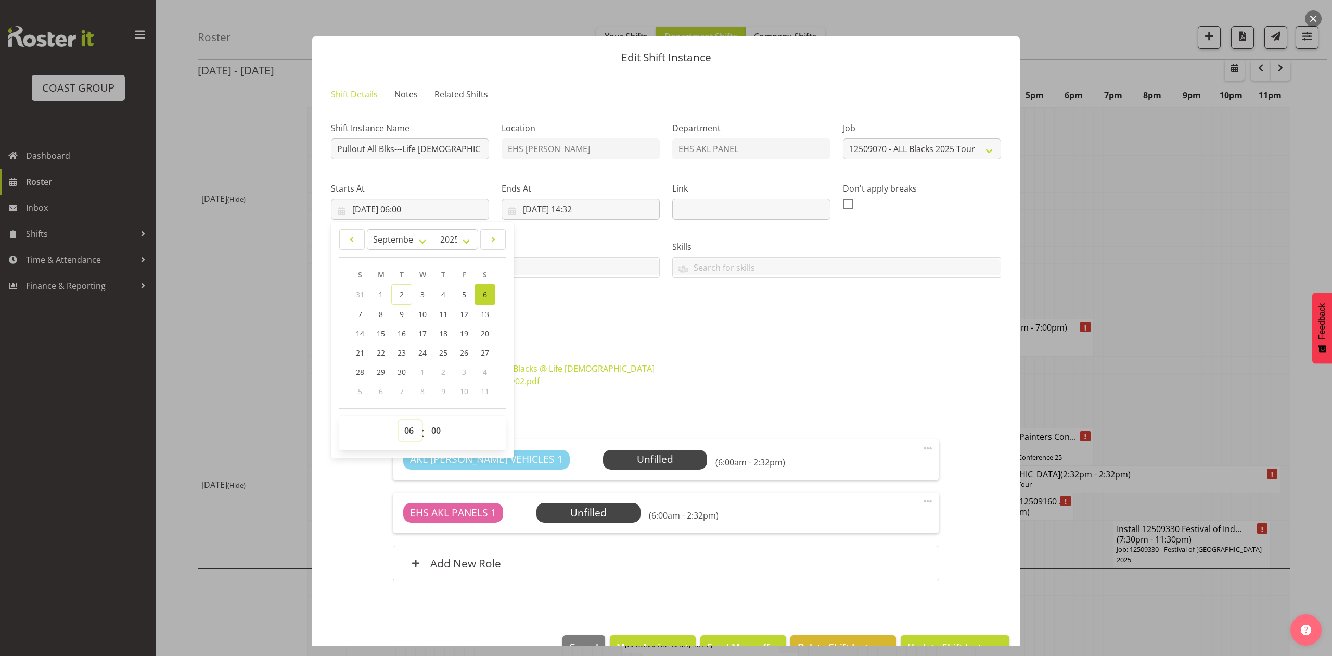
drag, startPoint x: 408, startPoint y: 433, endPoint x: 418, endPoint y: 433, distance: 10.4
click at [408, 433] on select "00 01 02 03 04 05 06 07 08 09 10 11 12 13 14 15 16 17 18 19 20 21 22 23" at bounding box center [410, 430] width 23 height 21
select select "5"
click at [399, 420] on select "00 01 02 03 04 05 06 07 08 09 10 11 12 13 14 15 16 17 18 19 20 21 22 23" at bounding box center [410, 430] width 23 height 21
type input "[DATE] 05:00"
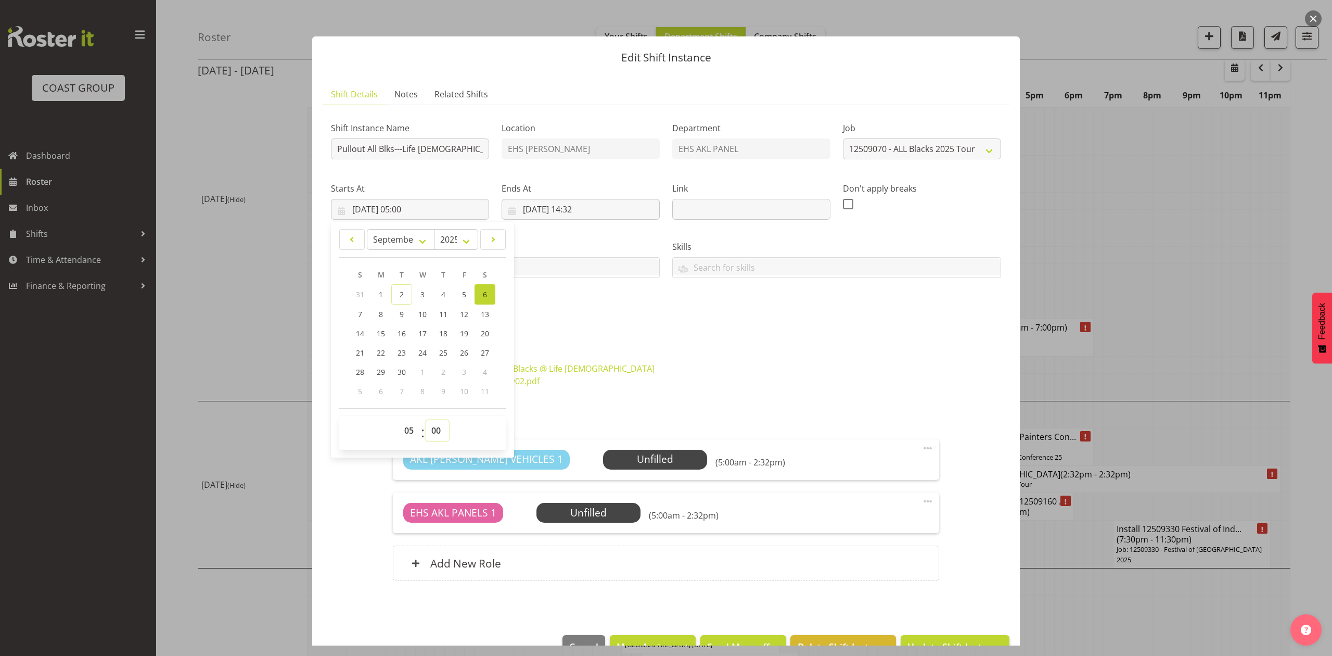
drag, startPoint x: 429, startPoint y: 435, endPoint x: 429, endPoint y: 428, distance: 7.8
click at [429, 435] on select "00 01 02 03 04 05 06 07 08 09 10 11 12 13 14 15 16 17 18 19 20 21 22 23 24 25 2…" at bounding box center [437, 430] width 23 height 21
select select "30"
click at [426, 420] on select "00 01 02 03 04 05 06 07 08 09 10 11 12 13 14 15 16 17 18 19 20 21 22 23 24 25 2…" at bounding box center [437, 430] width 23 height 21
type input "[DATE] 05:30"
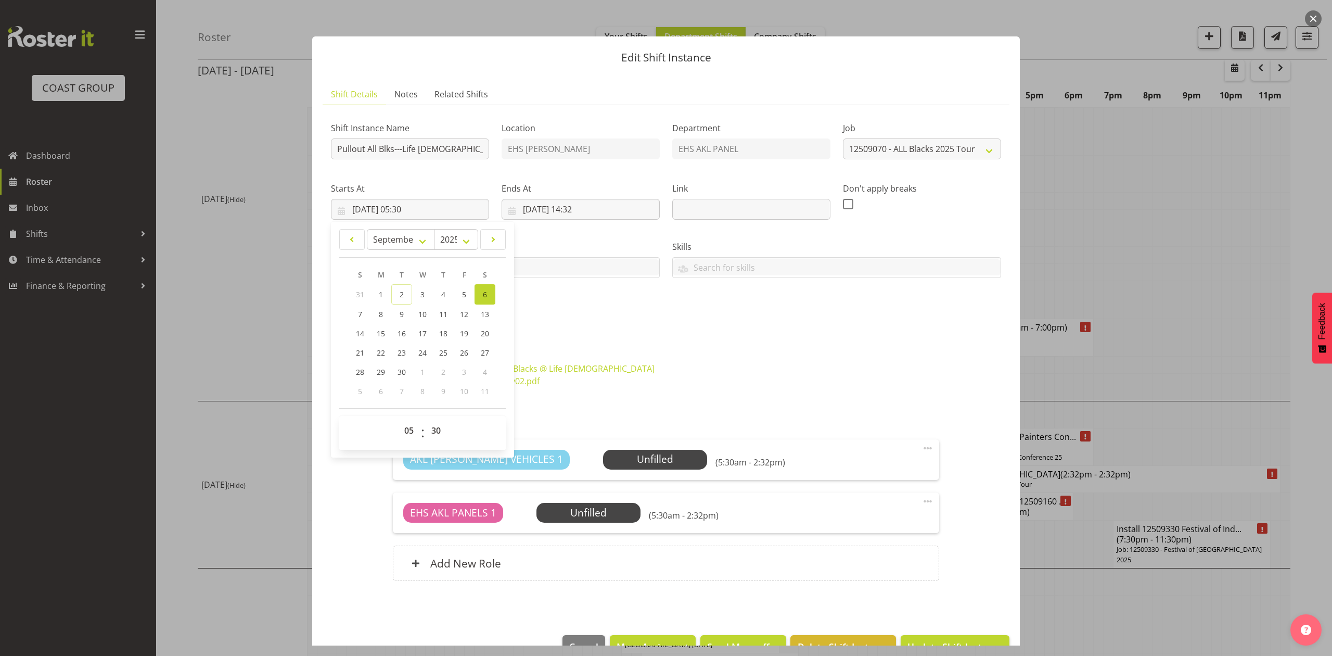
click at [731, 328] on div "Shift Instance Name Pullout All Blks---Life [DEMOGRAPHIC_DATA]. Out at 6am. Loc…" at bounding box center [666, 221] width 683 height 228
click at [596, 203] on input "[DATE] 14:32" at bounding box center [581, 209] width 158 height 21
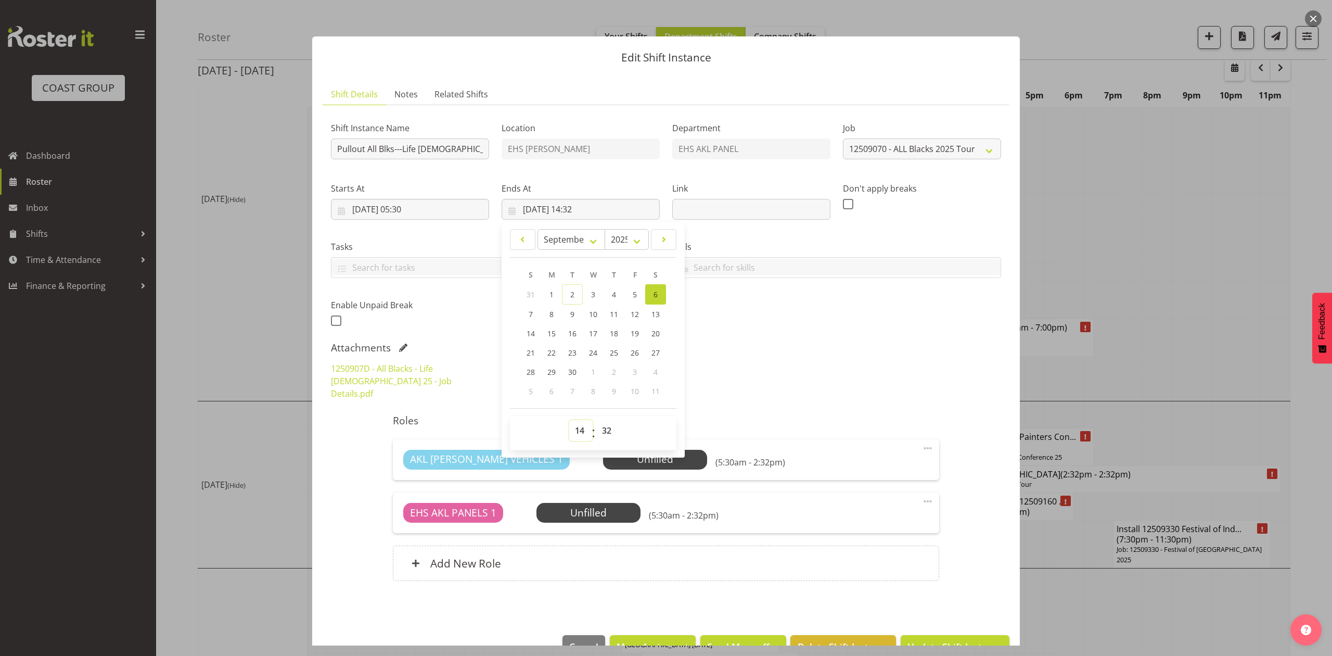
click at [582, 432] on select "00 01 02 03 04 05 06 07 08 09 10 11 12 13 14 15 16 17 18 19 20 21 22 23" at bounding box center [580, 430] width 23 height 21
select select "7"
click at [569, 420] on select "00 01 02 03 04 05 06 07 08 09 10 11 12 13 14 15 16 17 18 19 20 21 22 23" at bounding box center [580, 430] width 23 height 21
type input "[DATE] 07:32"
click at [602, 435] on select "00 01 02 03 04 05 06 07 08 09 10 11 12 13 14 15 16 17 18 19 20 21 22 23 24 25 2…" at bounding box center [607, 430] width 23 height 21
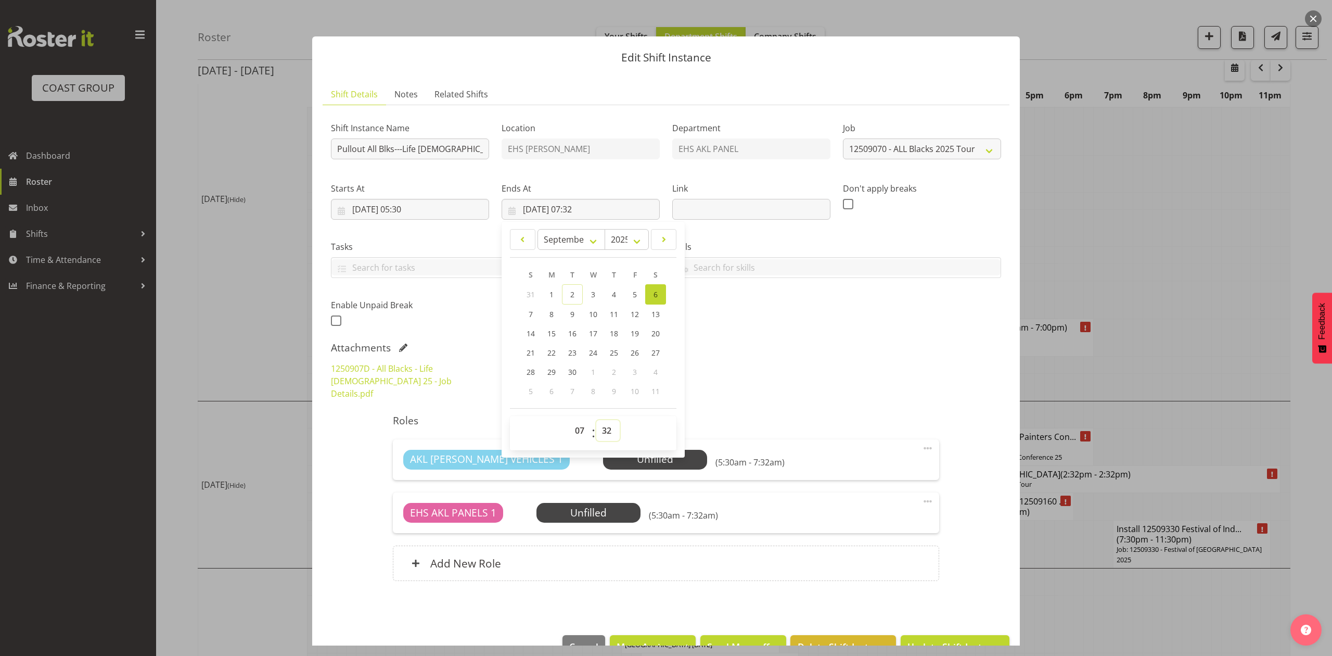
select select "0"
click at [596, 420] on select "00 01 02 03 04 05 06 07 08 09 10 11 12 13 14 15 16 17 18 19 20 21 22 23 24 25 2…" at bounding box center [607, 430] width 23 height 21
type input "[DATE] 07:00"
click at [911, 453] on div "AKL [PERSON_NAME] VEHICLES 1 Unfilled Select Employee (5:30am - 7:00am)" at bounding box center [665, 460] width 525 height 20
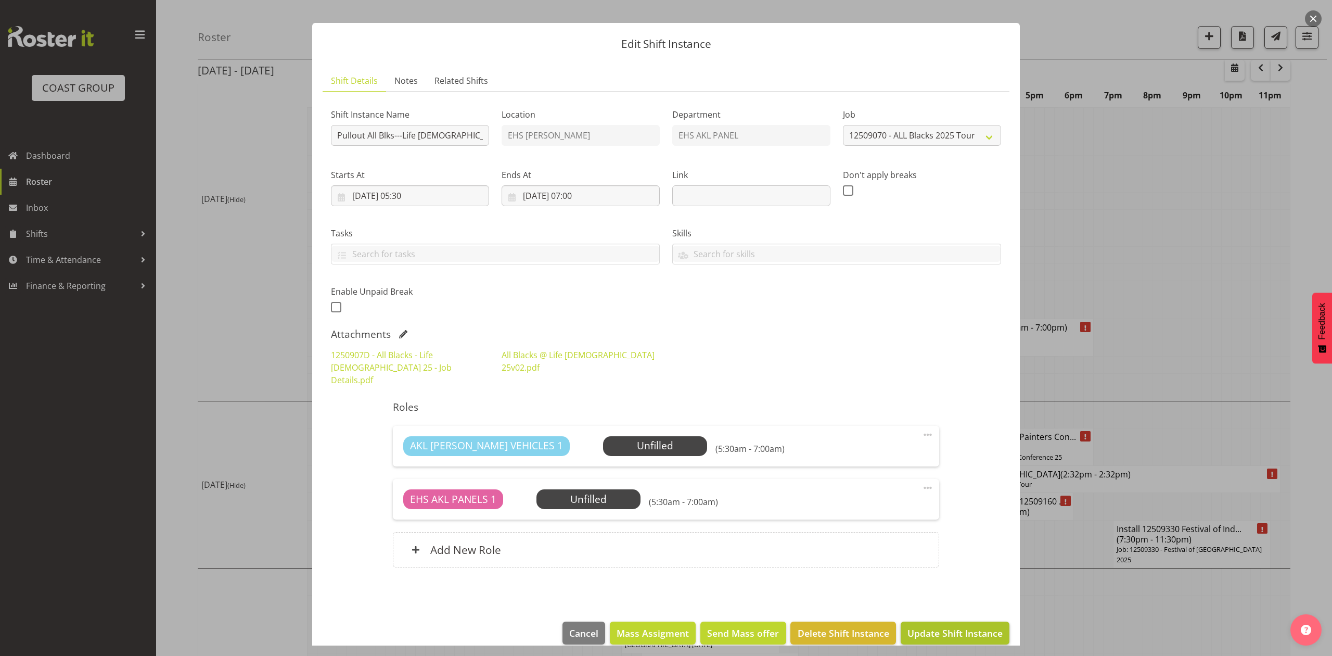
scroll to position [17, 0]
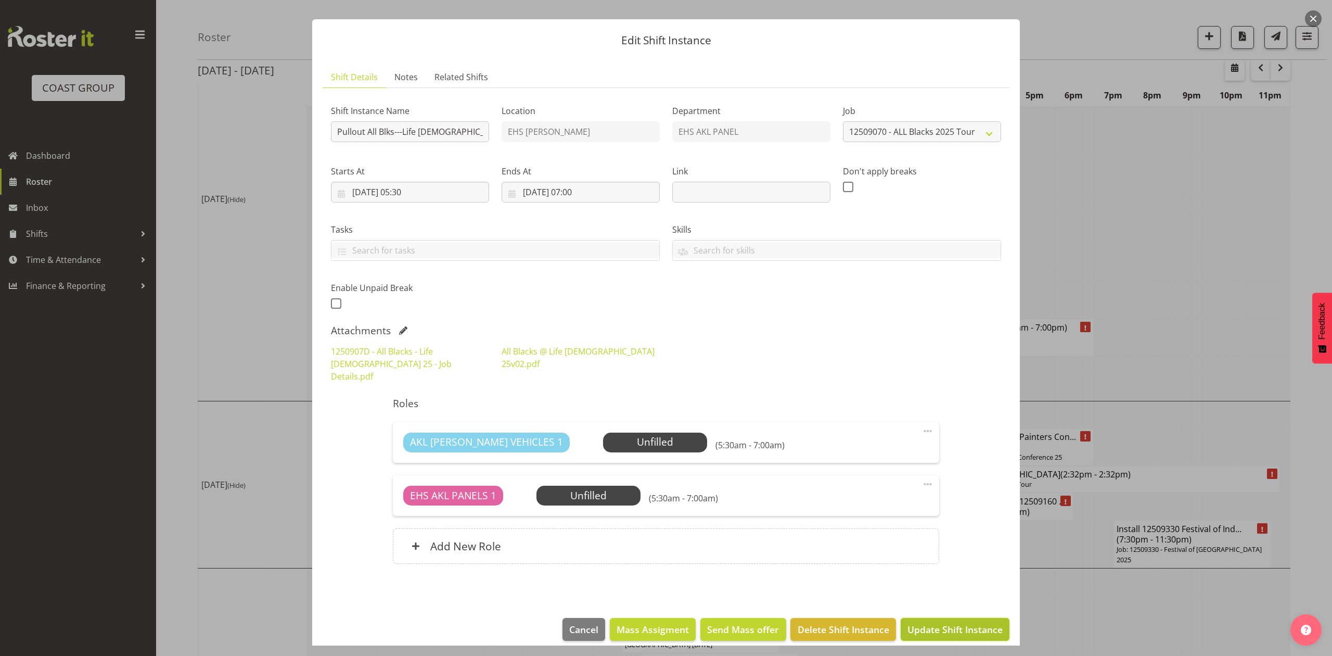
click at [954, 622] on span "Update Shift Instance" at bounding box center [954, 629] width 95 height 14
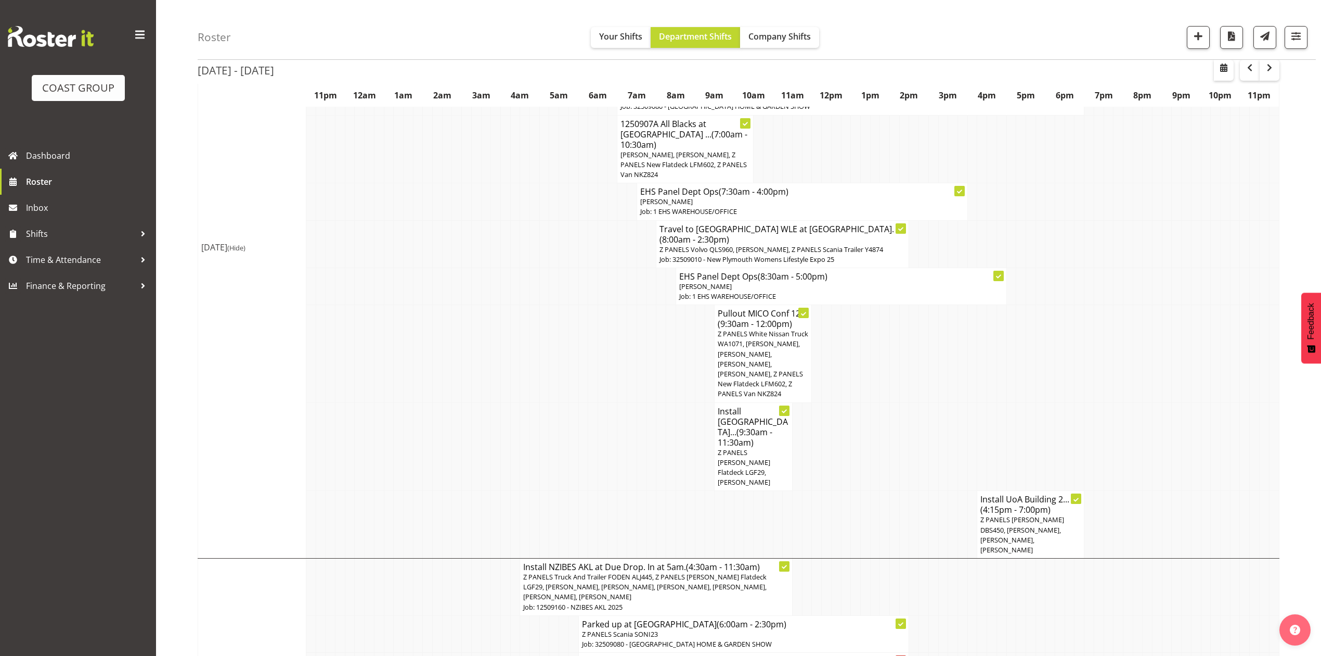
scroll to position [583, 0]
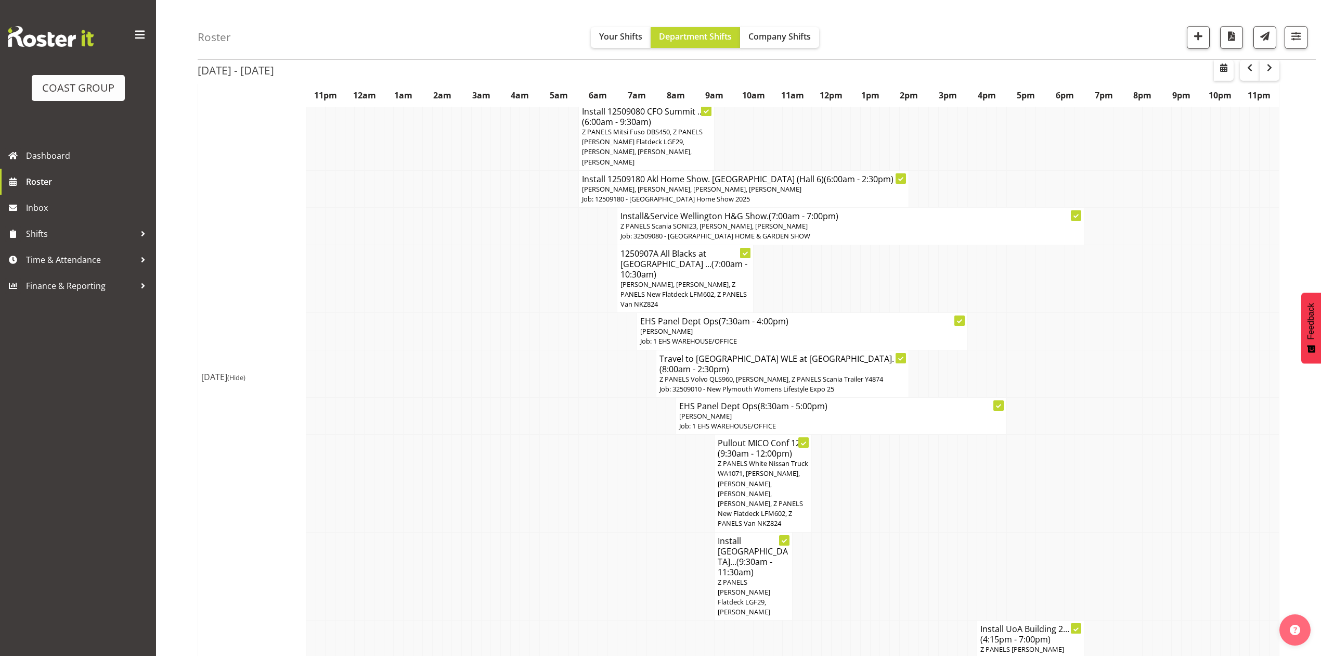
drag, startPoint x: 757, startPoint y: 525, endPoint x: 802, endPoint y: 525, distance: 44.7
click at [757, 577] on span "Z PANELS [PERSON_NAME] Flatdeck LGF29, [PERSON_NAME]" at bounding box center [744, 597] width 53 height 40
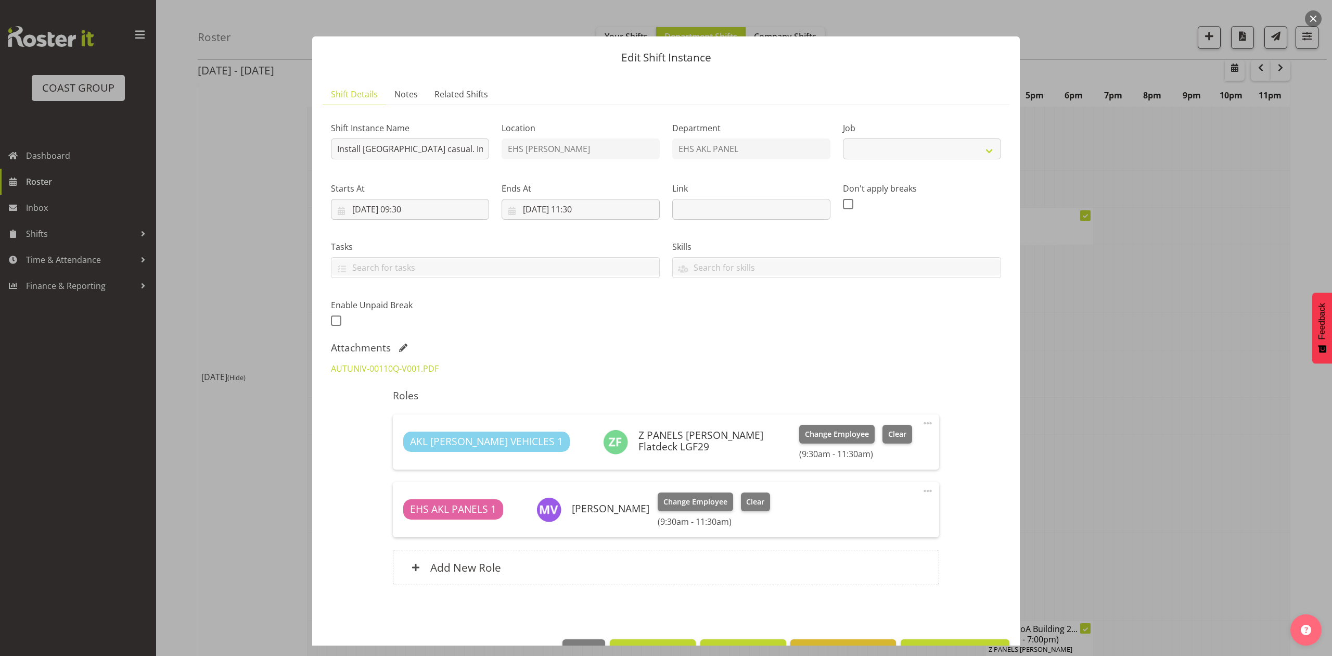
select select "8653"
click at [388, 369] on link "AUTUNIV-00110Q-V001.PDF" at bounding box center [385, 368] width 108 height 11
click at [1173, 416] on div at bounding box center [666, 328] width 1332 height 656
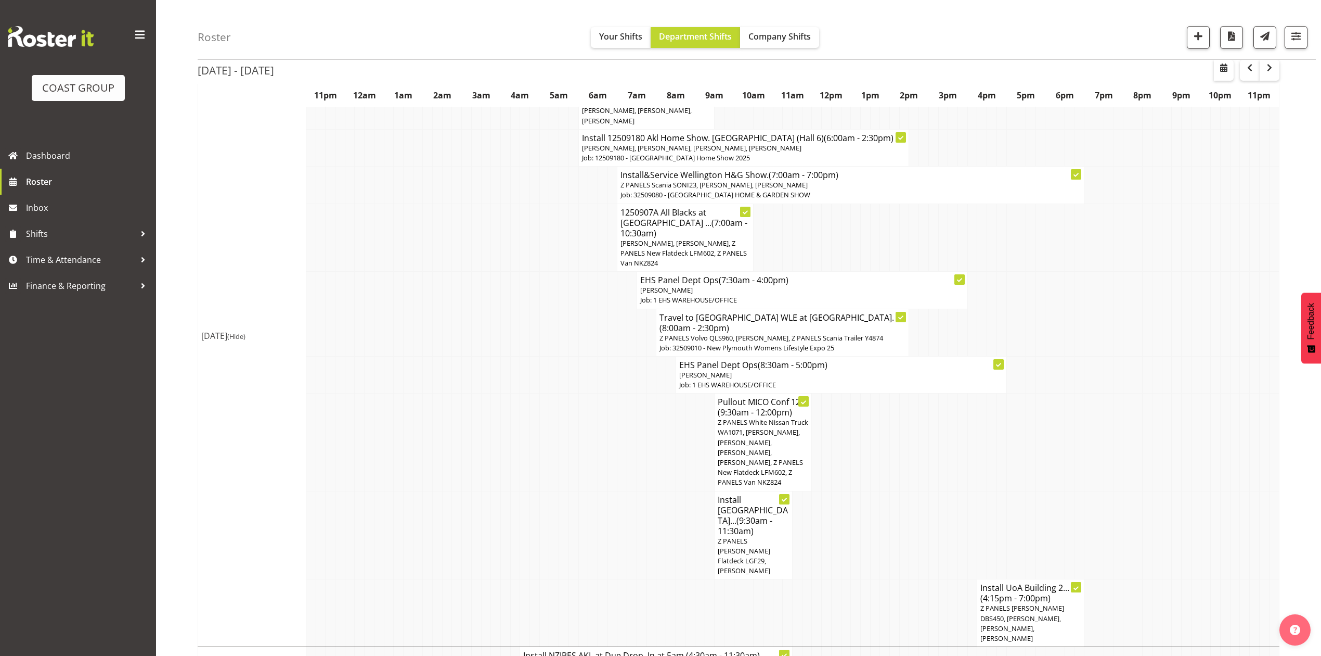
scroll to position [652, 0]
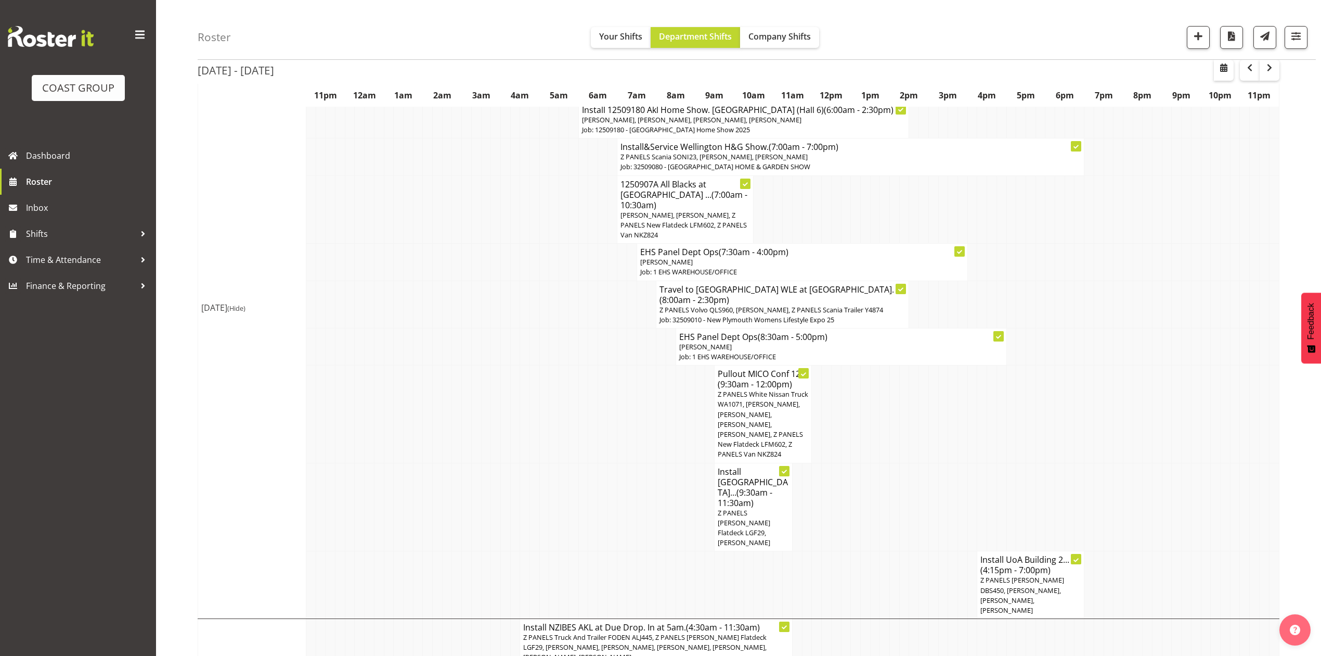
click at [1045, 564] on span "(4:15pm - 7:00pm)" at bounding box center [1016, 569] width 70 height 11
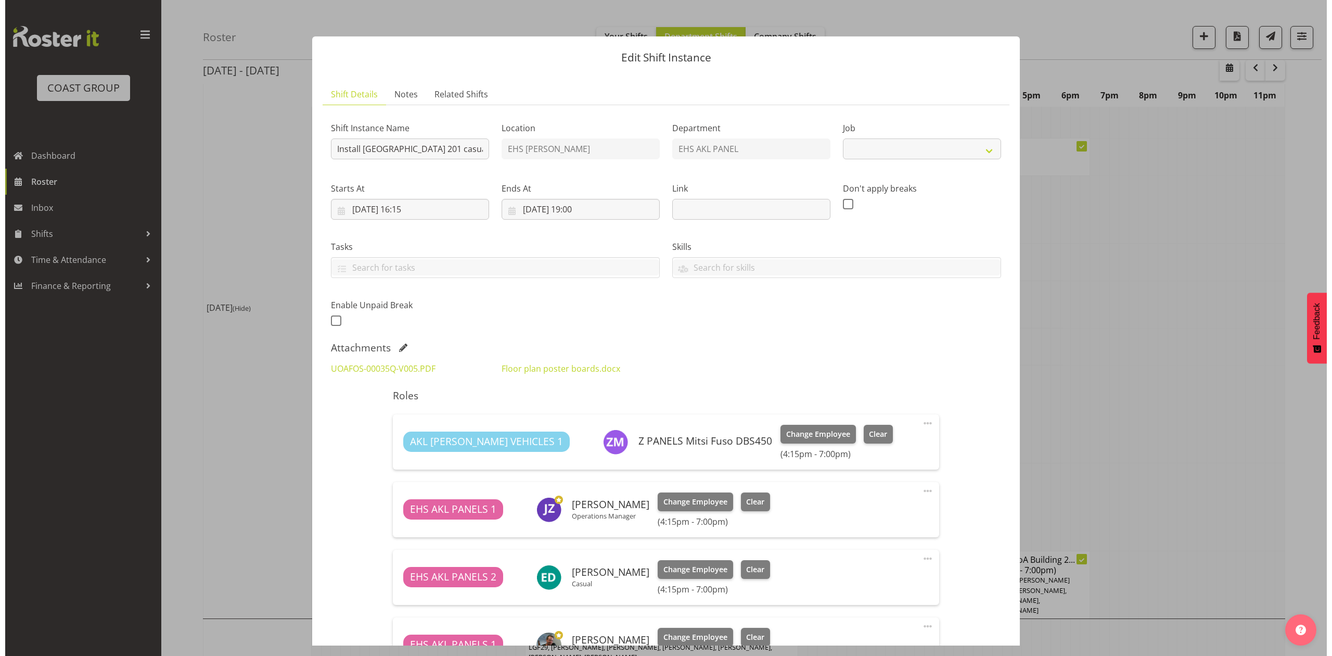
scroll to position [632, 0]
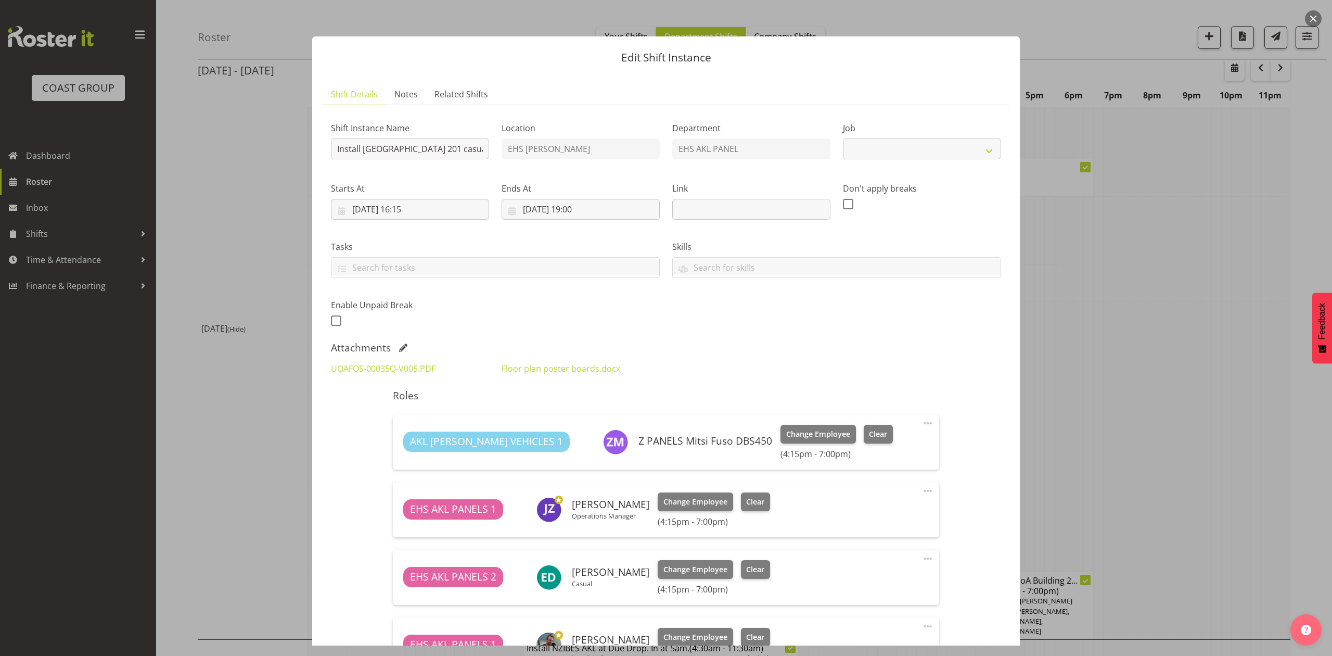
select select "8653"
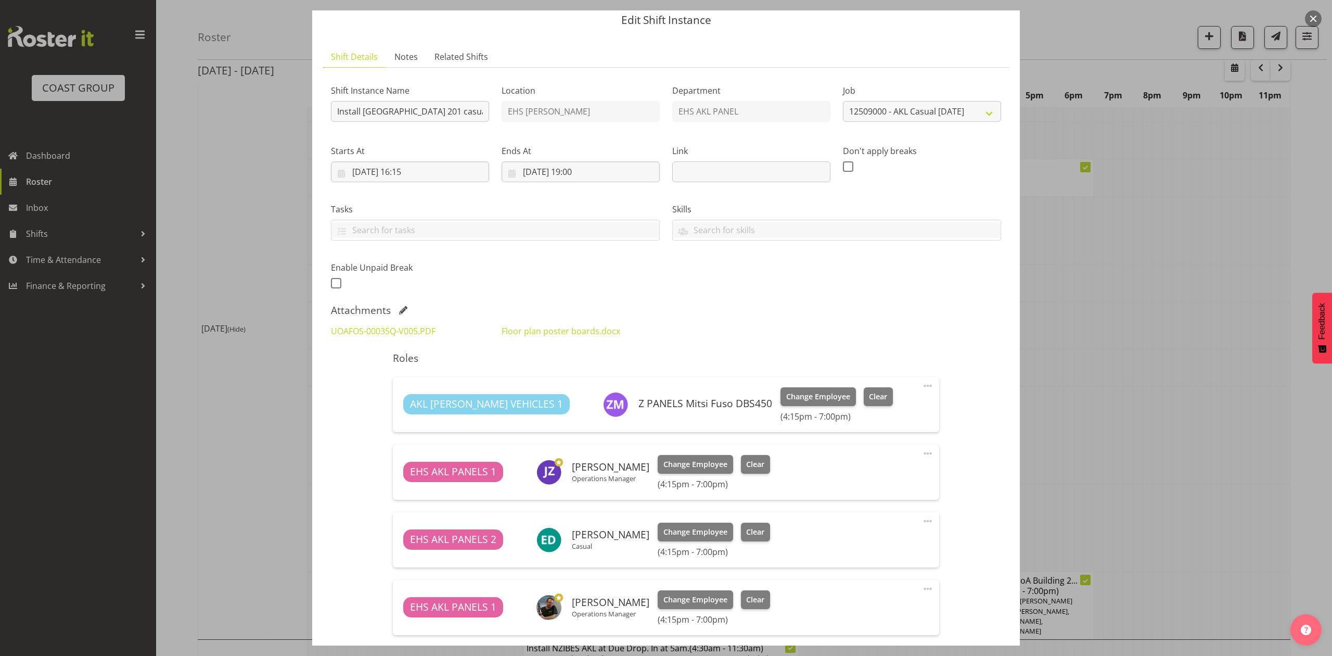
scroll to position [69, 0]
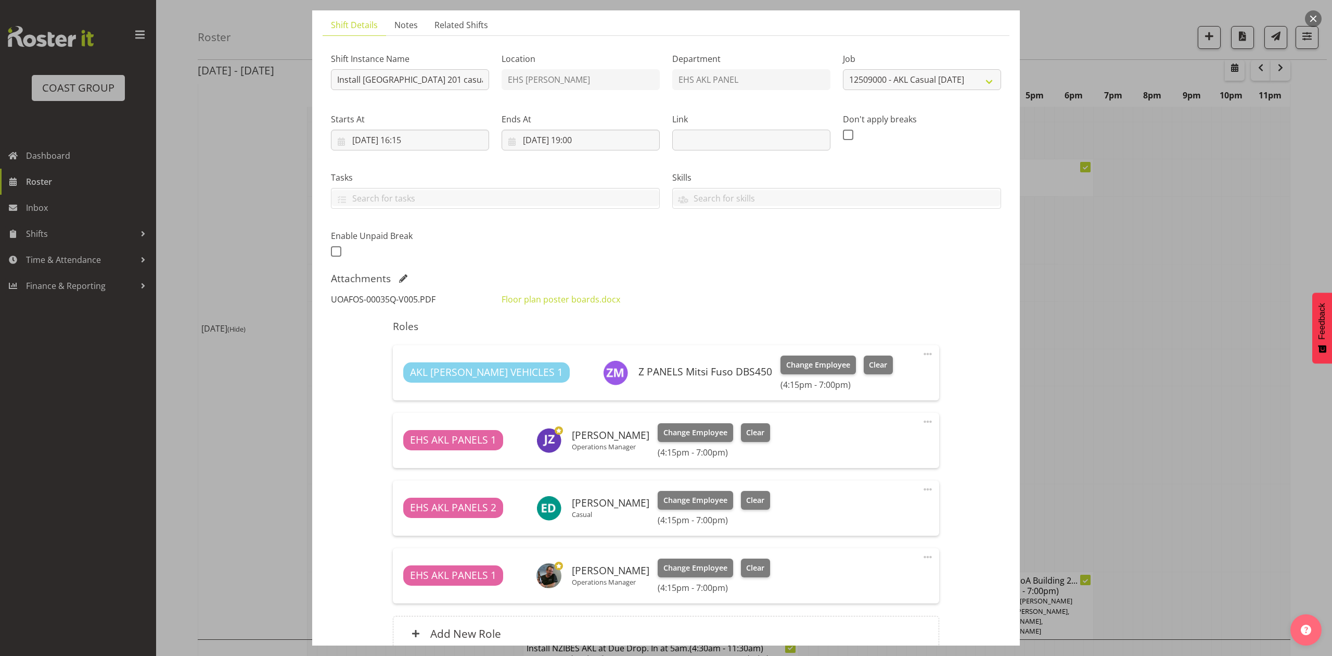
click at [375, 296] on link "UOAFOS-00035Q-V005.PDF" at bounding box center [383, 298] width 105 height 11
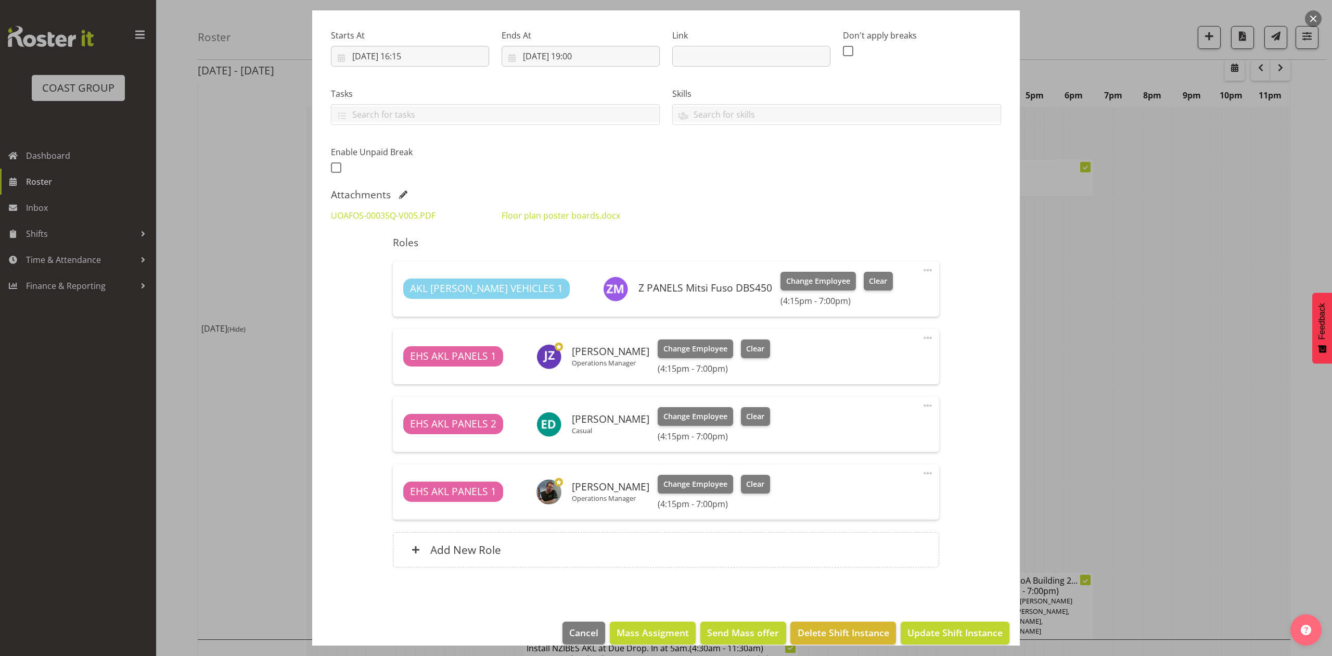
scroll to position [169, 0]
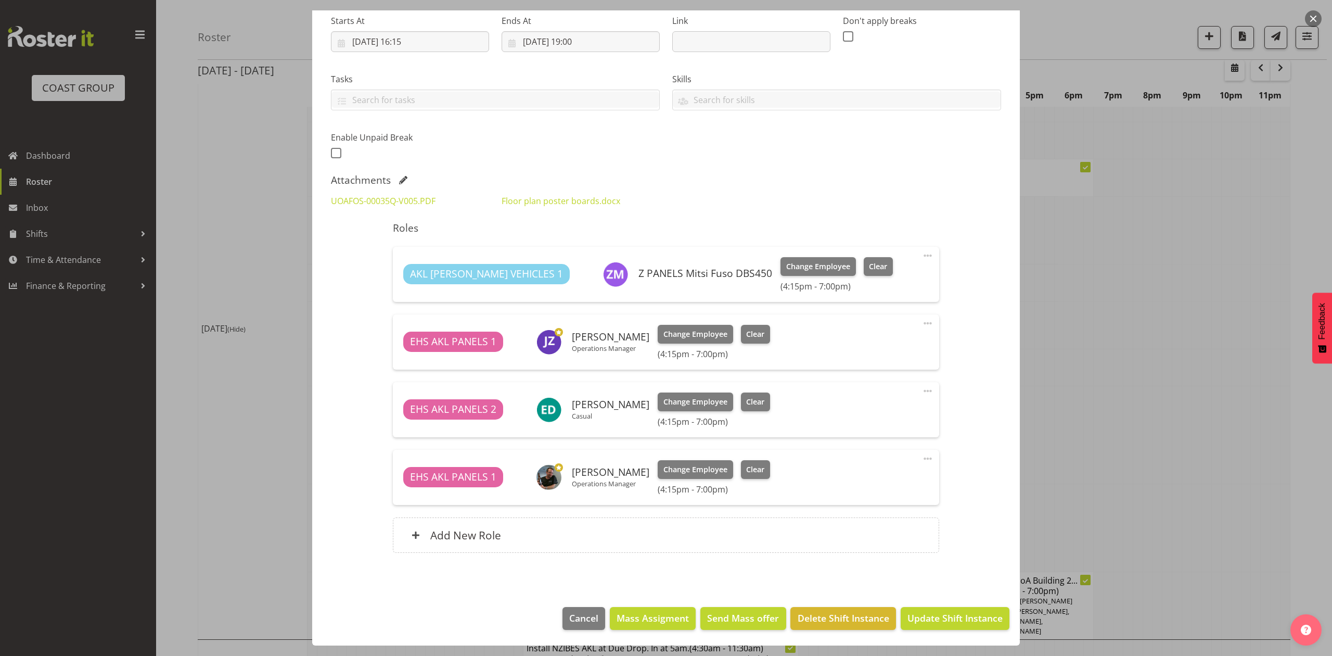
click at [1164, 227] on div at bounding box center [666, 328] width 1332 height 656
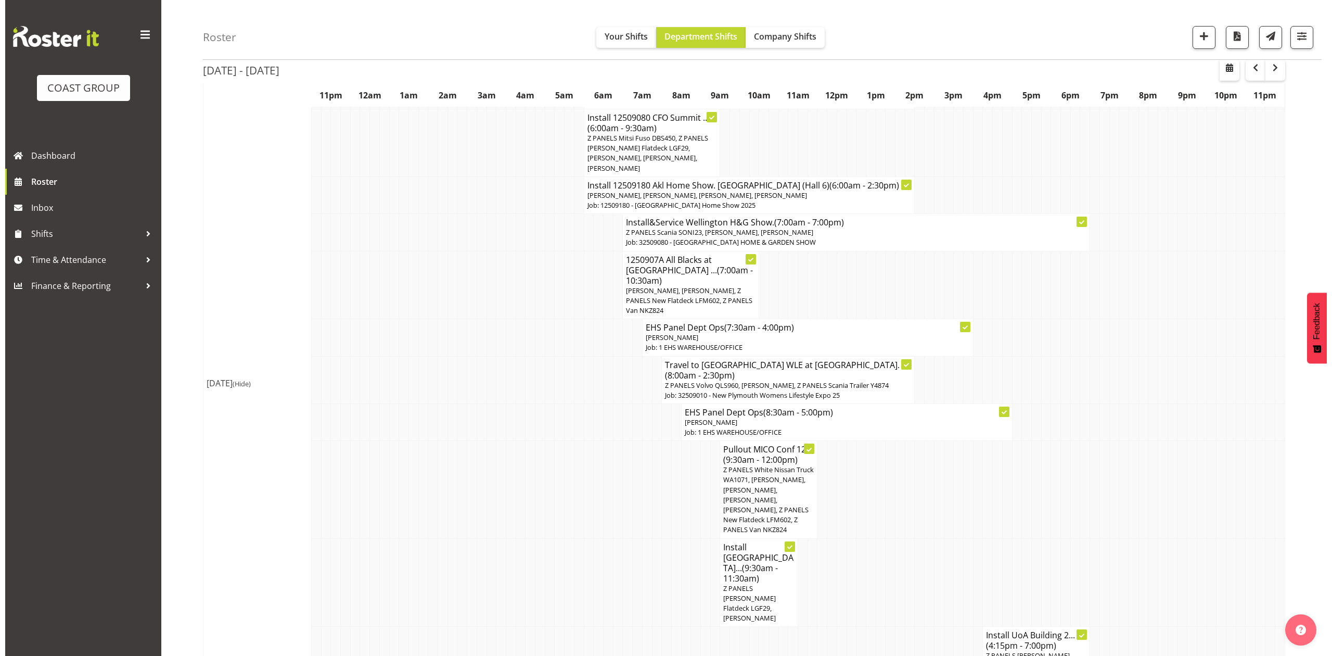
scroll to position [583, 0]
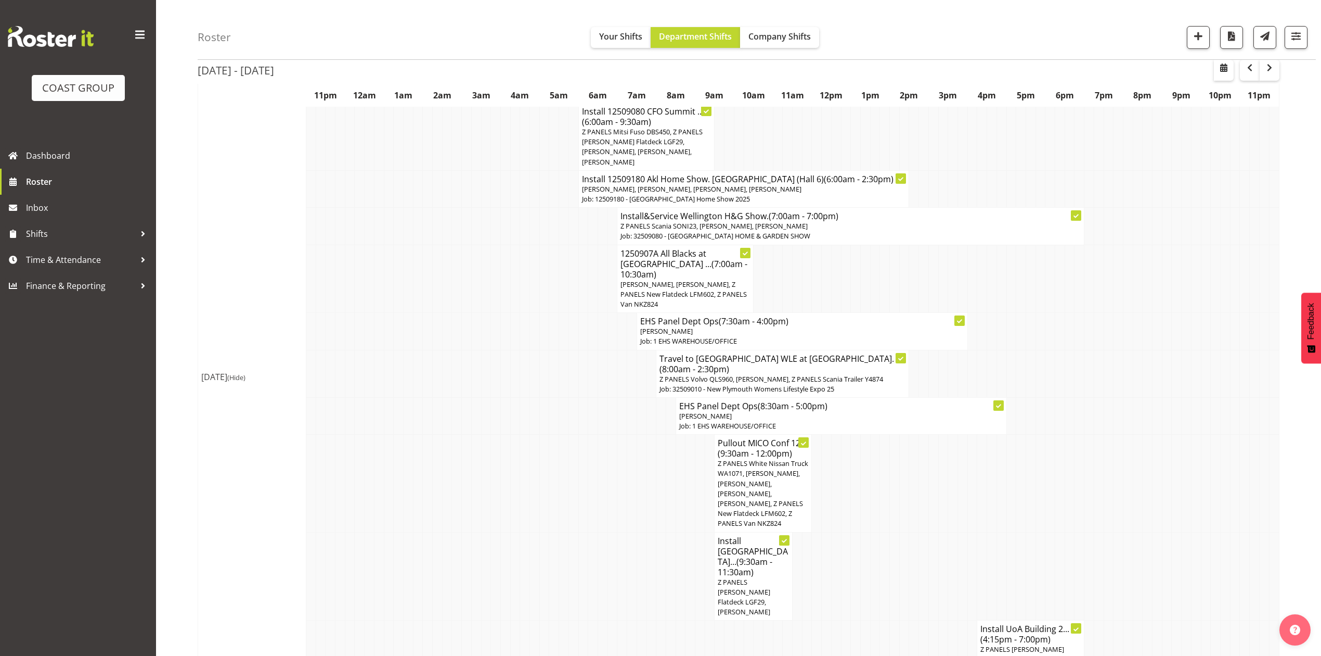
click at [785, 374] on span "Z PANELS Volvo QLS960, [PERSON_NAME], Z PANELS Scania Trailer Y4874" at bounding box center [772, 378] width 224 height 9
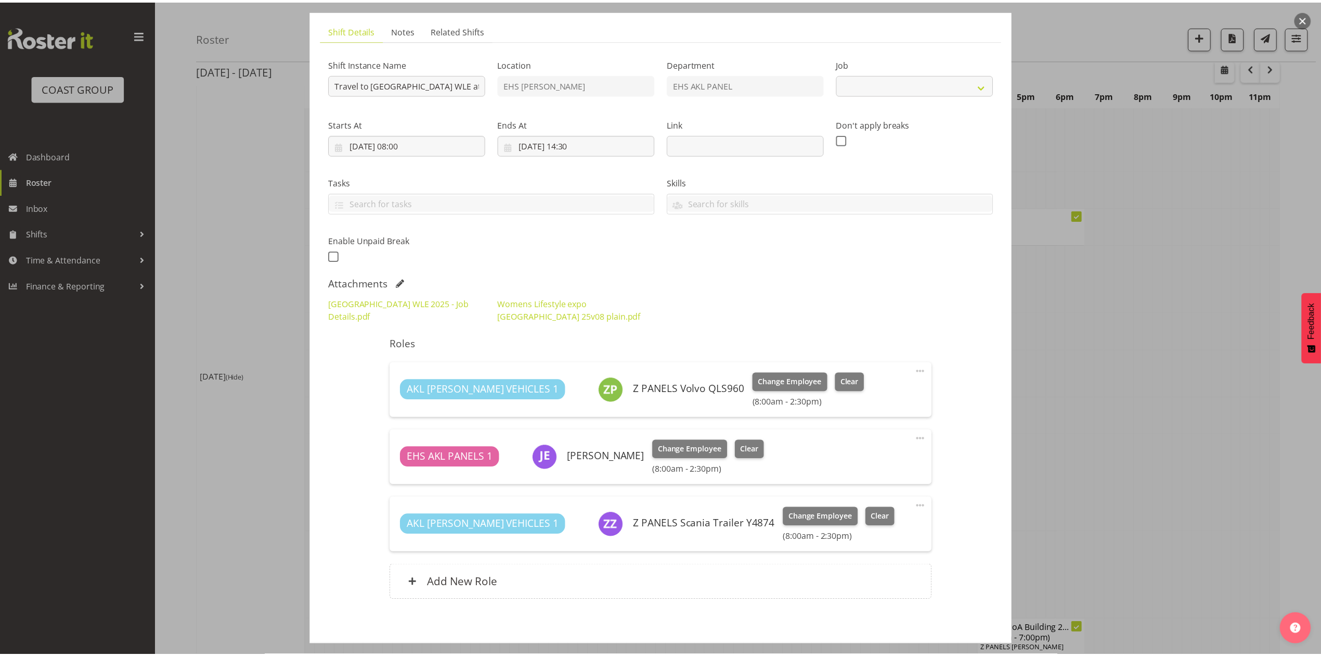
scroll to position [113, 0]
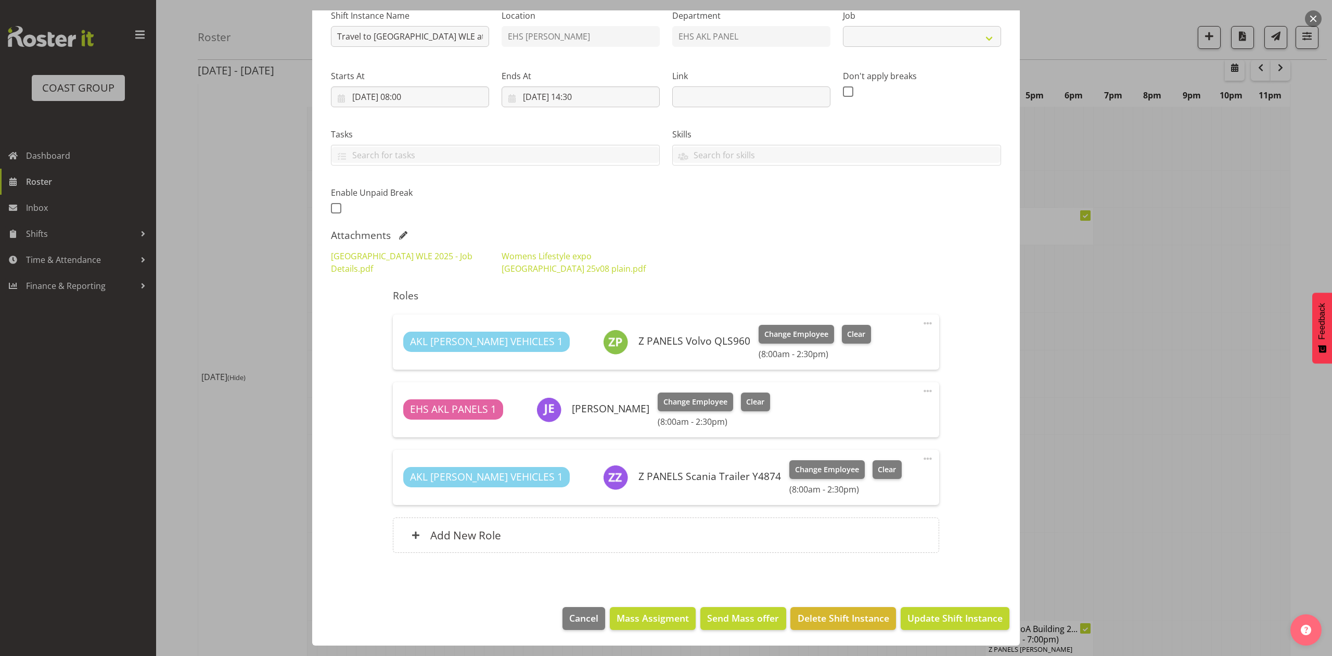
select select "8934"
click at [1145, 346] on div at bounding box center [666, 328] width 1332 height 656
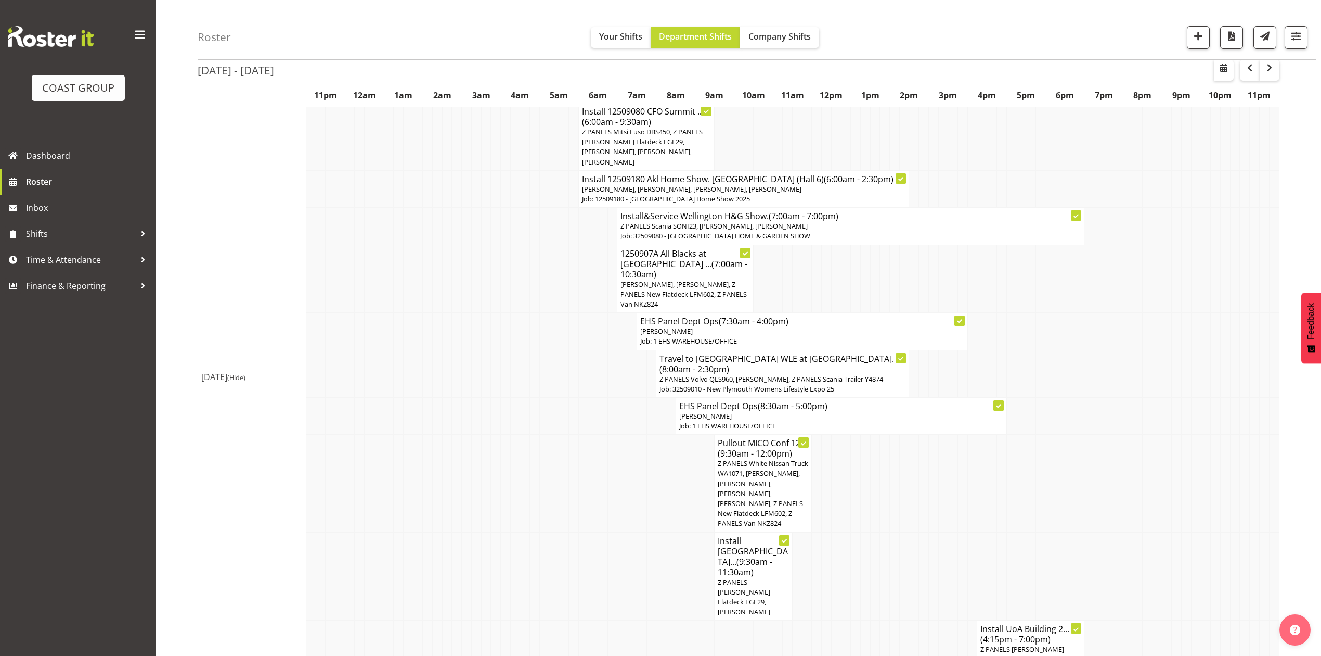
scroll to position [652, 0]
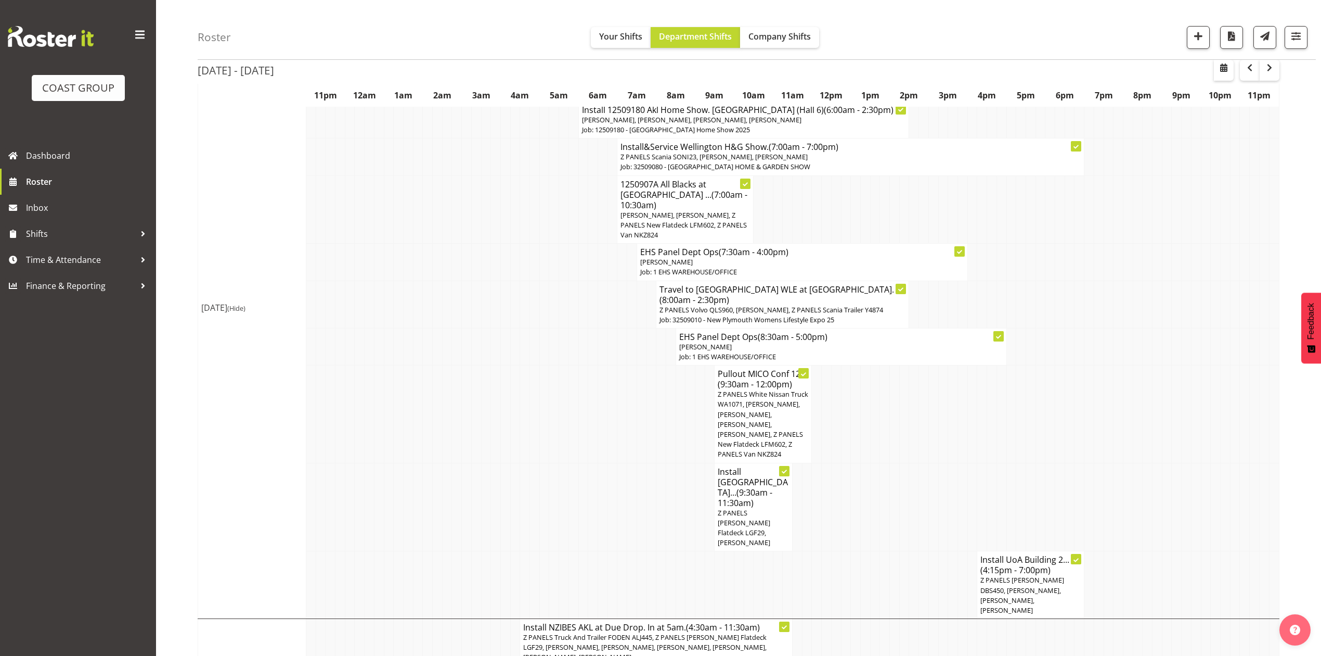
click at [833, 377] on td at bounding box center [836, 413] width 10 height 97
click at [762, 389] on span "Z PANELS White Nissan Truck WA1071, [PERSON_NAME], [PERSON_NAME], [PERSON_NAME]…" at bounding box center [763, 423] width 91 height 69
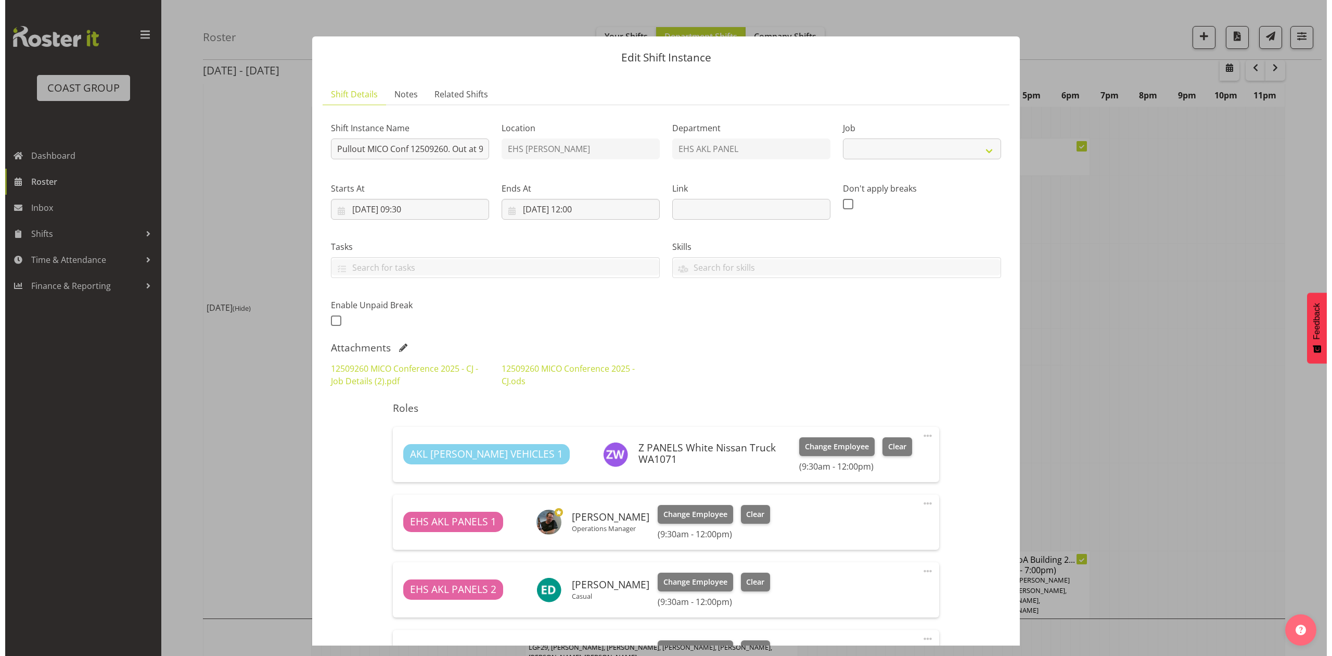
scroll to position [632, 0]
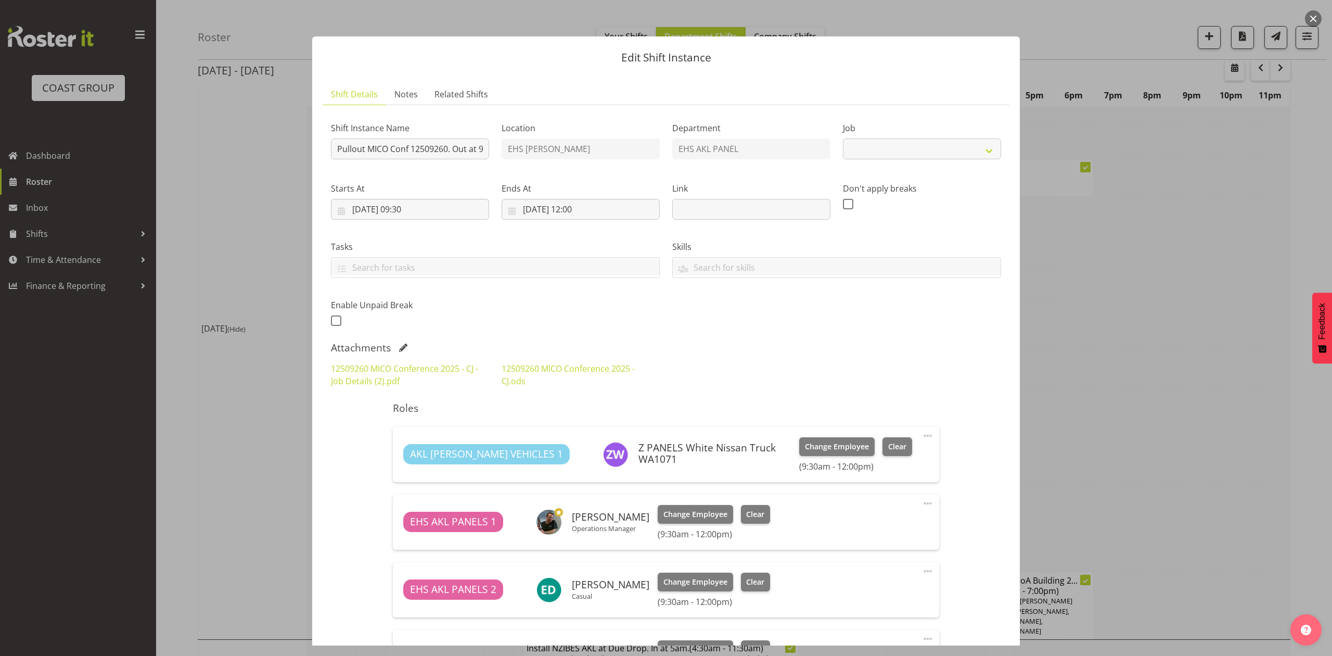
select select "10275"
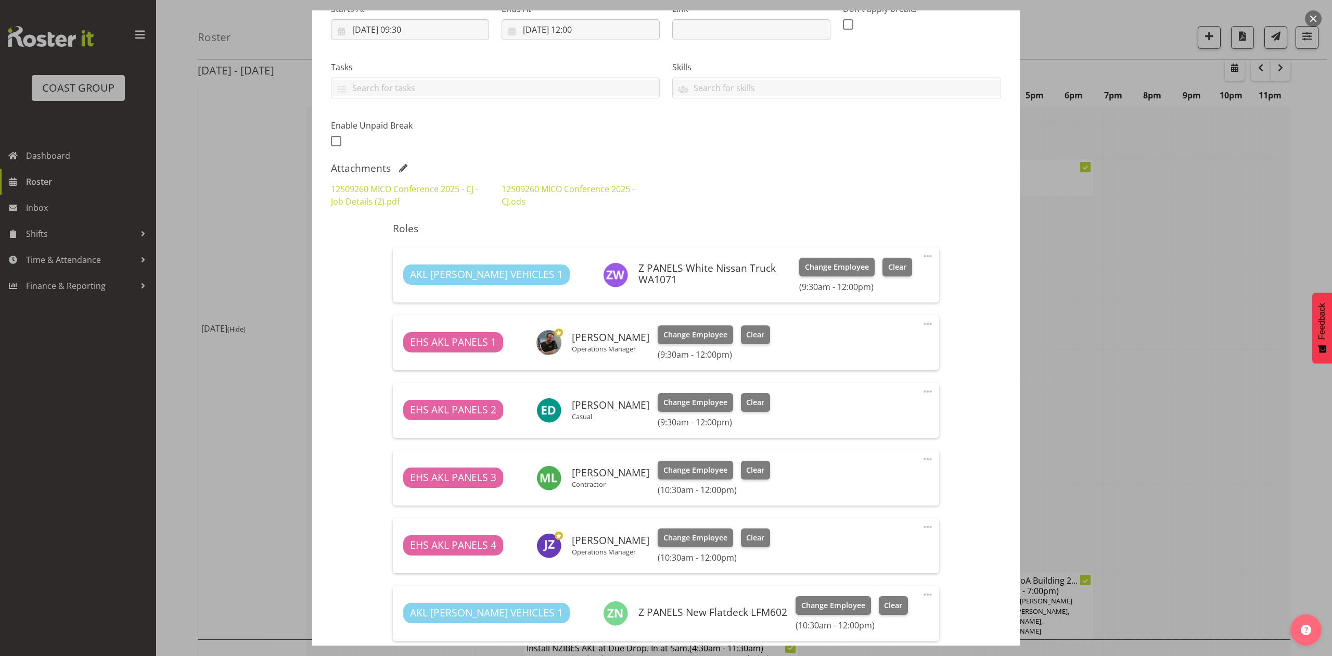
scroll to position [0, 0]
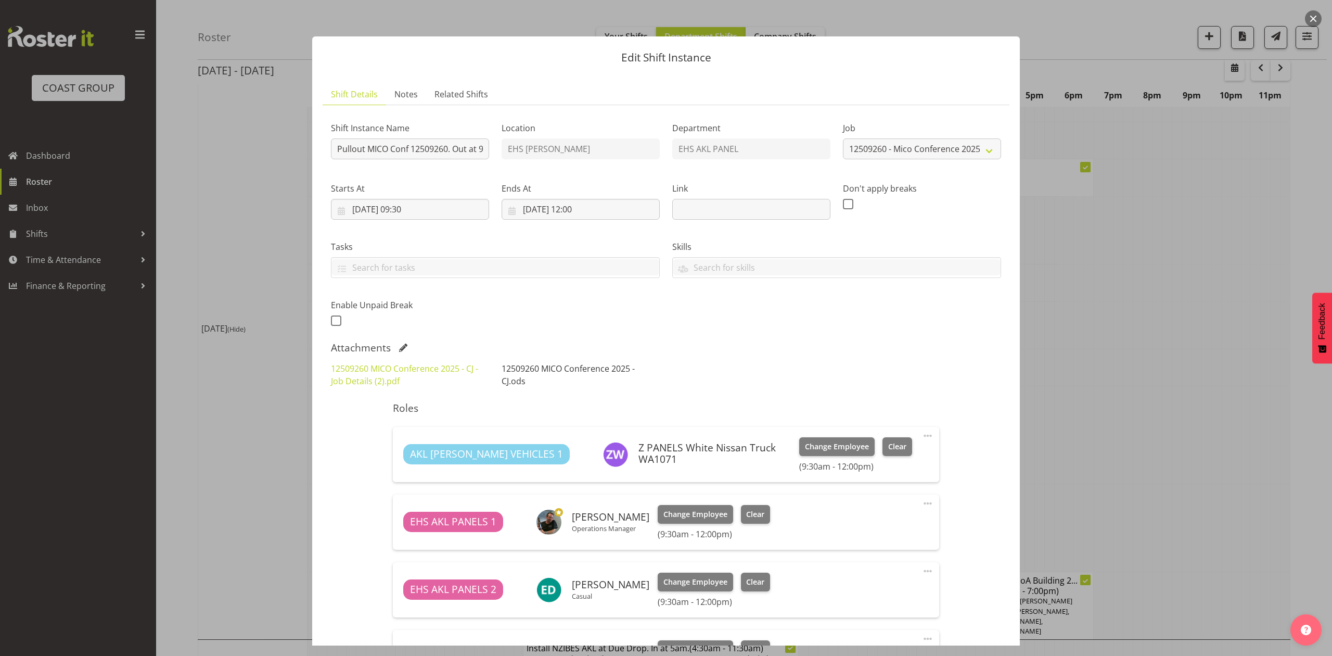
click at [548, 363] on link "12509260 MICO Conference 2025 - CJ.ods" at bounding box center [568, 375] width 133 height 24
click at [1132, 238] on div at bounding box center [666, 328] width 1332 height 656
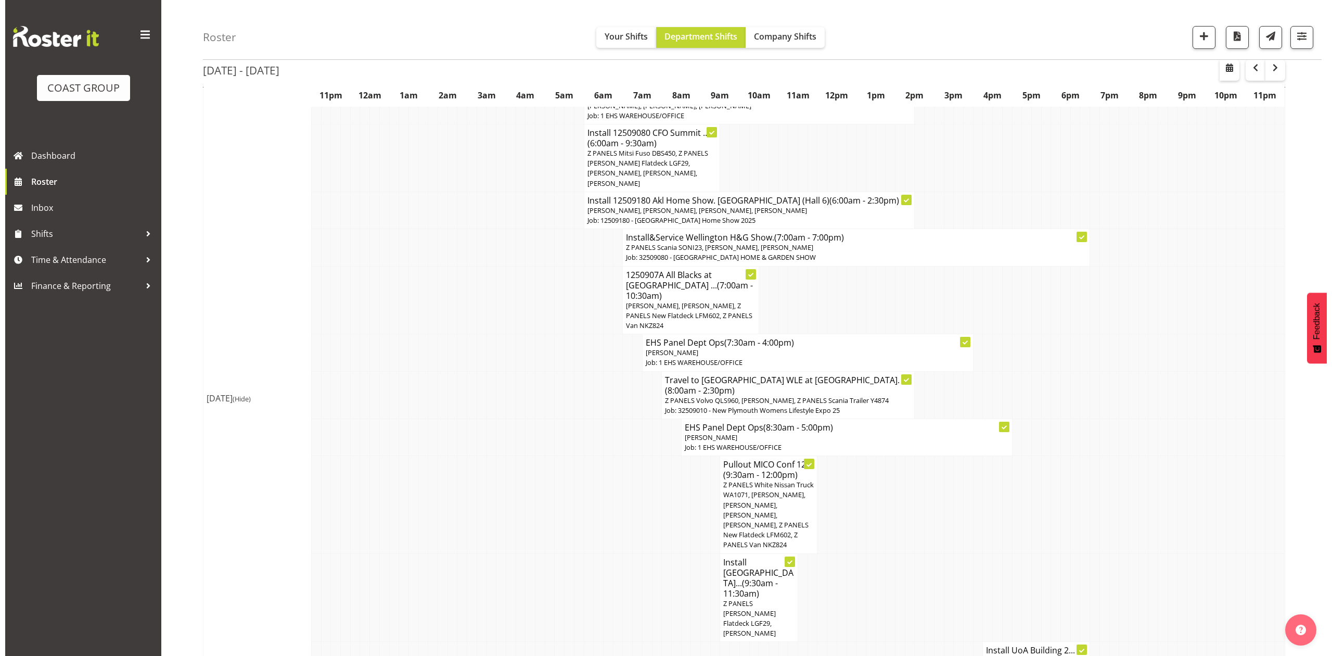
scroll to position [583, 0]
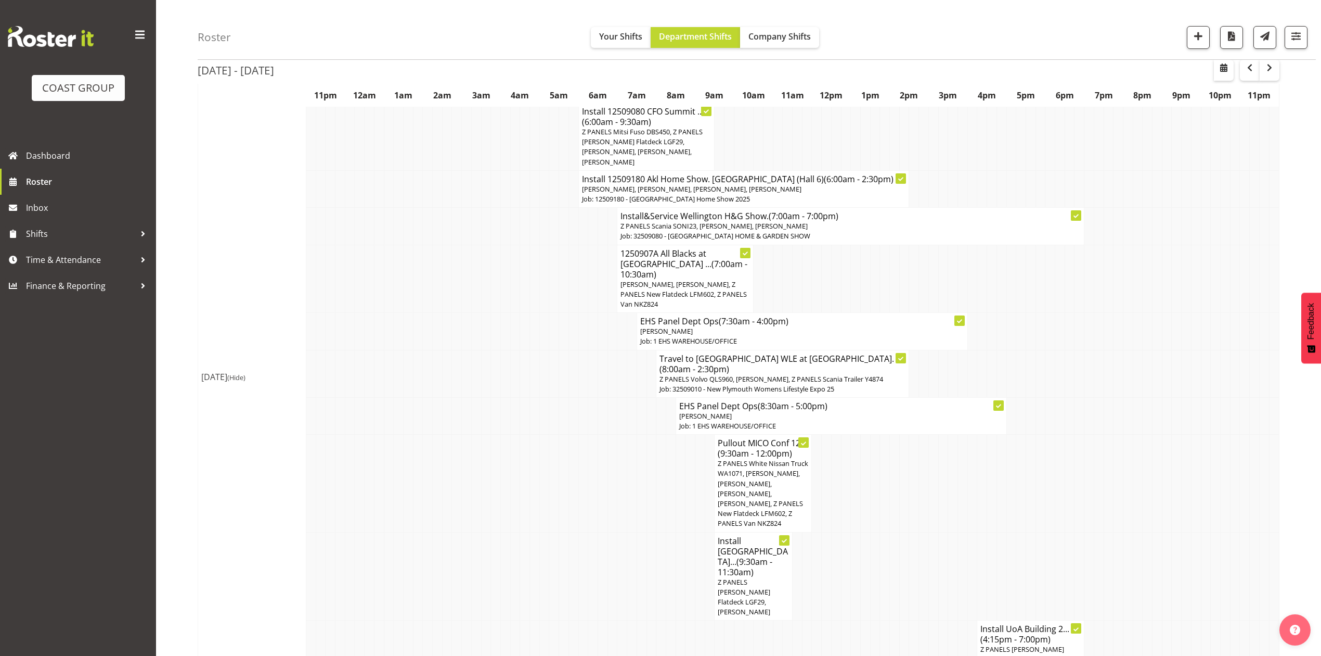
click at [773, 458] on span "Z PANELS White Nissan Truck WA1071, [PERSON_NAME], [PERSON_NAME], [PERSON_NAME]…" at bounding box center [763, 492] width 91 height 69
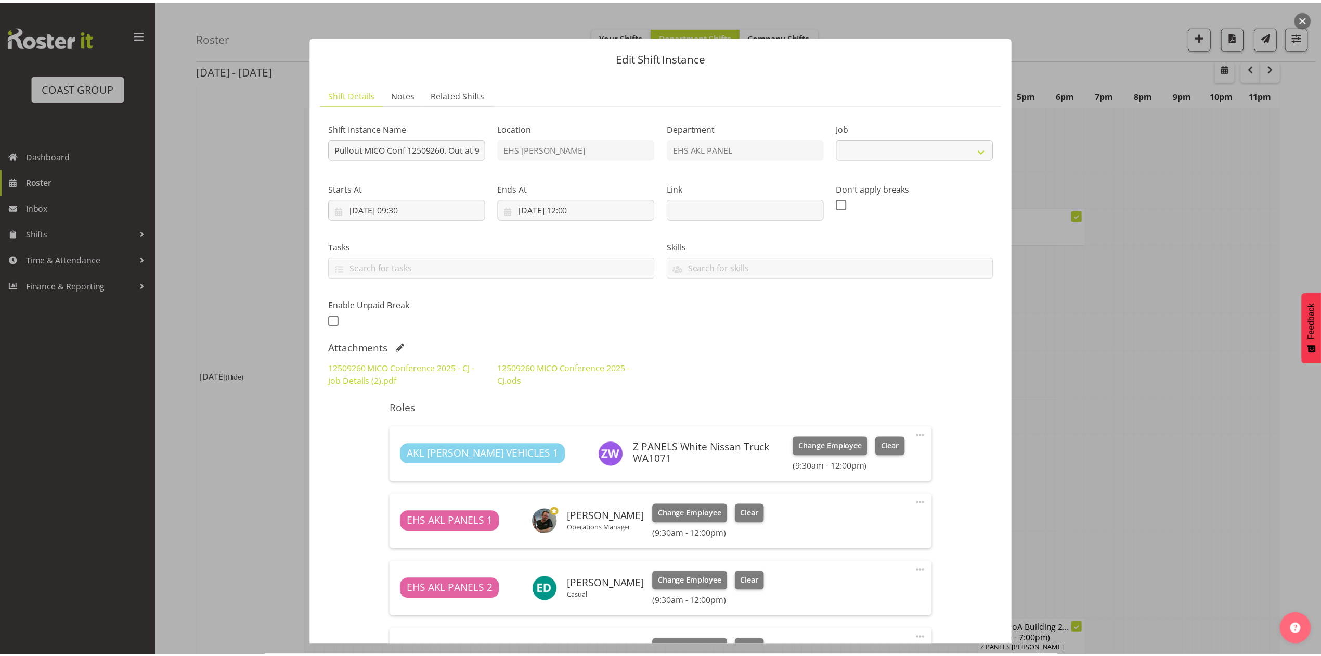
scroll to position [346, 0]
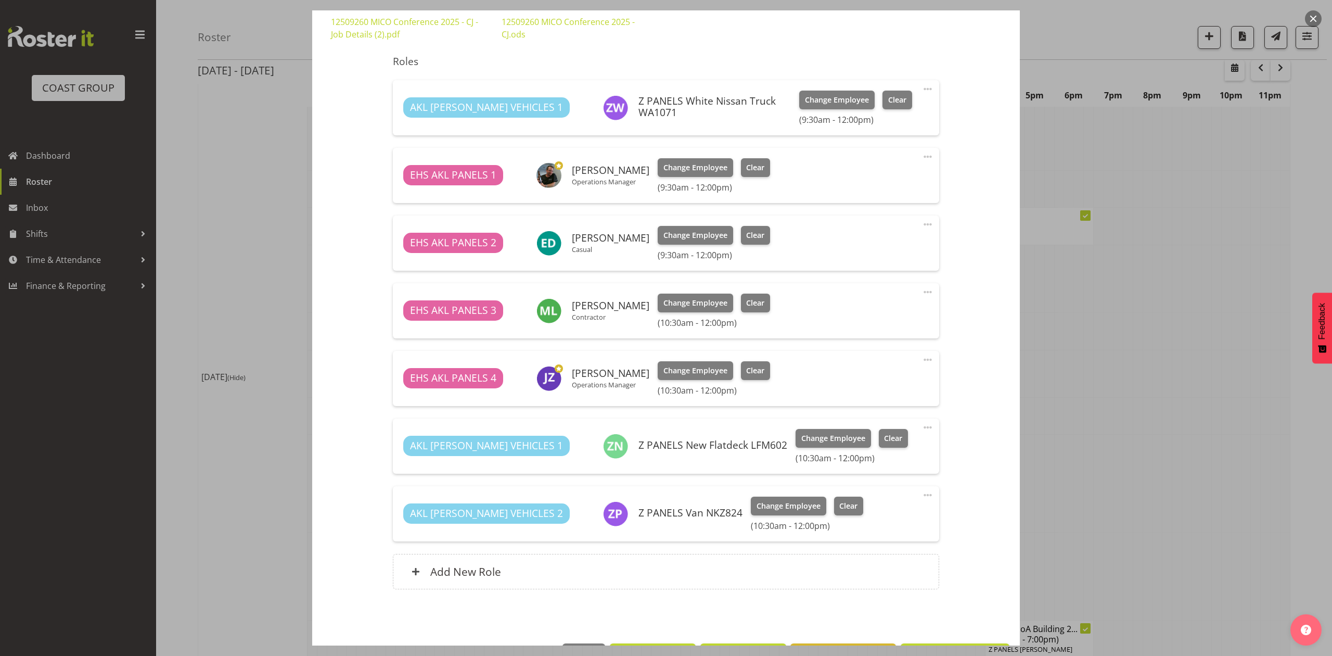
select select "10275"
click at [1103, 359] on div at bounding box center [666, 328] width 1332 height 656
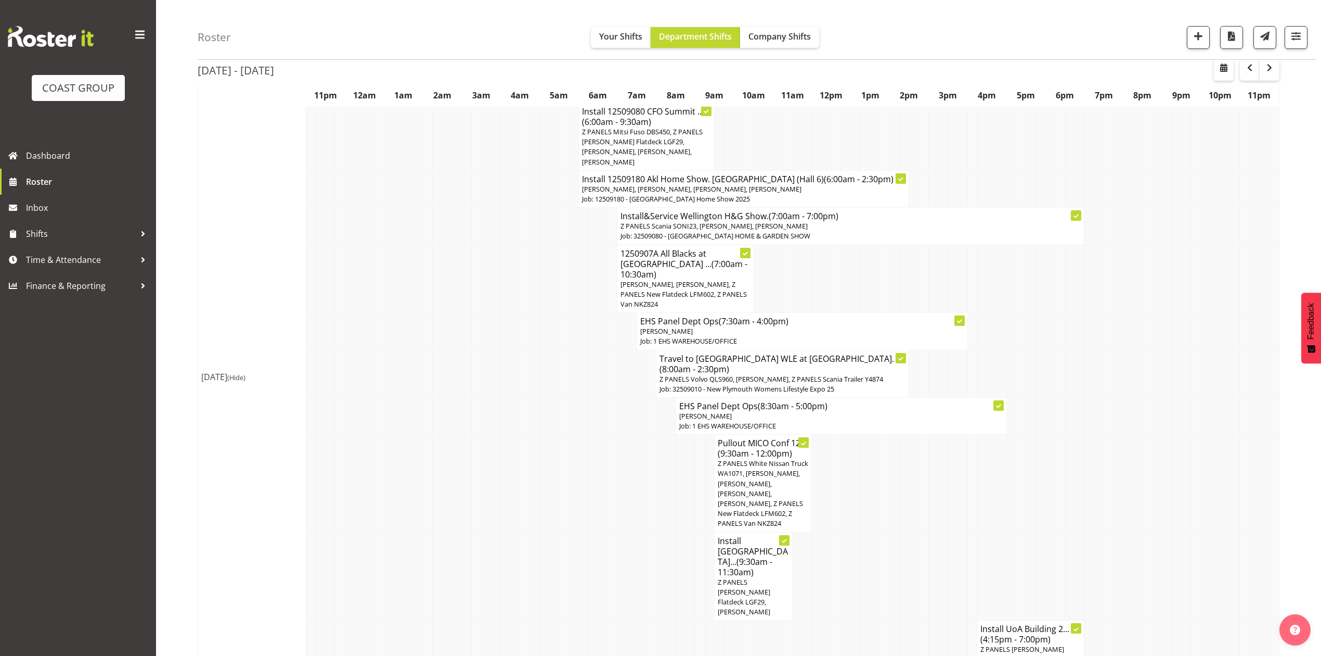
click at [1146, 313] on td at bounding box center [1148, 331] width 10 height 37
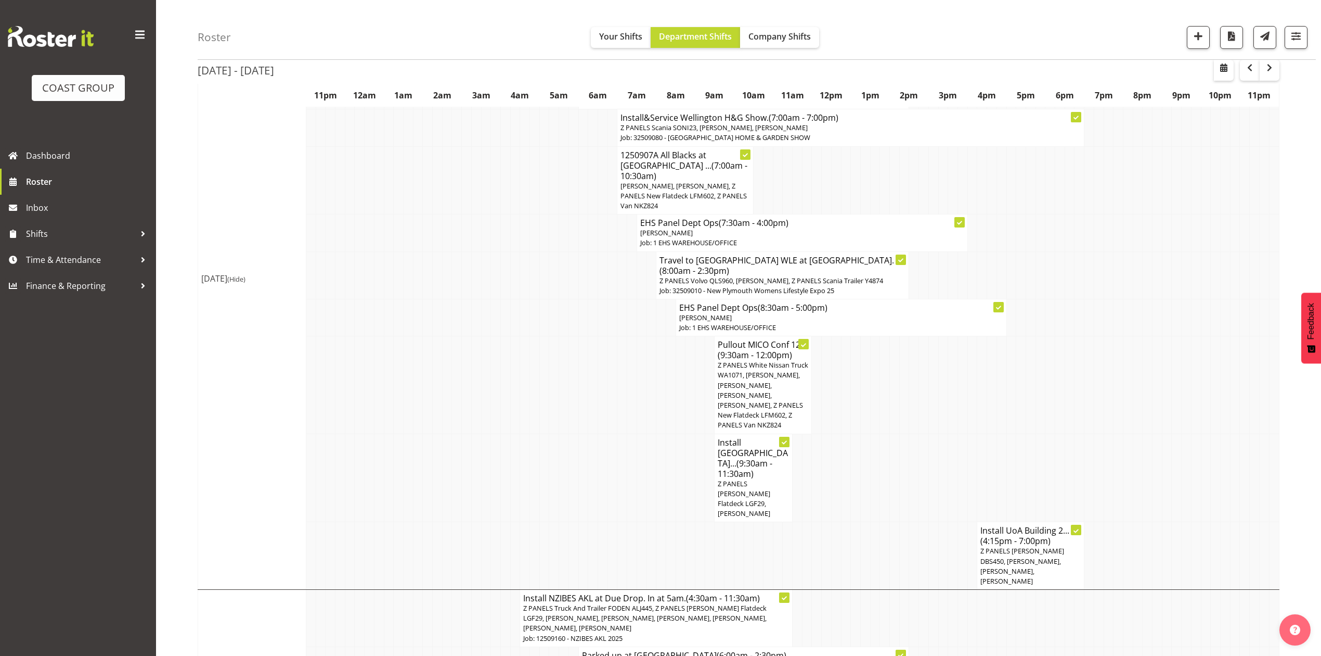
scroll to position [654, 0]
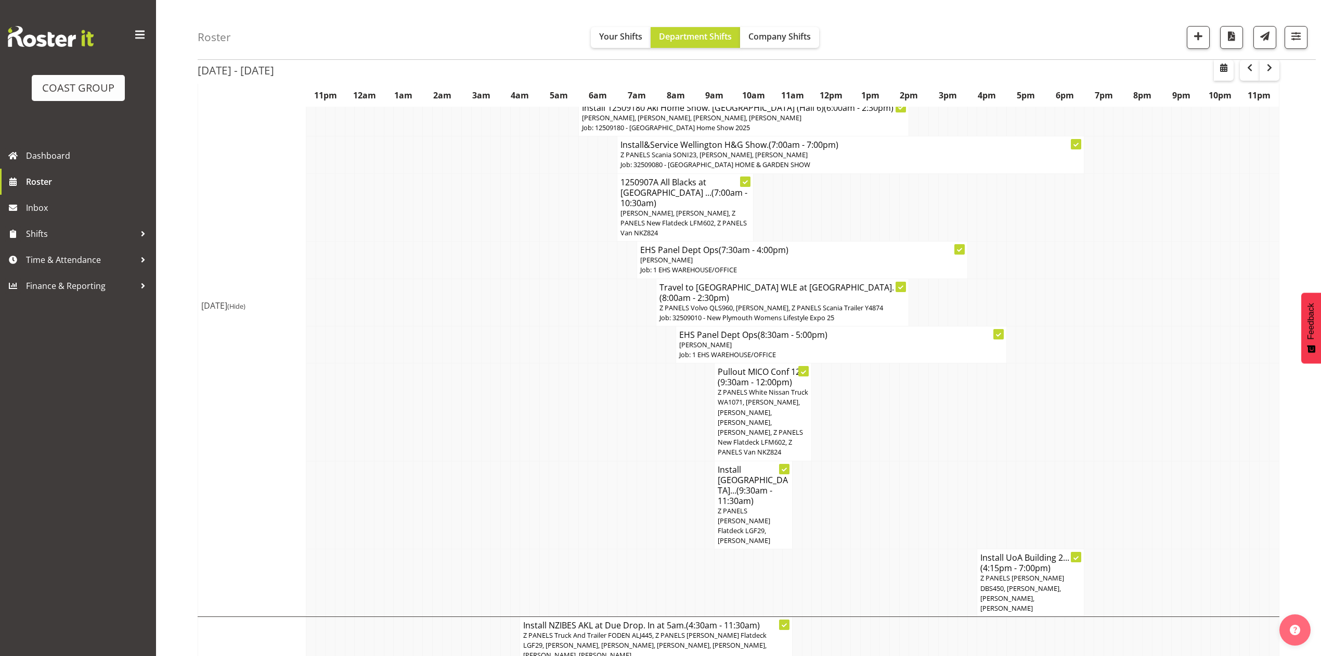
click at [859, 460] on td at bounding box center [856, 504] width 10 height 88
click at [816, 460] on td at bounding box center [817, 504] width 10 height 88
click at [1010, 394] on td at bounding box center [1012, 411] width 10 height 97
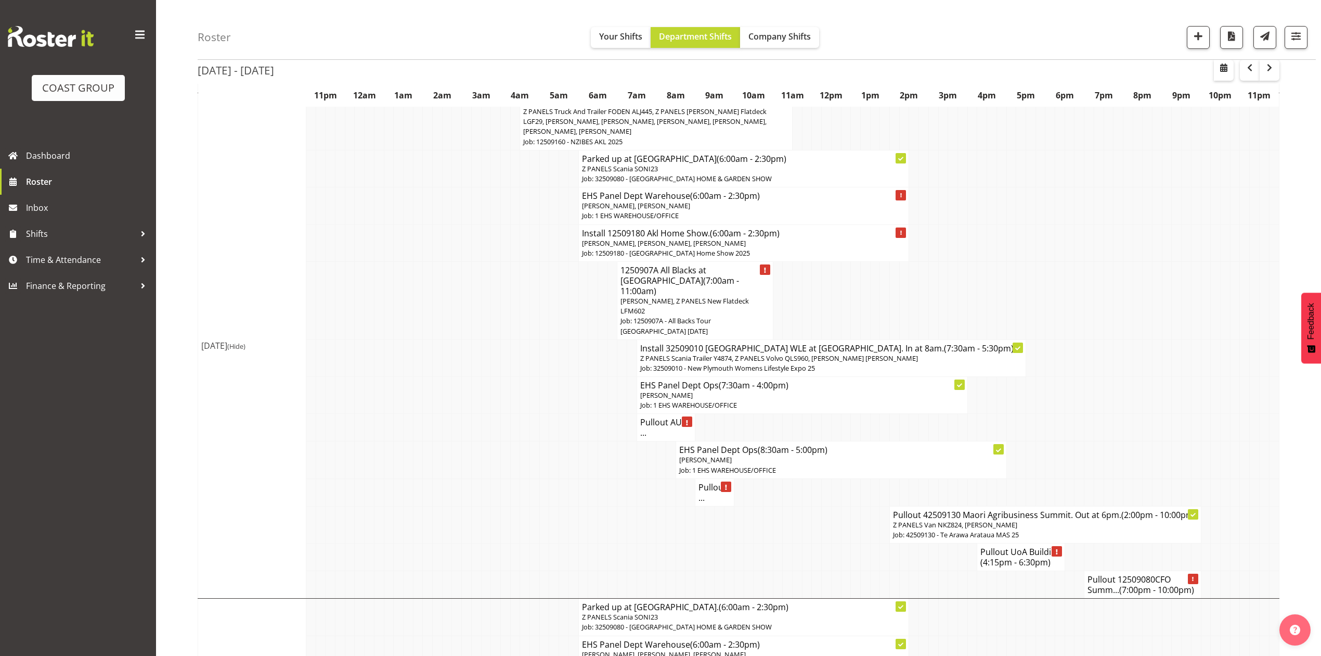
scroll to position [1228, 0]
